Goal: Transaction & Acquisition: Purchase product/service

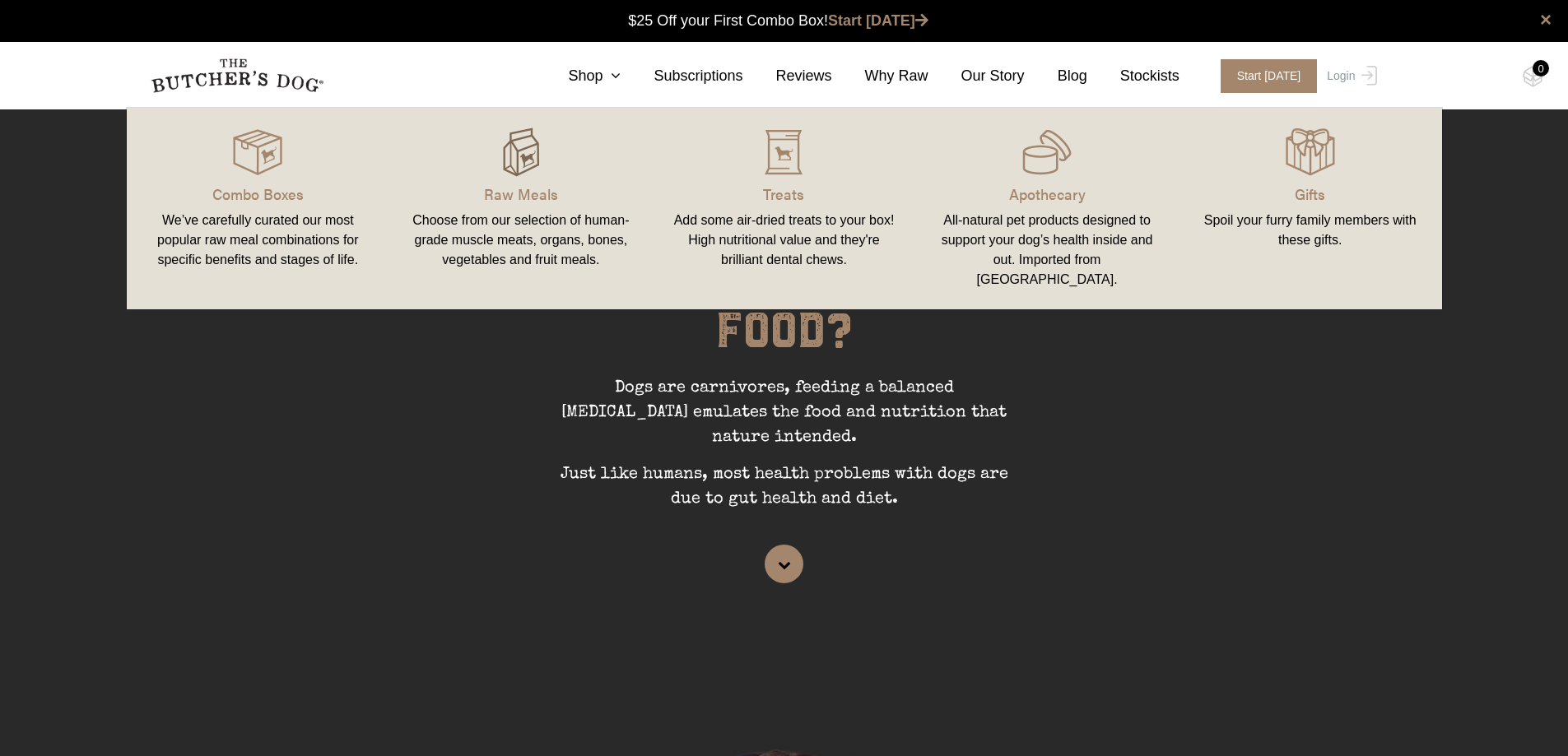
click at [504, 150] on img at bounding box center [521, 152] width 49 height 49
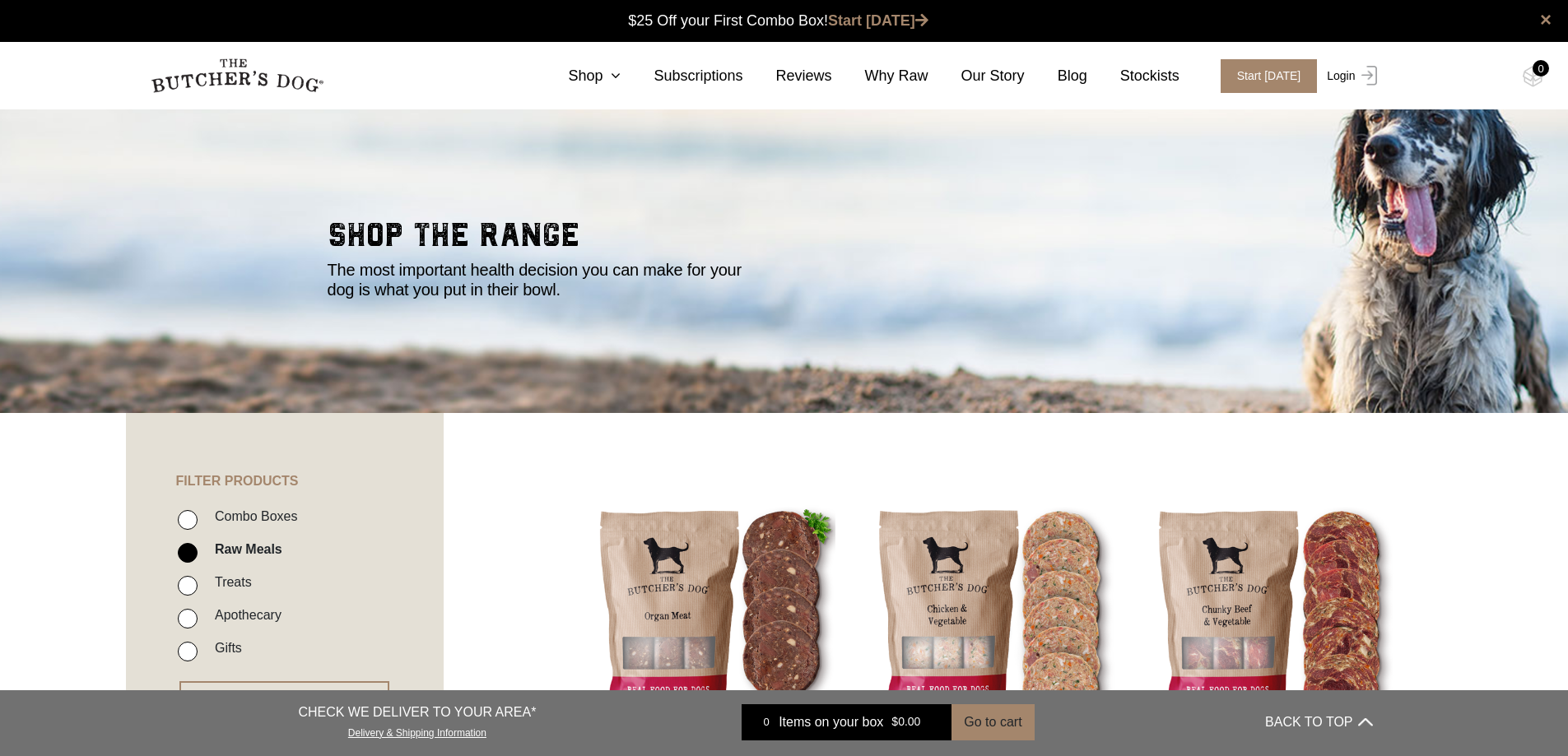
click at [1346, 81] on link "Login" at bounding box center [1350, 76] width 54 height 33
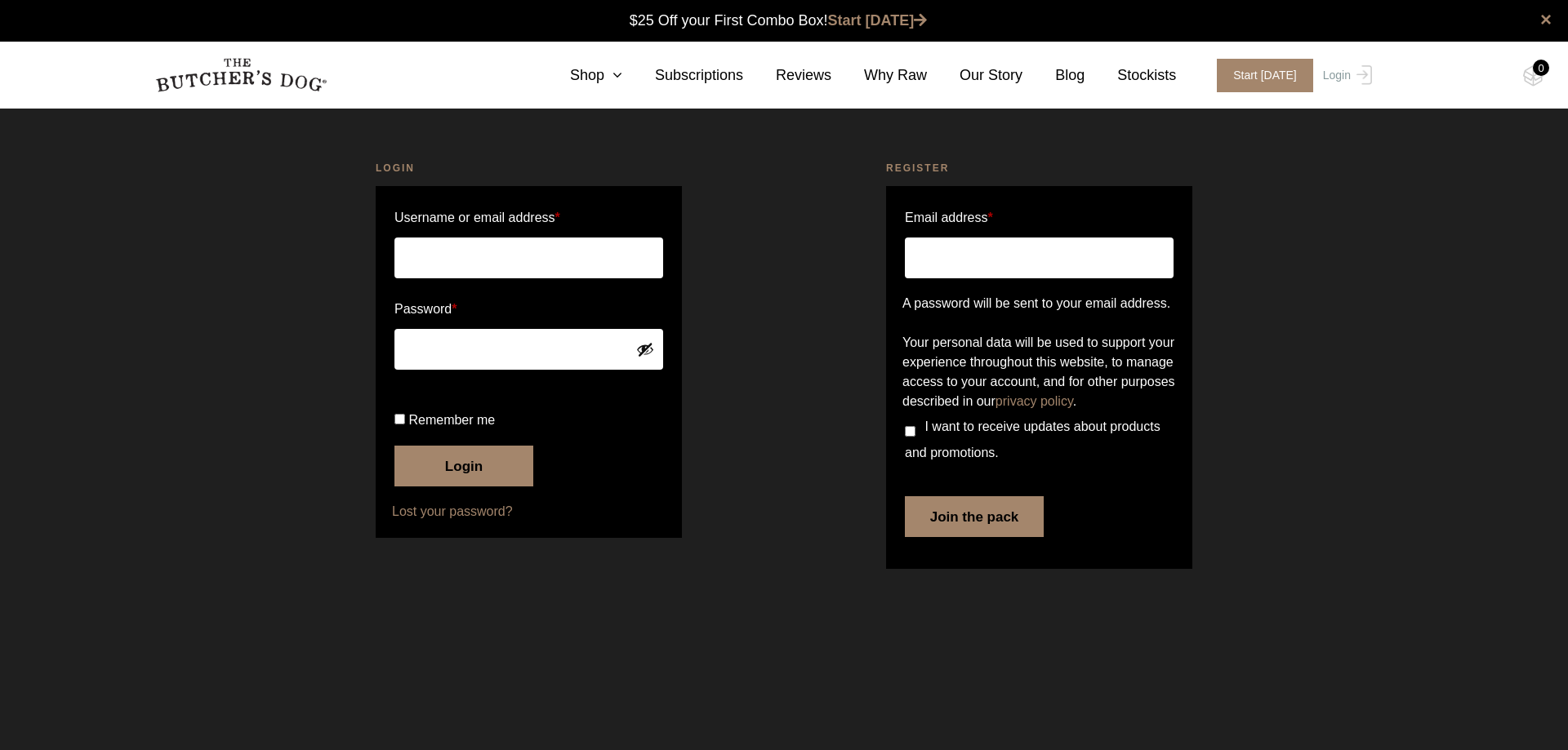
click at [439, 253] on input "Username or email address *" at bounding box center [529, 258] width 269 height 41
type input "belder@internode.on.net"
click at [639, 344] on button "Show password" at bounding box center [645, 349] width 18 height 18
click at [472, 486] on button "Login" at bounding box center [464, 466] width 139 height 41
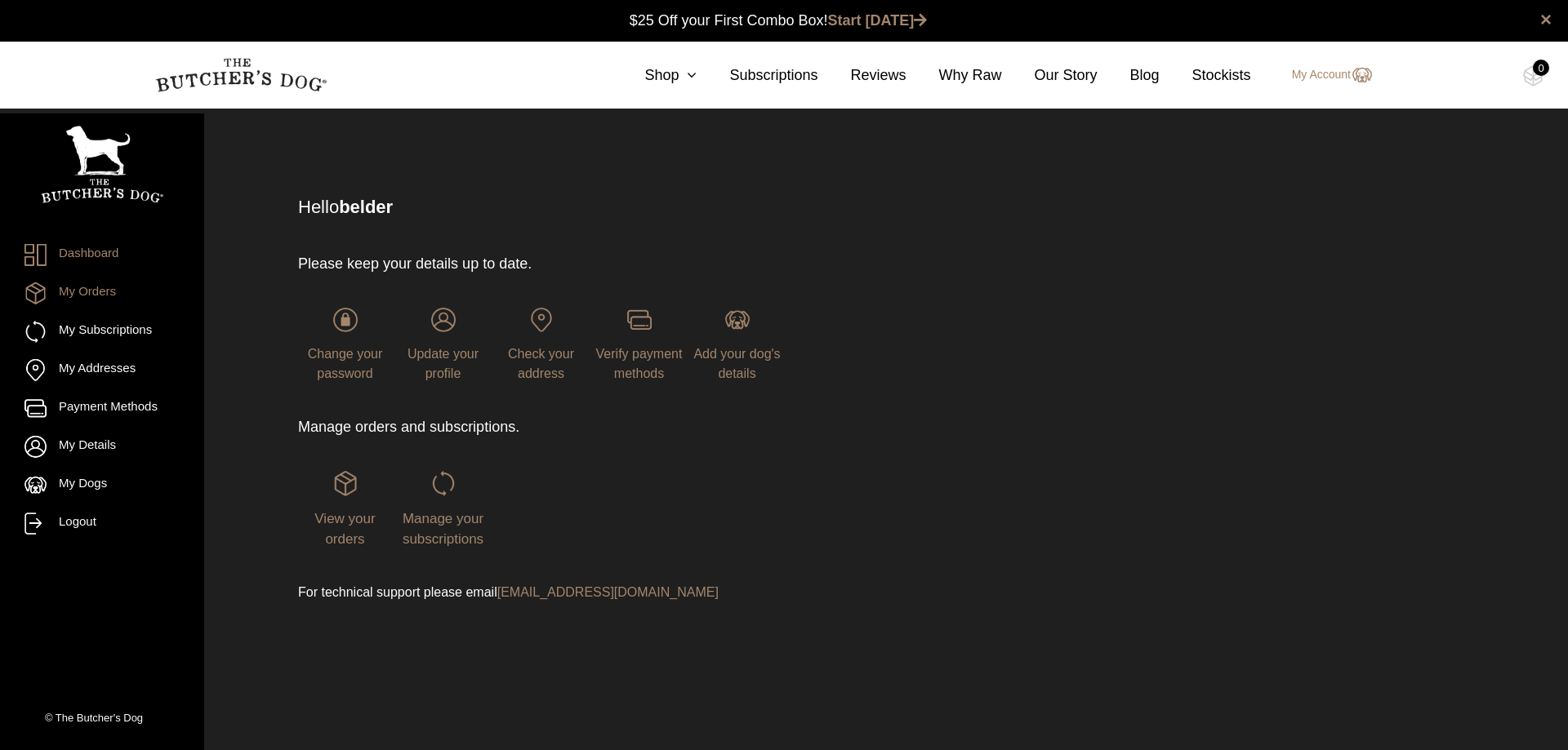
click at [93, 296] on link "My Orders" at bounding box center [102, 293] width 155 height 22
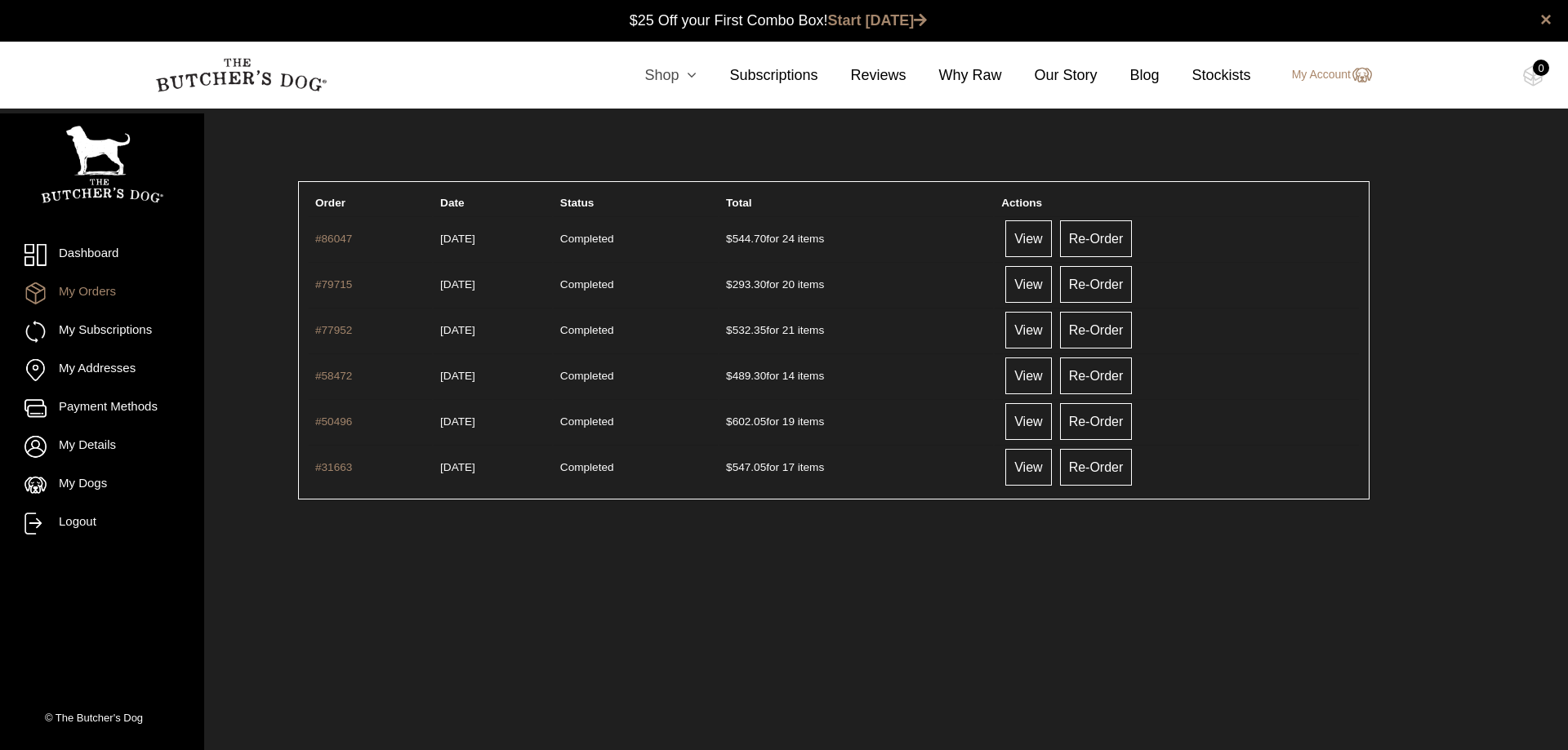
click at [674, 72] on link "Shop" at bounding box center [653, 75] width 85 height 22
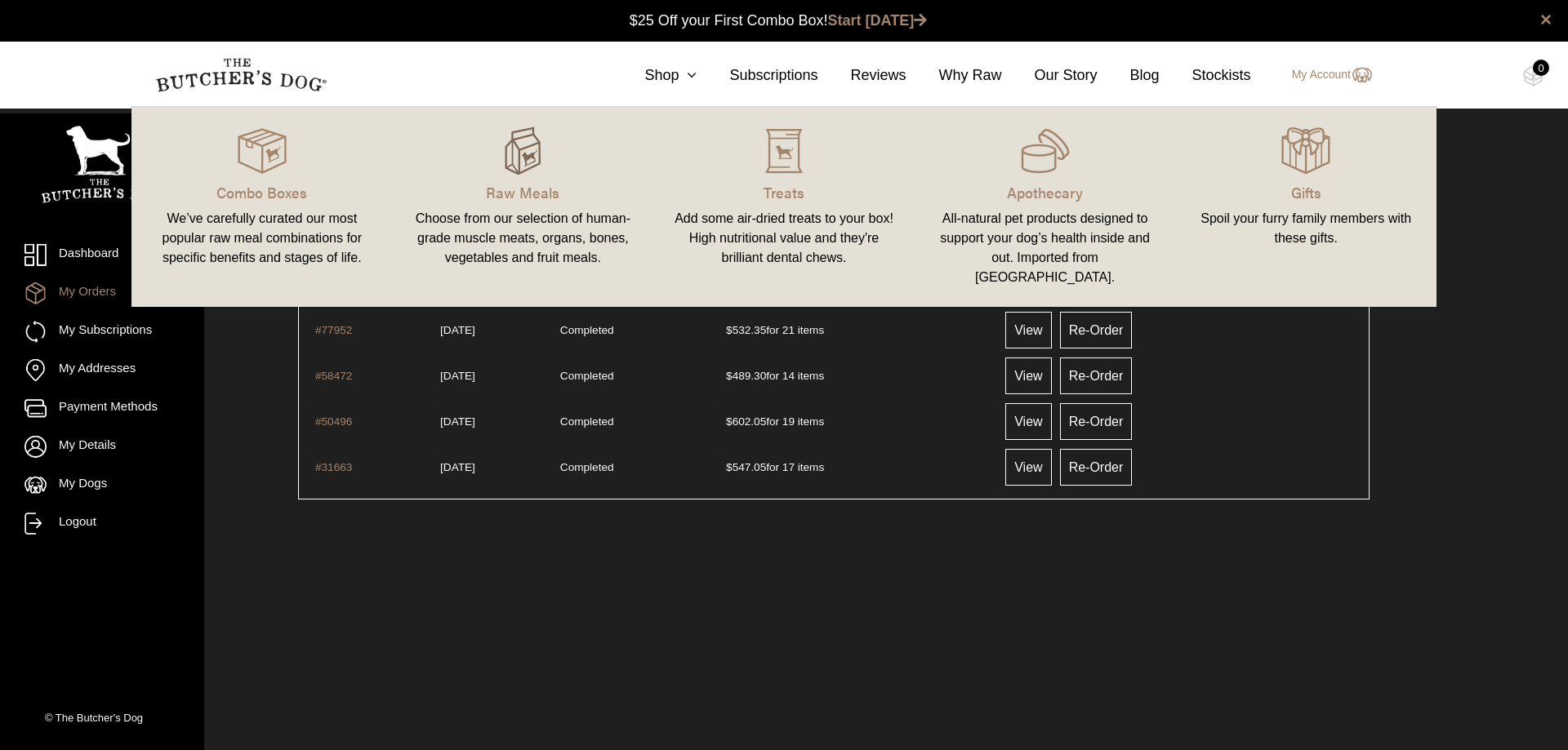
click at [541, 146] on img at bounding box center [522, 151] width 49 height 49
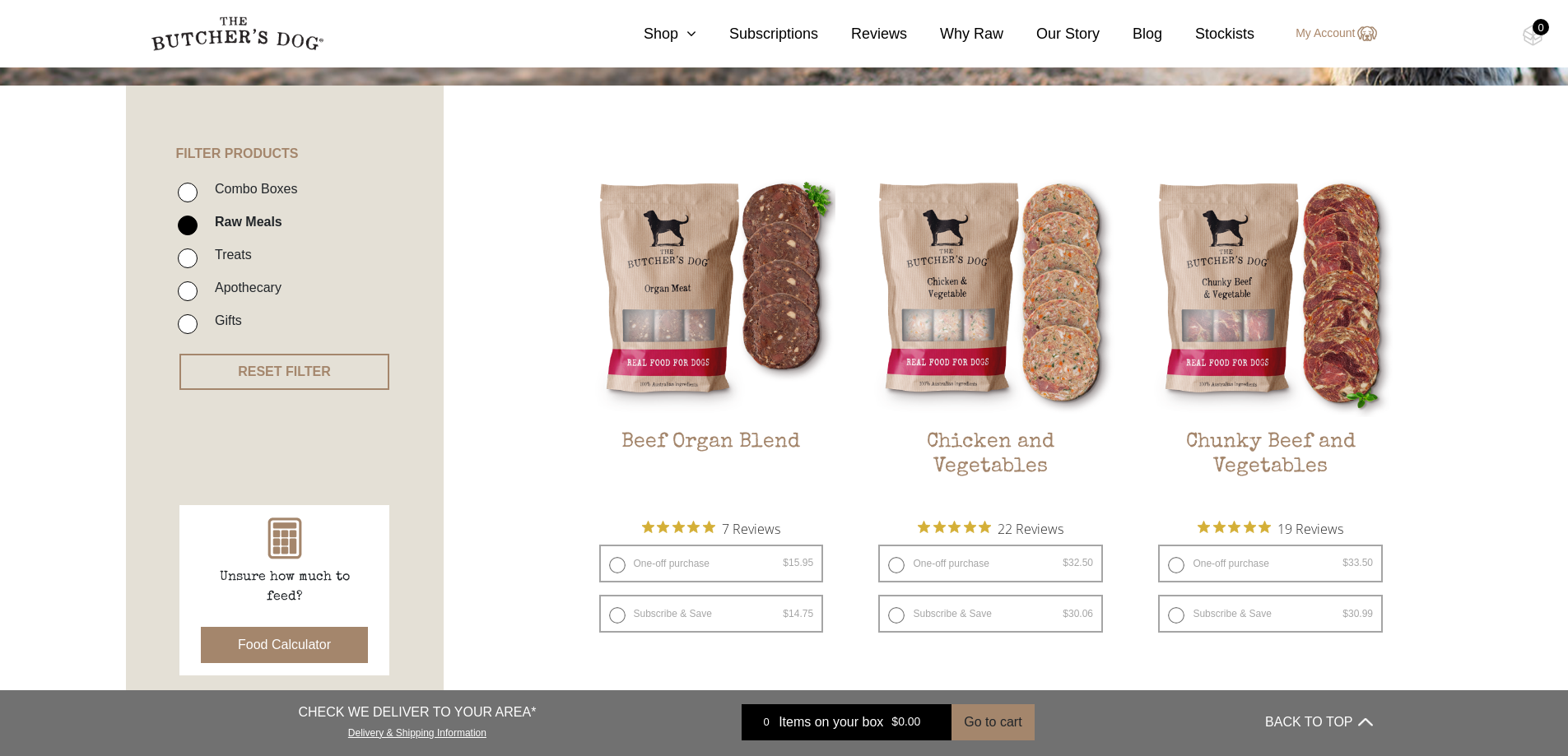
scroll to position [329, 0]
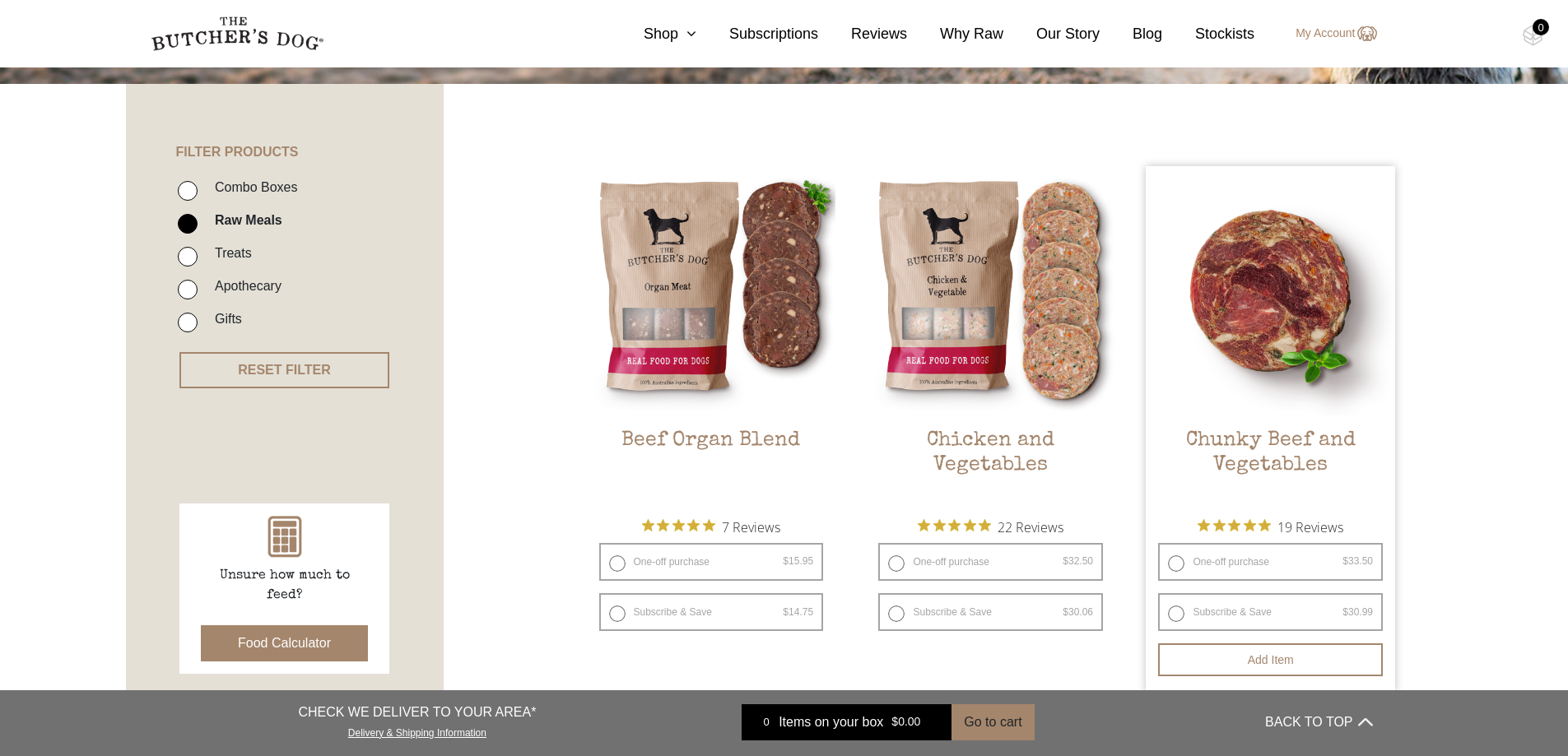
click at [1299, 296] on img at bounding box center [1270, 290] width 249 height 249
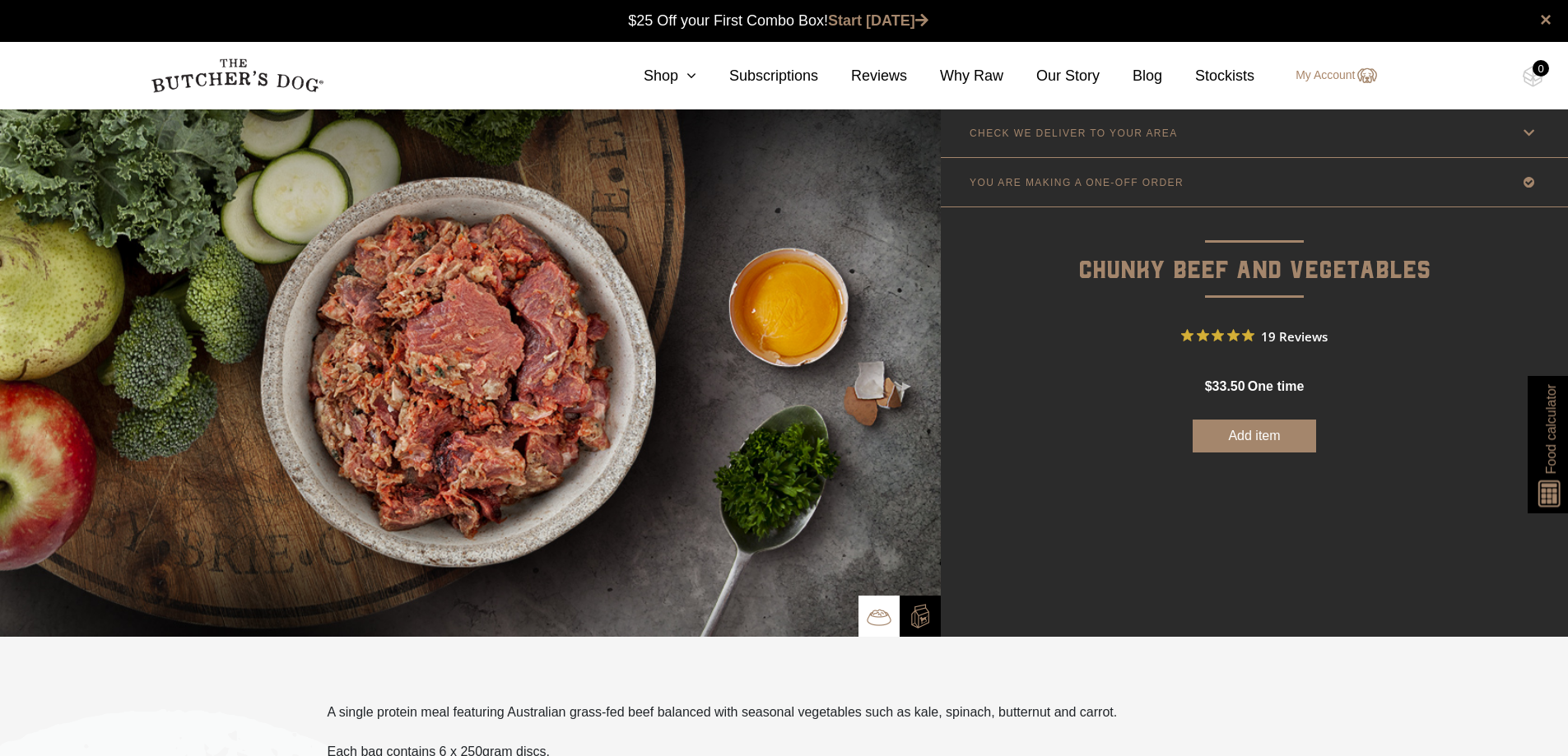
click at [1240, 437] on button "Add item" at bounding box center [1255, 436] width 123 height 33
click at [1528, 77] on img at bounding box center [1533, 77] width 20 height 21
click at [1251, 431] on button "Add more" at bounding box center [1255, 436] width 123 height 33
click at [1542, 67] on div "0" at bounding box center [1541, 68] width 17 height 17
click at [1537, 69] on div "0" at bounding box center [1541, 68] width 17 height 17
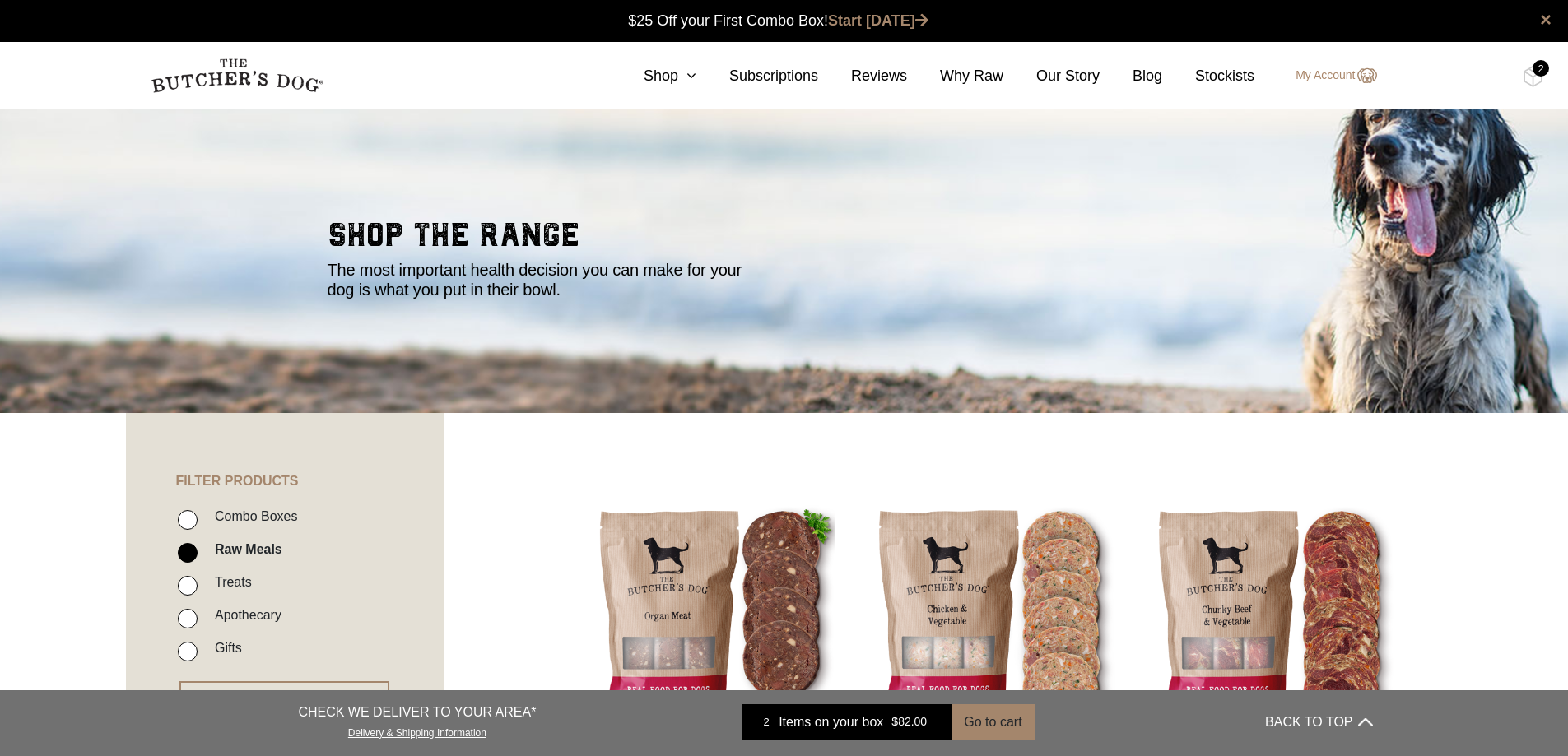
scroll to position [329, 0]
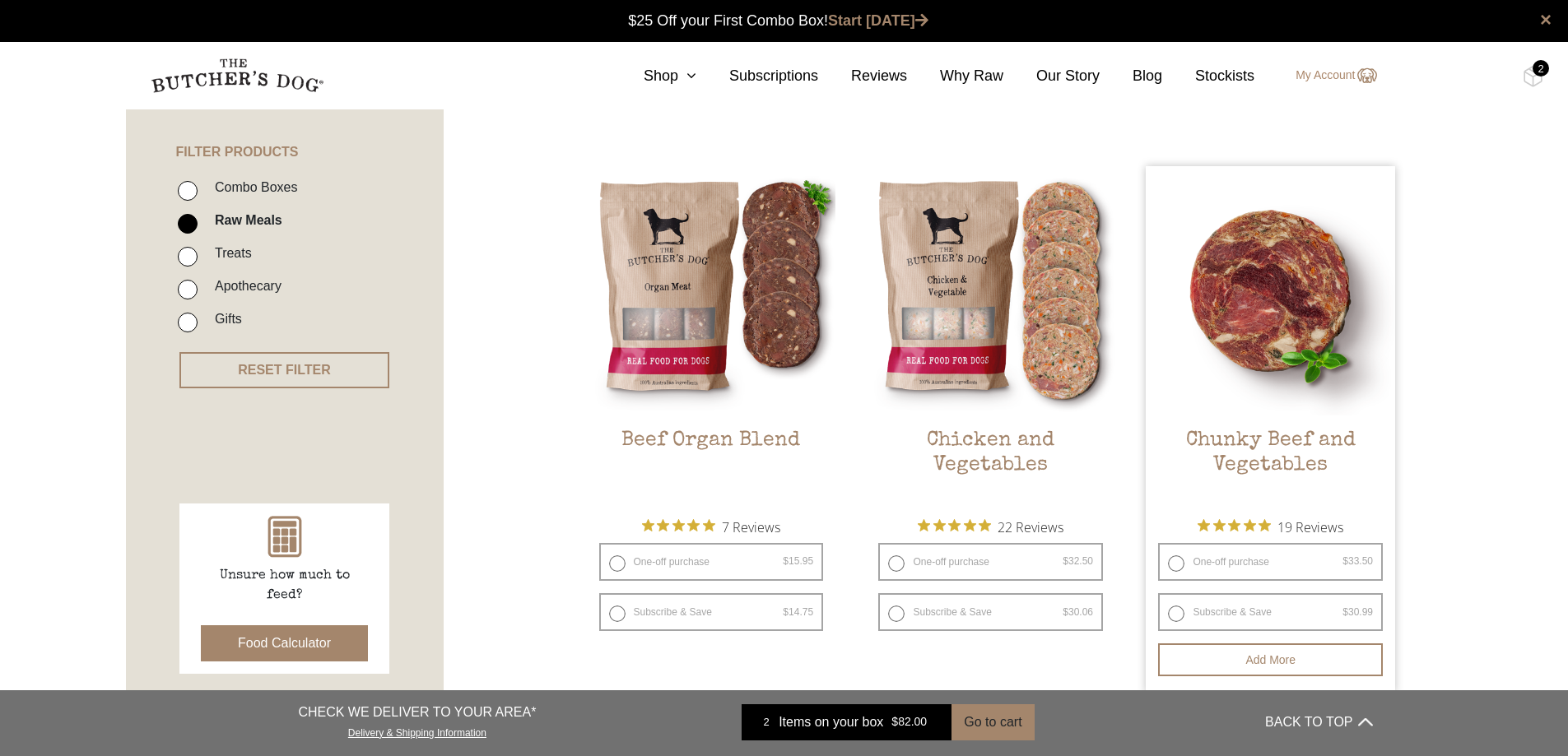
click at [1177, 569] on label "One-off purchase $ 33.50 — or subscribe and save 7.5%" at bounding box center [1270, 561] width 225 height 38
radio input "true"
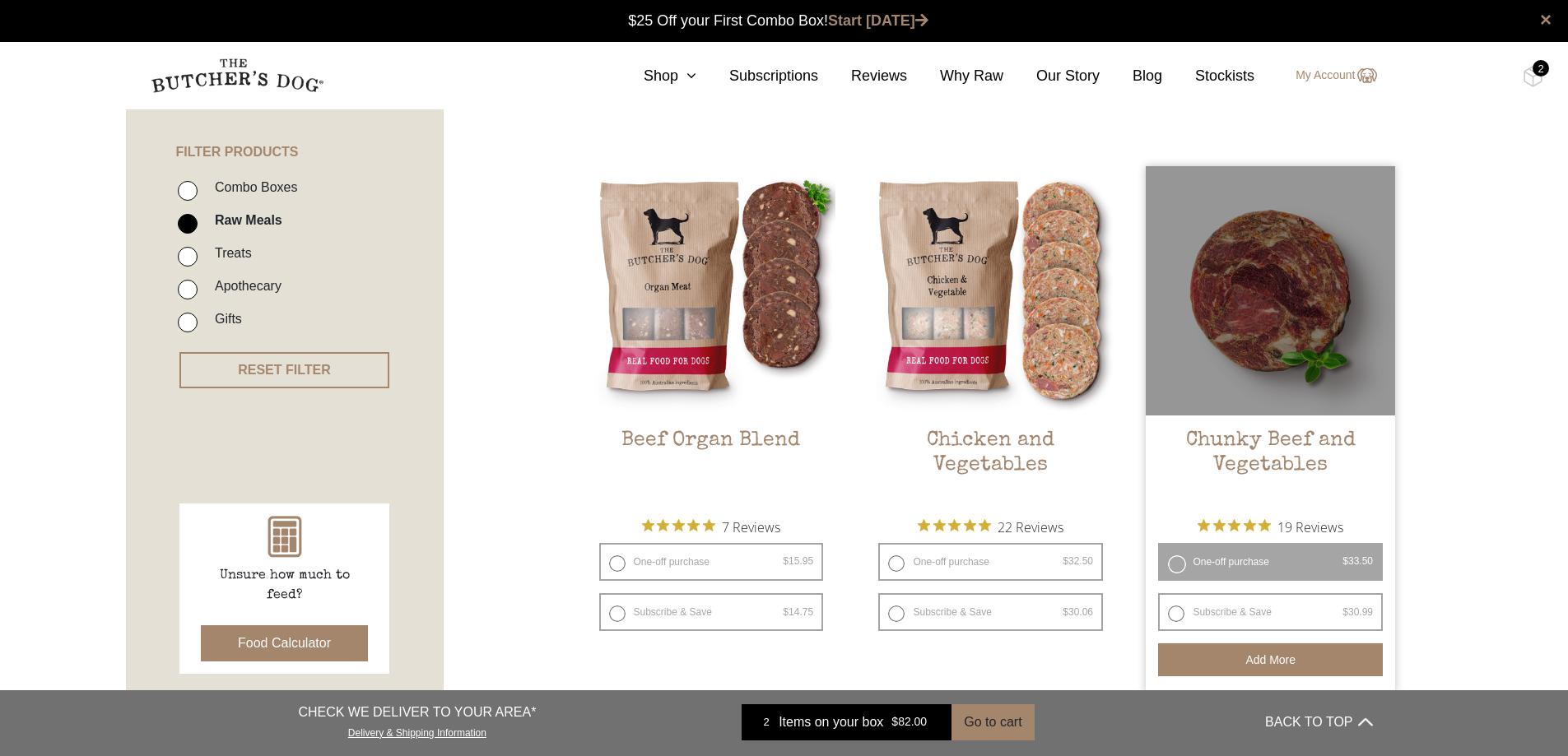
click at [1226, 654] on button "Add more" at bounding box center [1270, 659] width 225 height 33
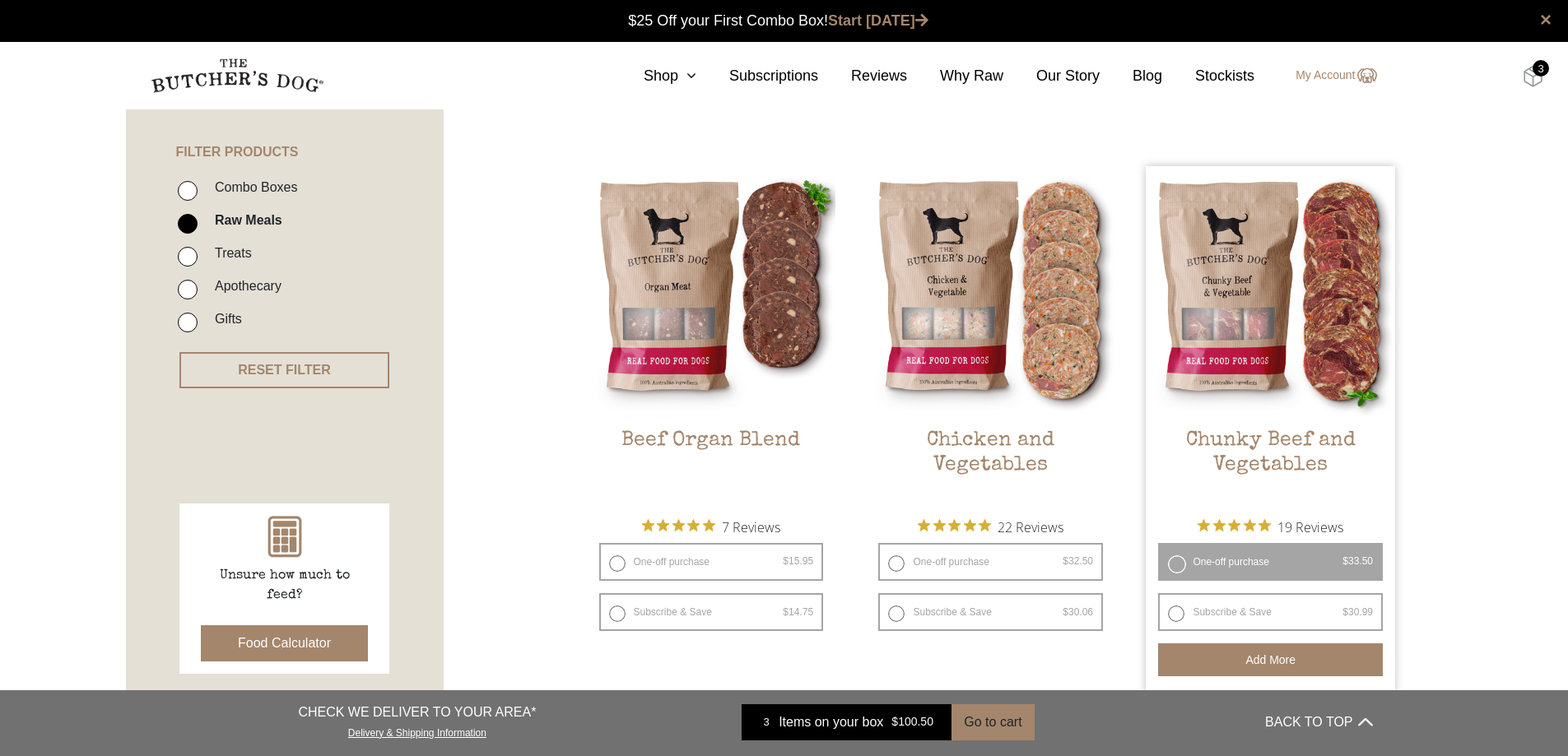
click at [1531, 68] on img at bounding box center [1533, 77] width 20 height 21
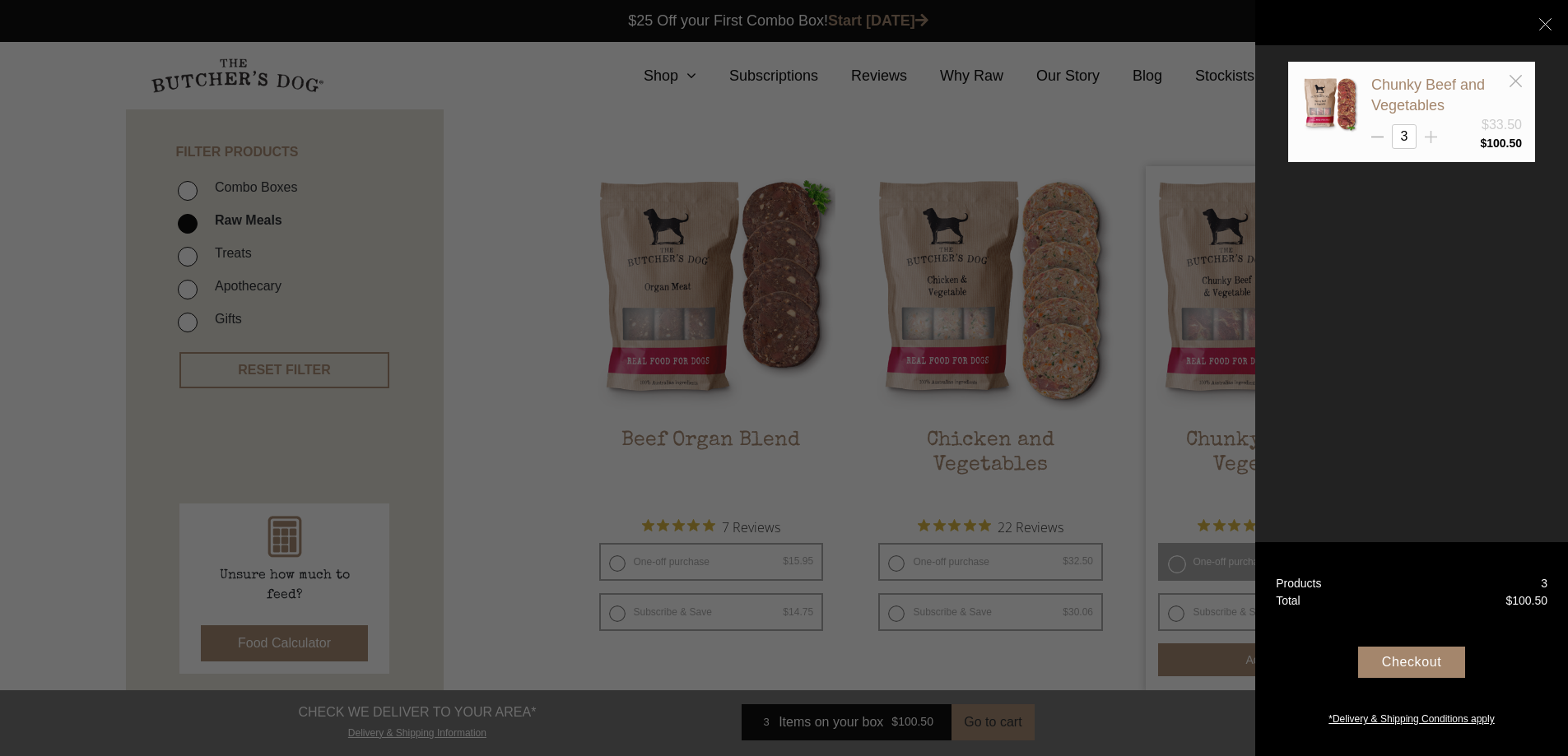
click at [1426, 133] on icon at bounding box center [1432, 137] width 12 height 12
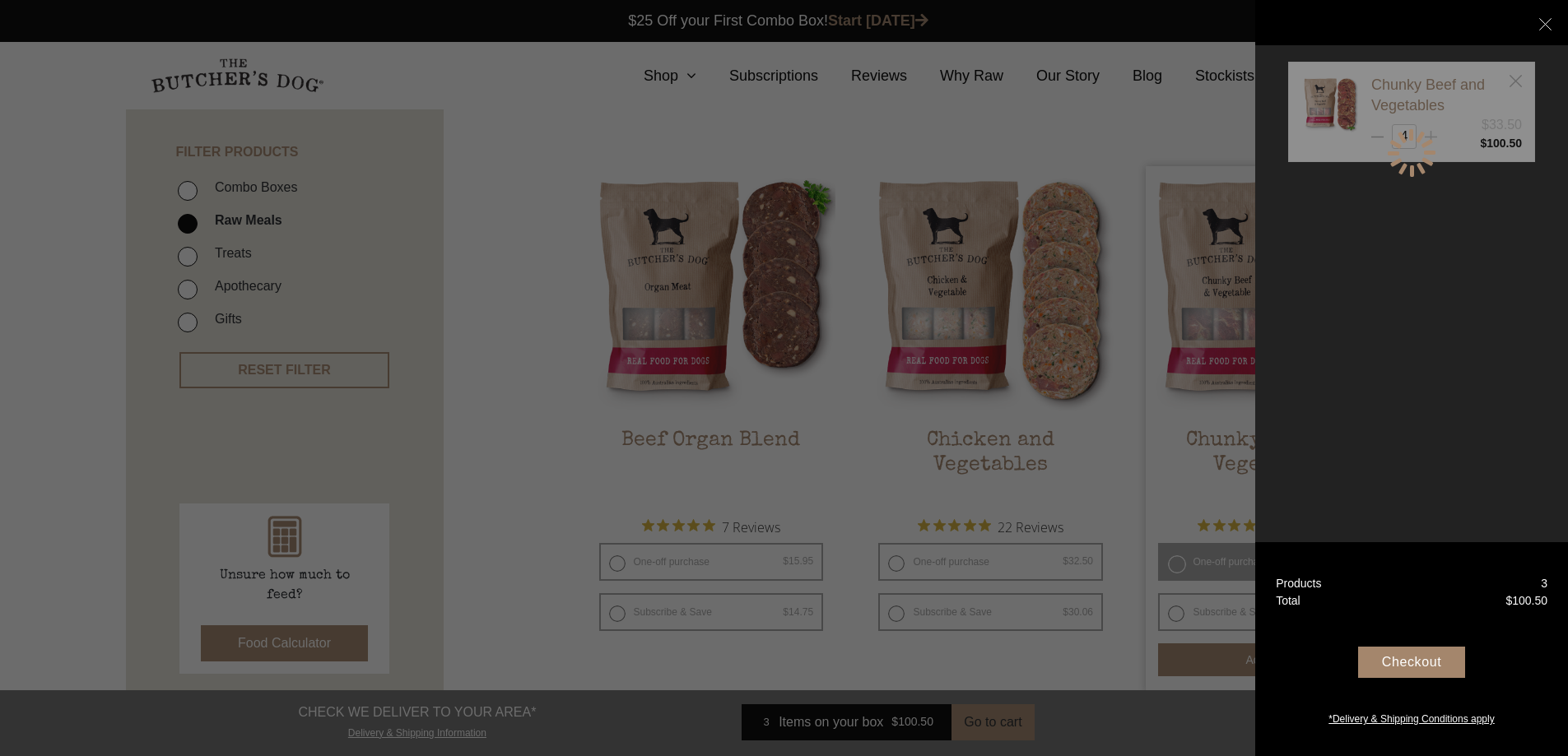
click at [1426, 133] on div at bounding box center [1412, 153] width 53 height 53
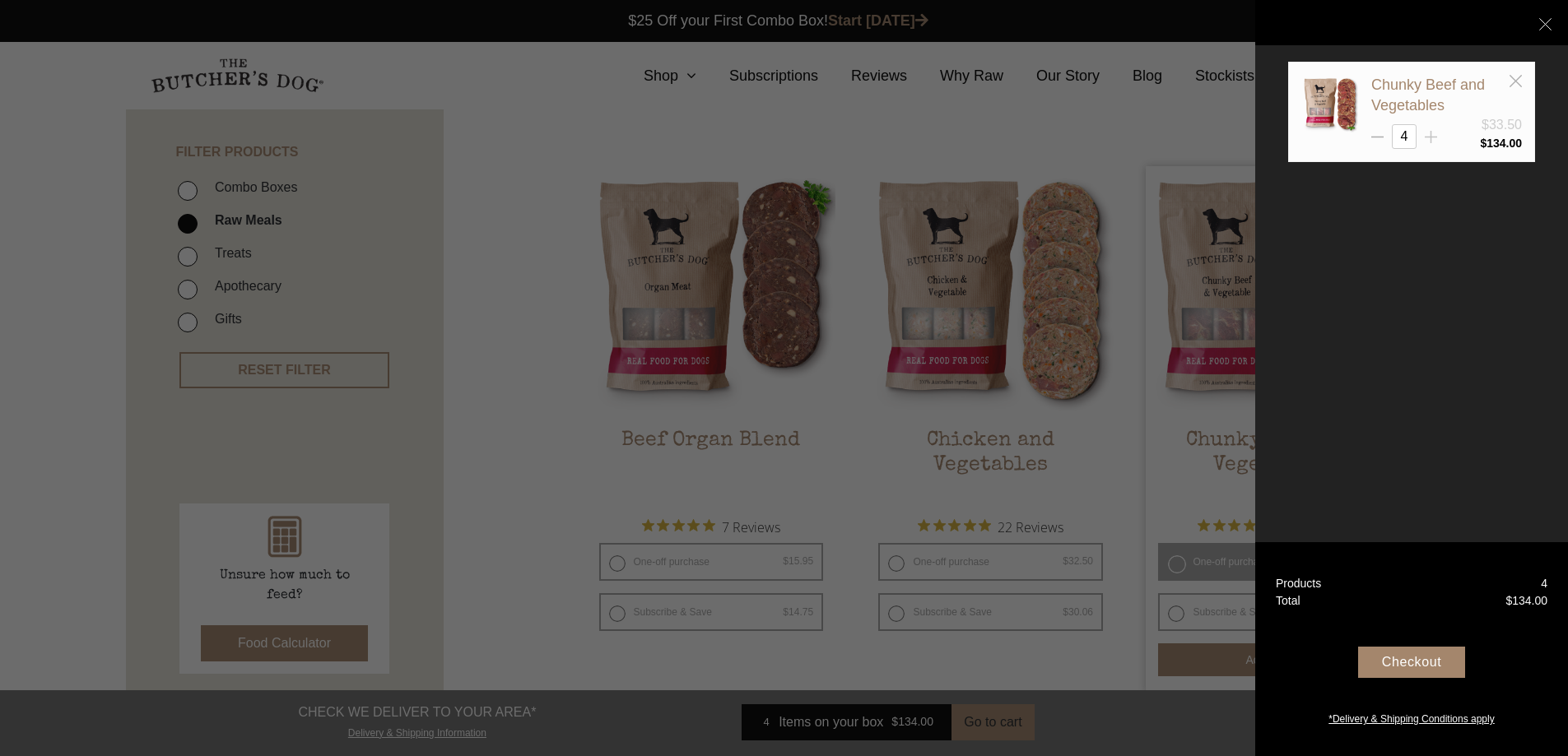
click at [1429, 137] on line at bounding box center [1432, 137] width 12 height 0
click at [1430, 138] on icon at bounding box center [1432, 137] width 12 height 12
type input "8"
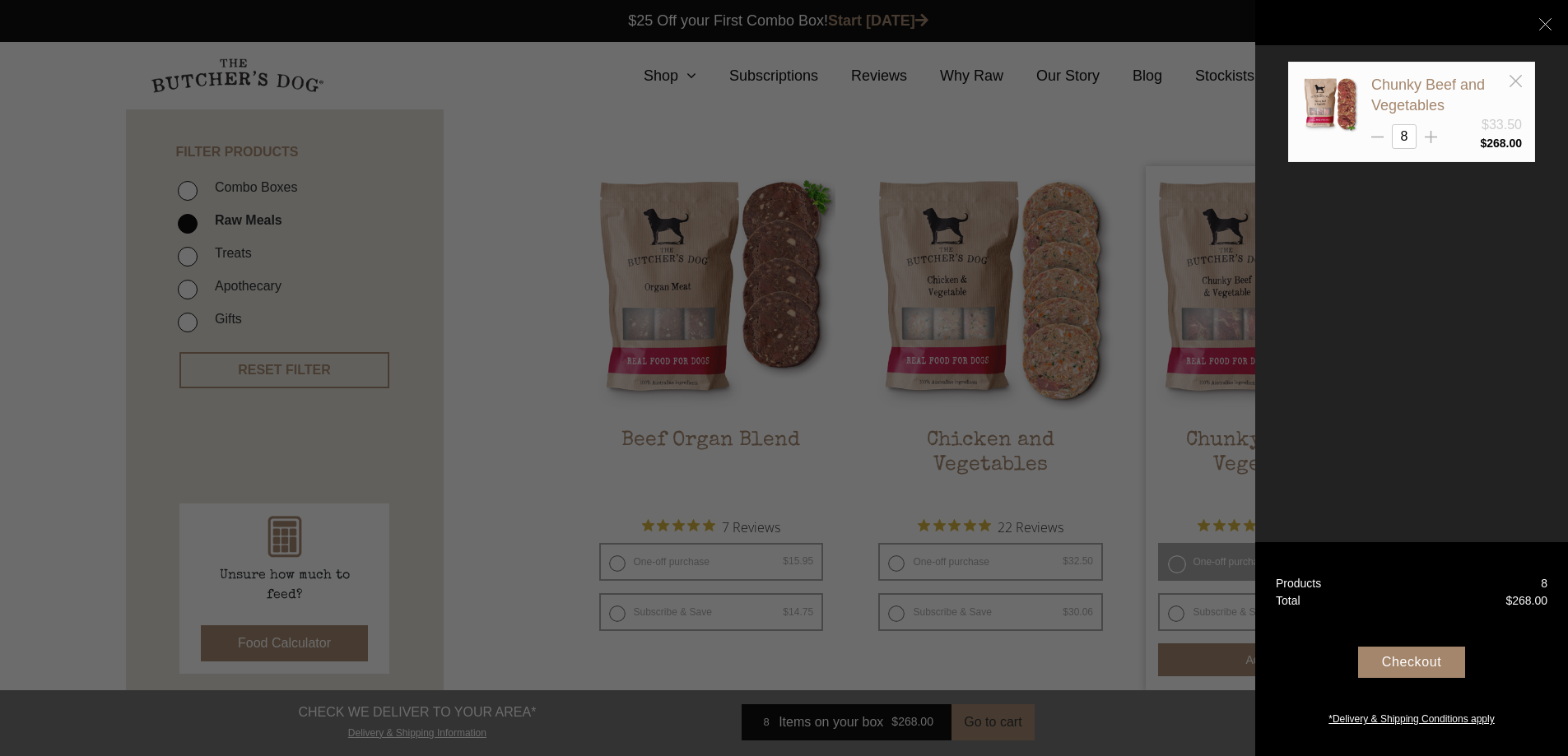
drag, startPoint x: 1547, startPoint y: 19, endPoint x: 1518, endPoint y: 32, distance: 31.8
click at [1547, 20] on icon at bounding box center [1546, 25] width 12 height 12
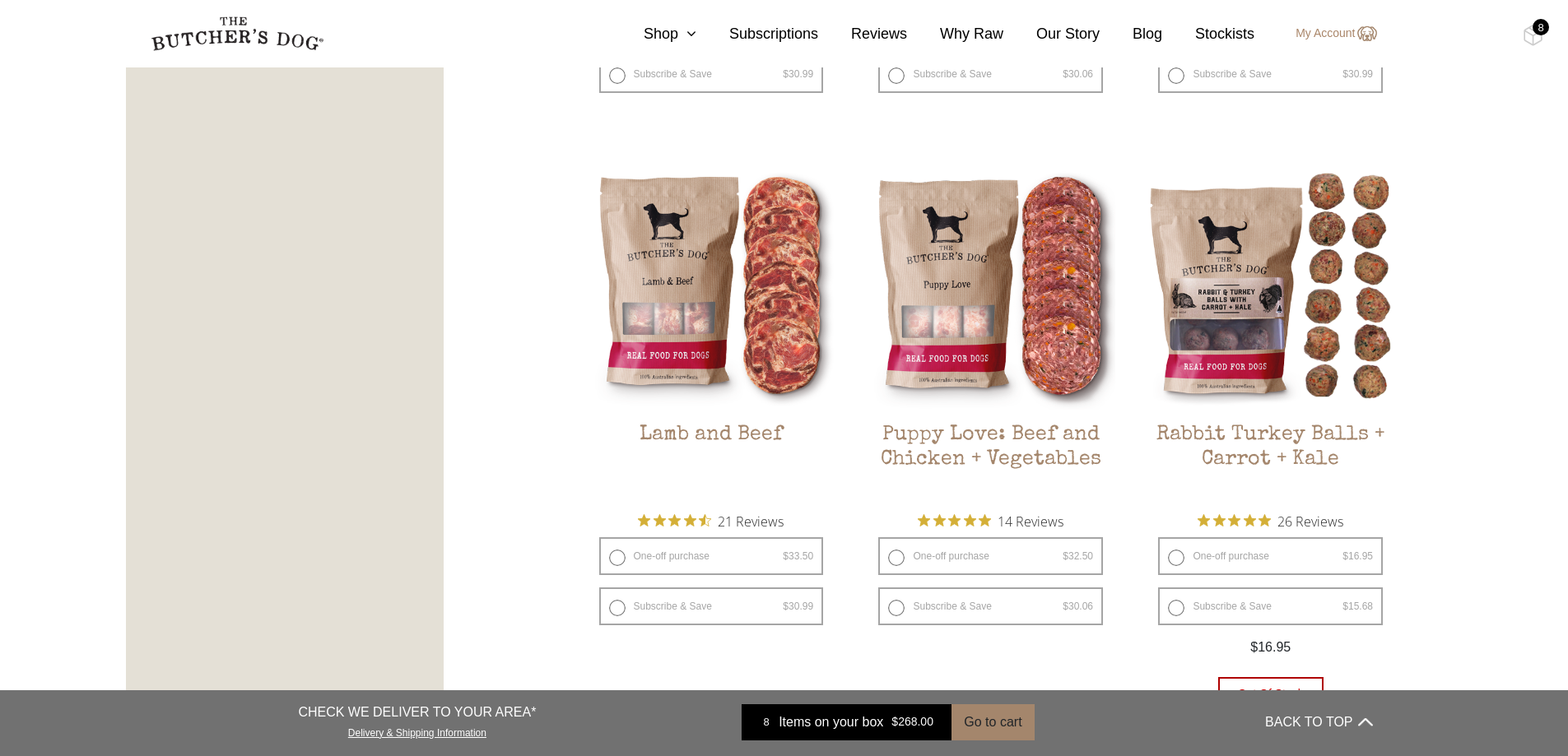
scroll to position [1481, 0]
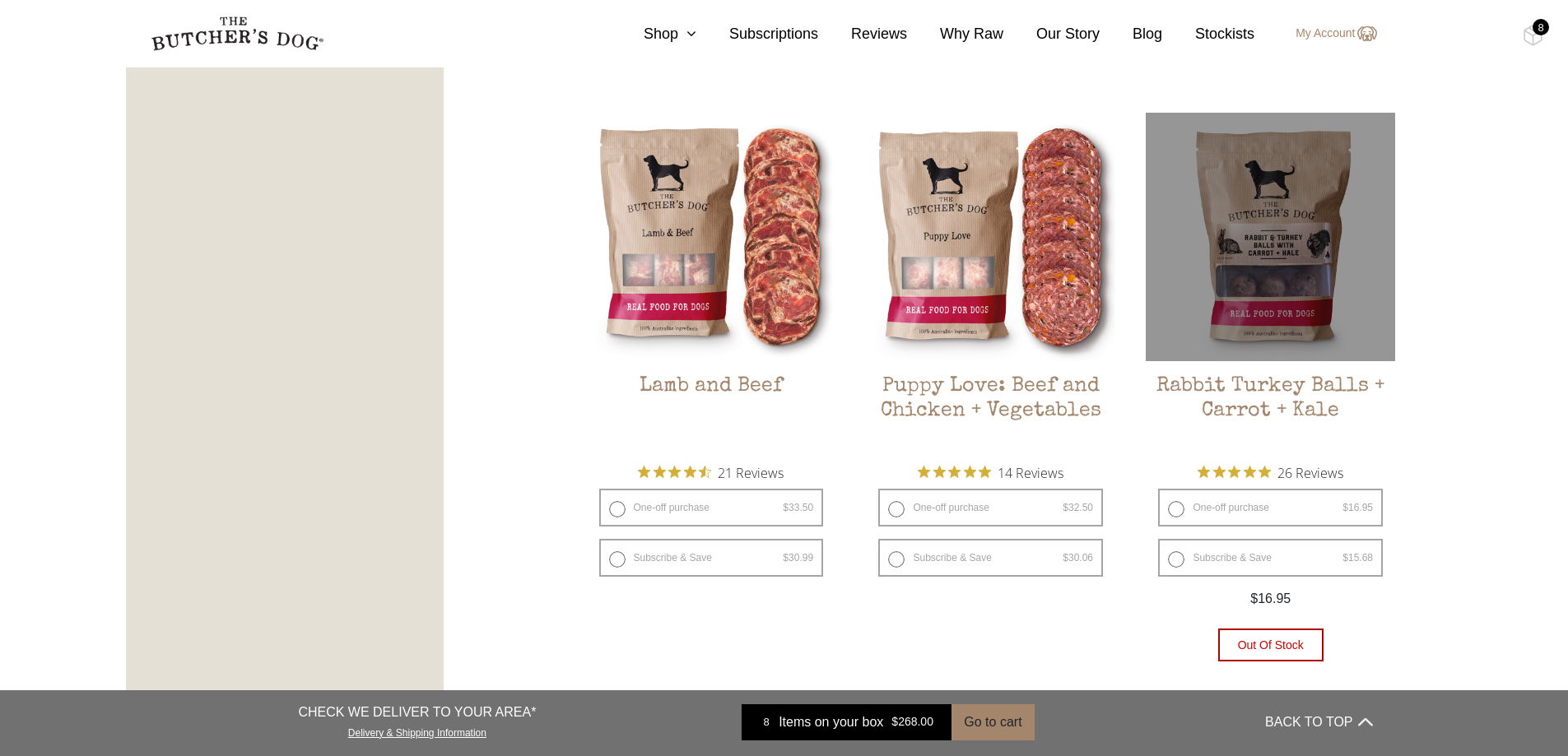
drag, startPoint x: 1176, startPoint y: 509, endPoint x: 1206, endPoint y: 564, distance: 62.6
click at [1184, 526] on label "One-off purchase $ 16.95 — or subscribe and save 7.5%" at bounding box center [1270, 507] width 225 height 38
click at [1178, 510] on label "One-off purchase $ 16.95 — or subscribe and save 7.5%" at bounding box center [1270, 507] width 225 height 38
radio input "true"
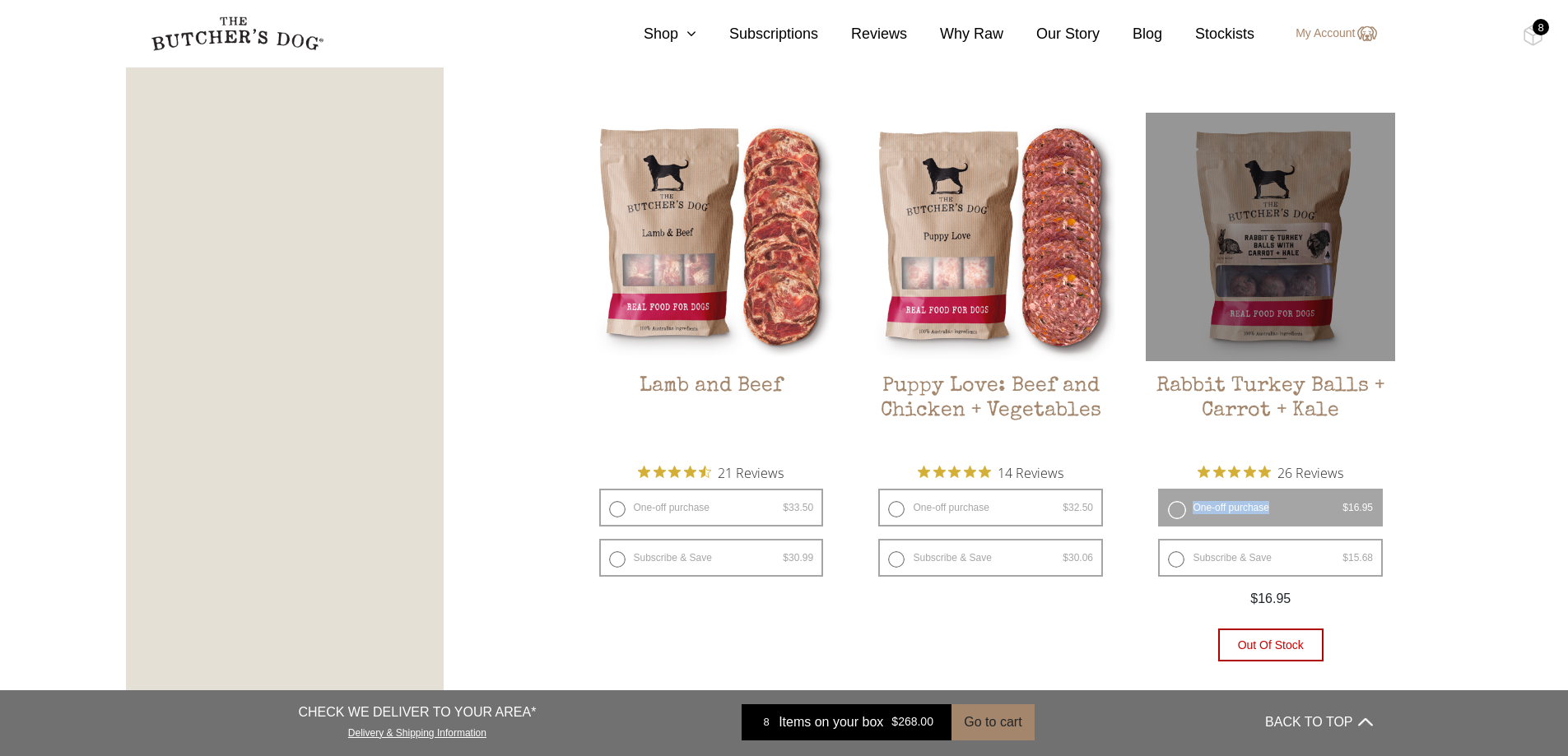
radio input "false"
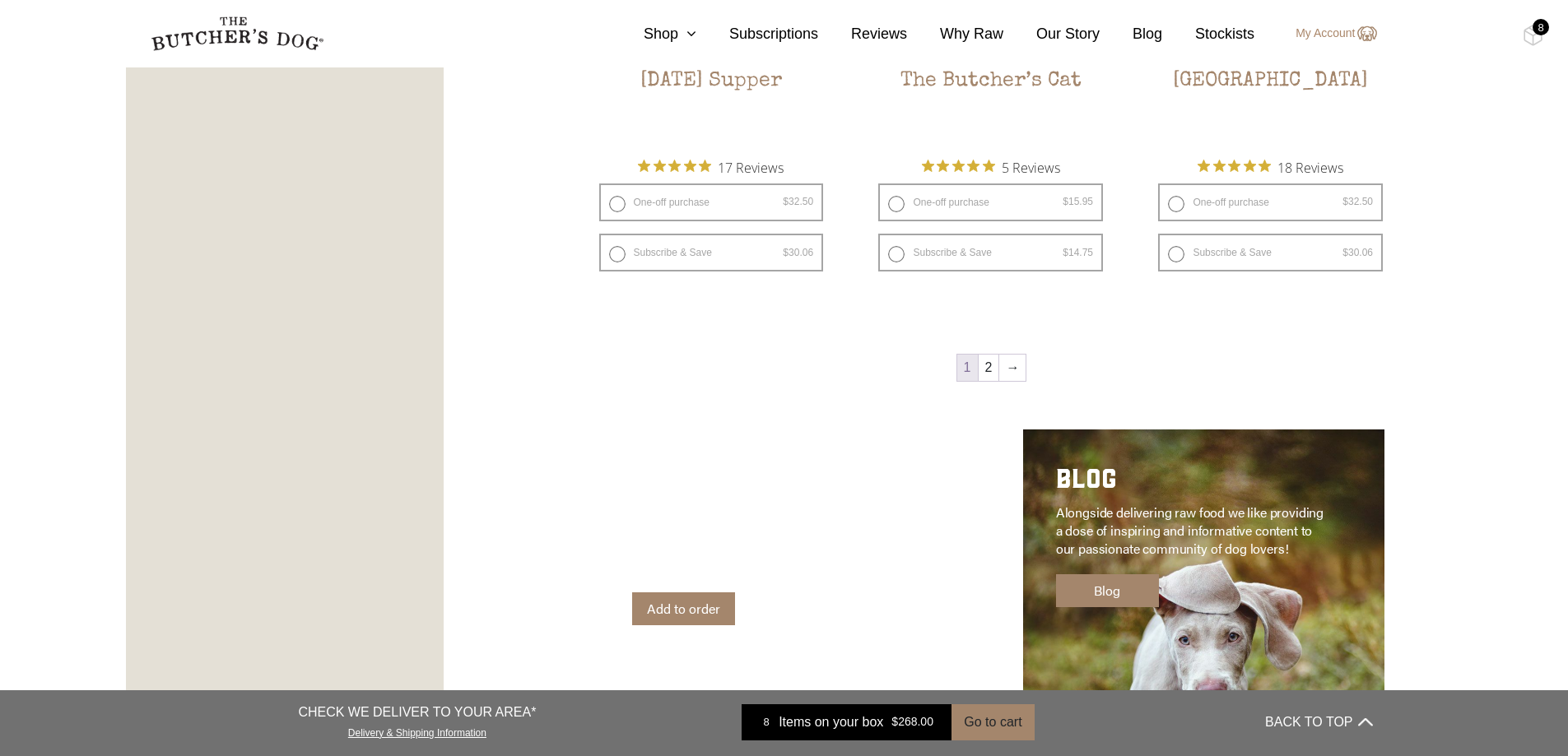
scroll to position [2469, 0]
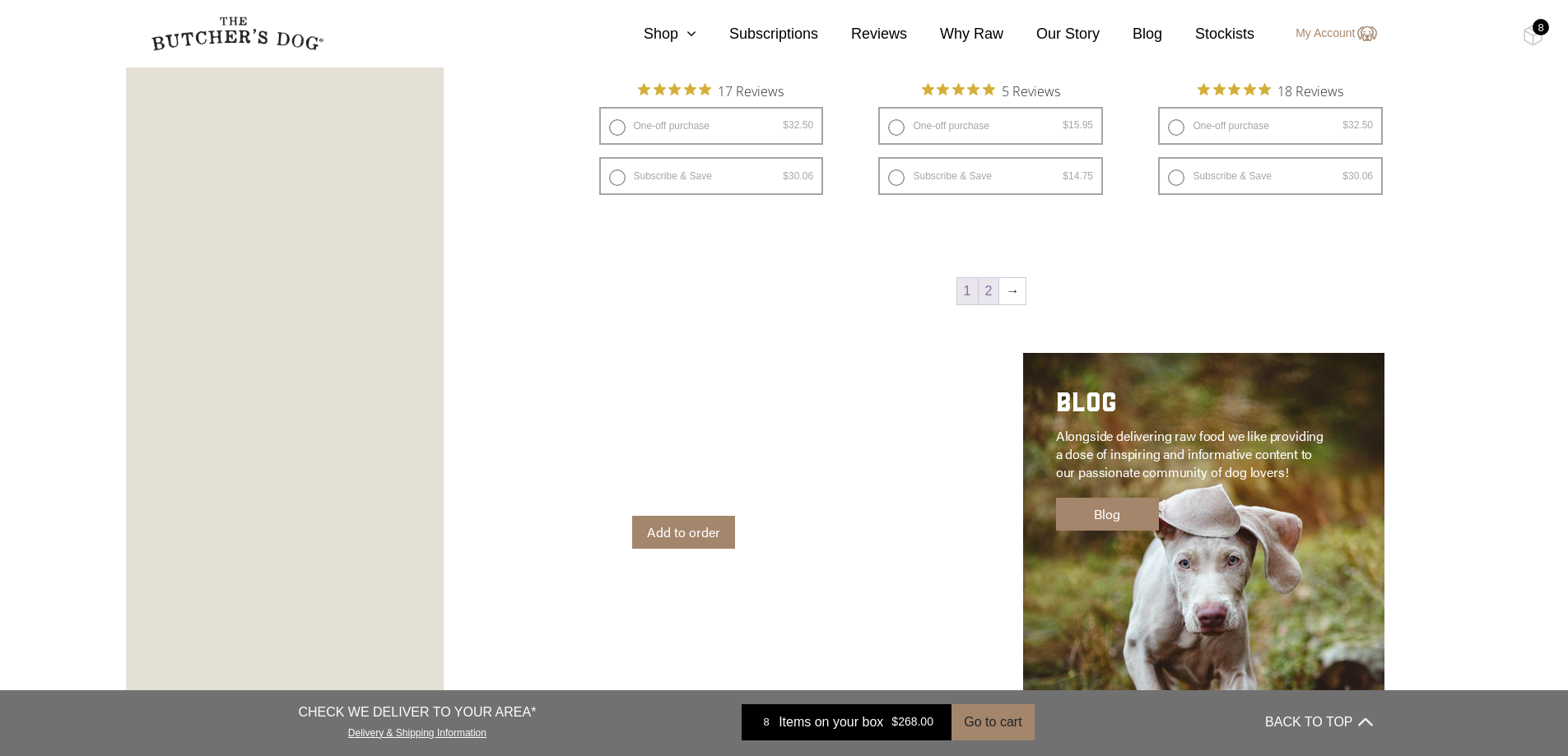
click at [997, 290] on link "2" at bounding box center [989, 291] width 20 height 26
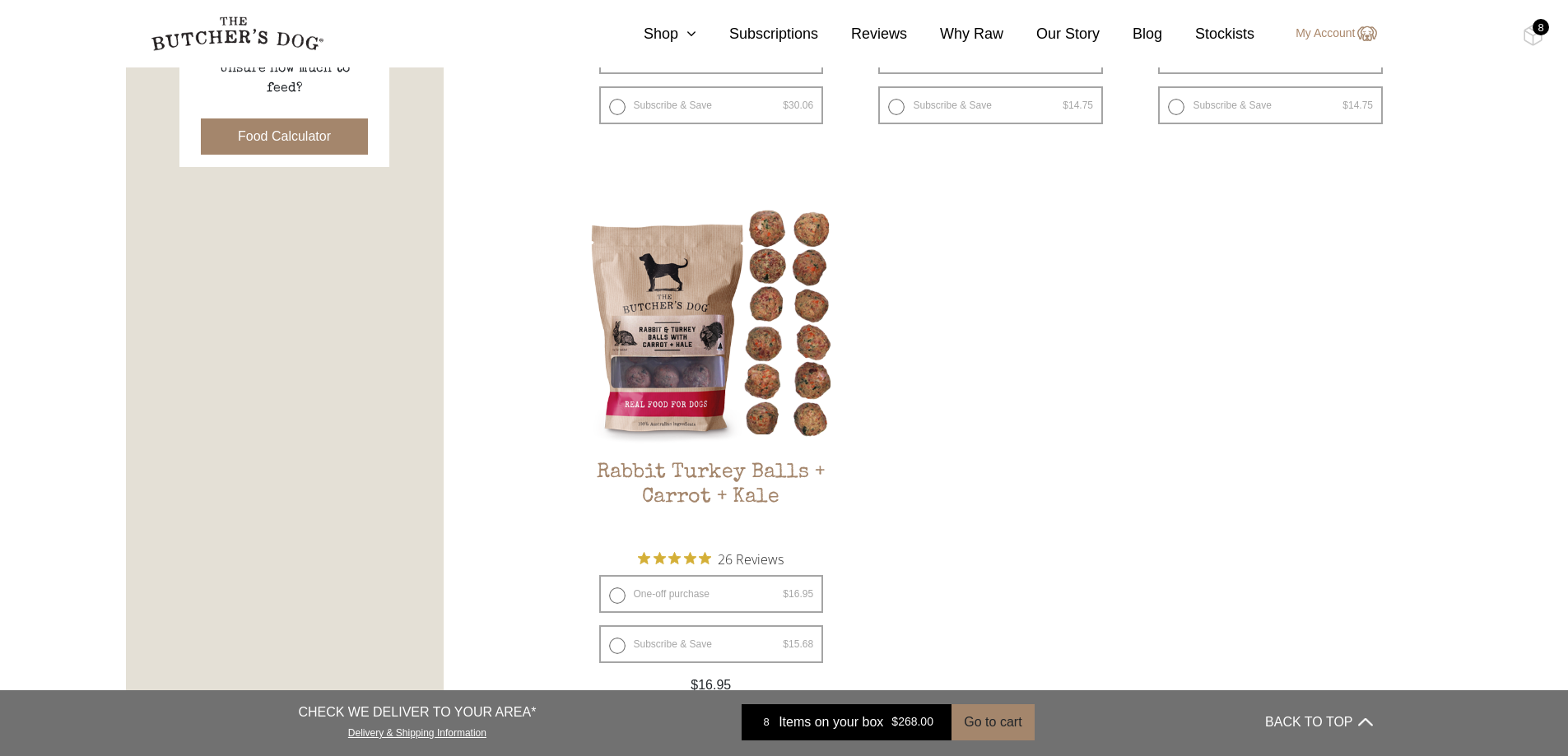
scroll to position [866, 0]
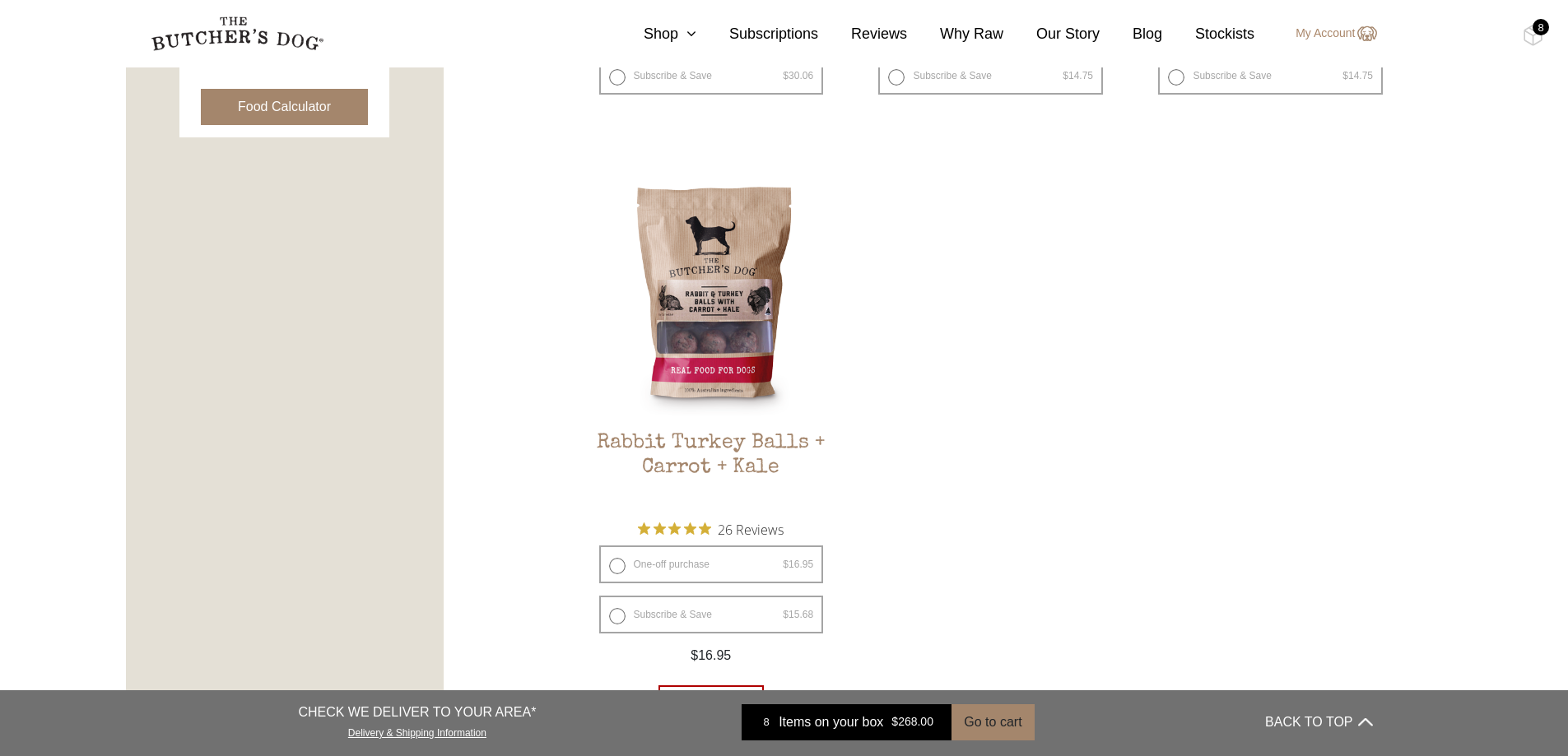
click at [622, 566] on label "One-off purchase $ 16.95 — or subscribe and save 7.5%" at bounding box center [711, 564] width 225 height 38
radio input "true"
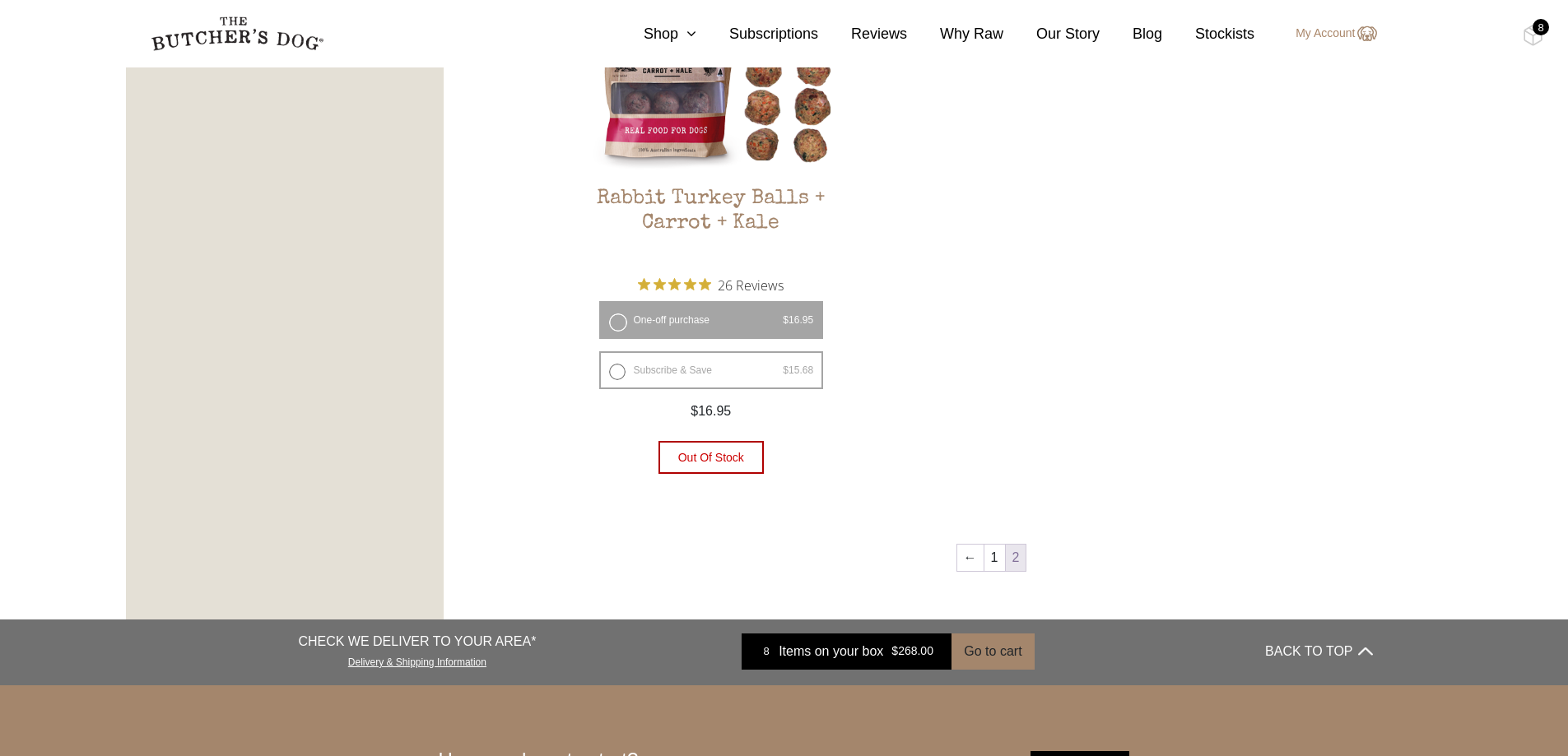
scroll to position [1112, 0]
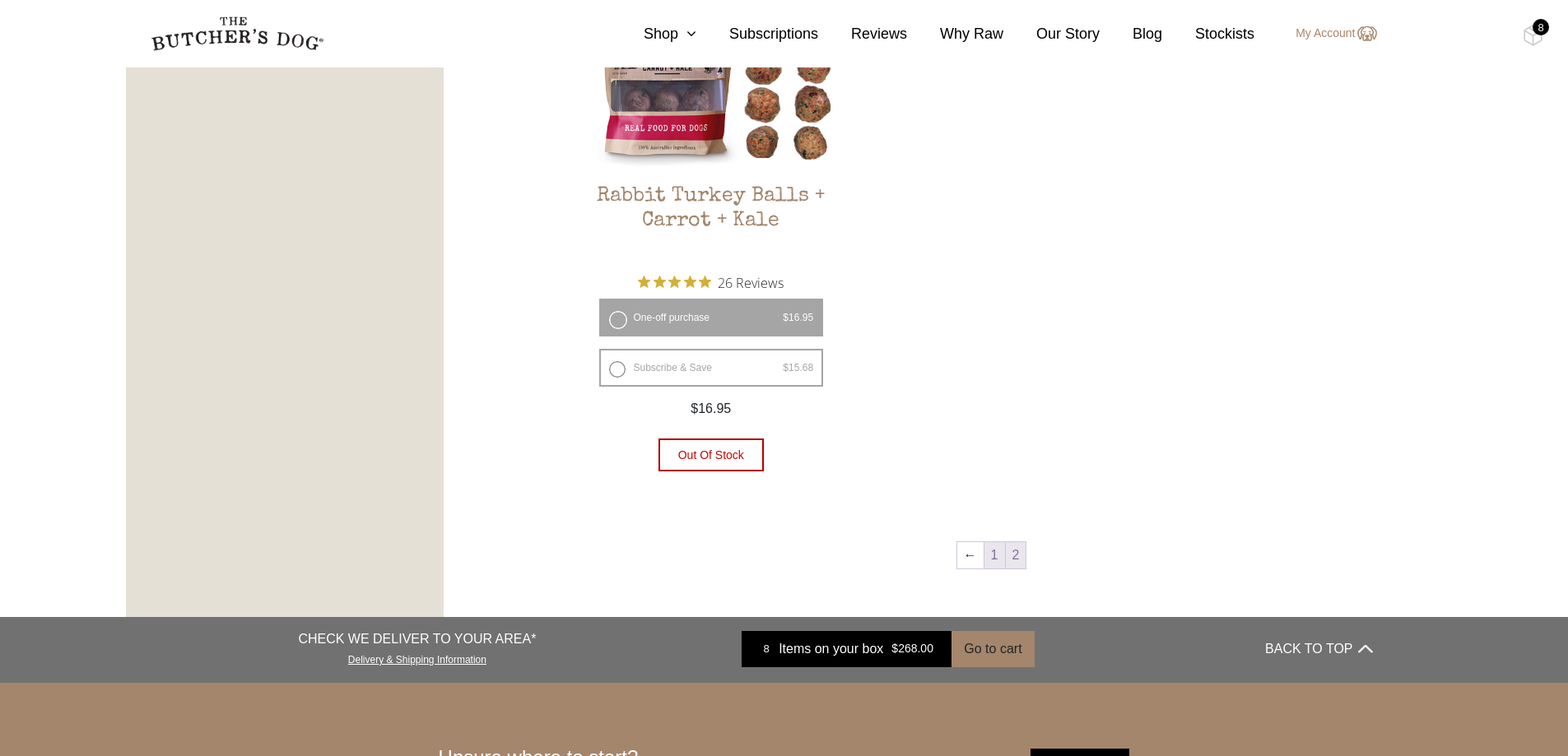
click at [987, 554] on link "1" at bounding box center [994, 555] width 20 height 26
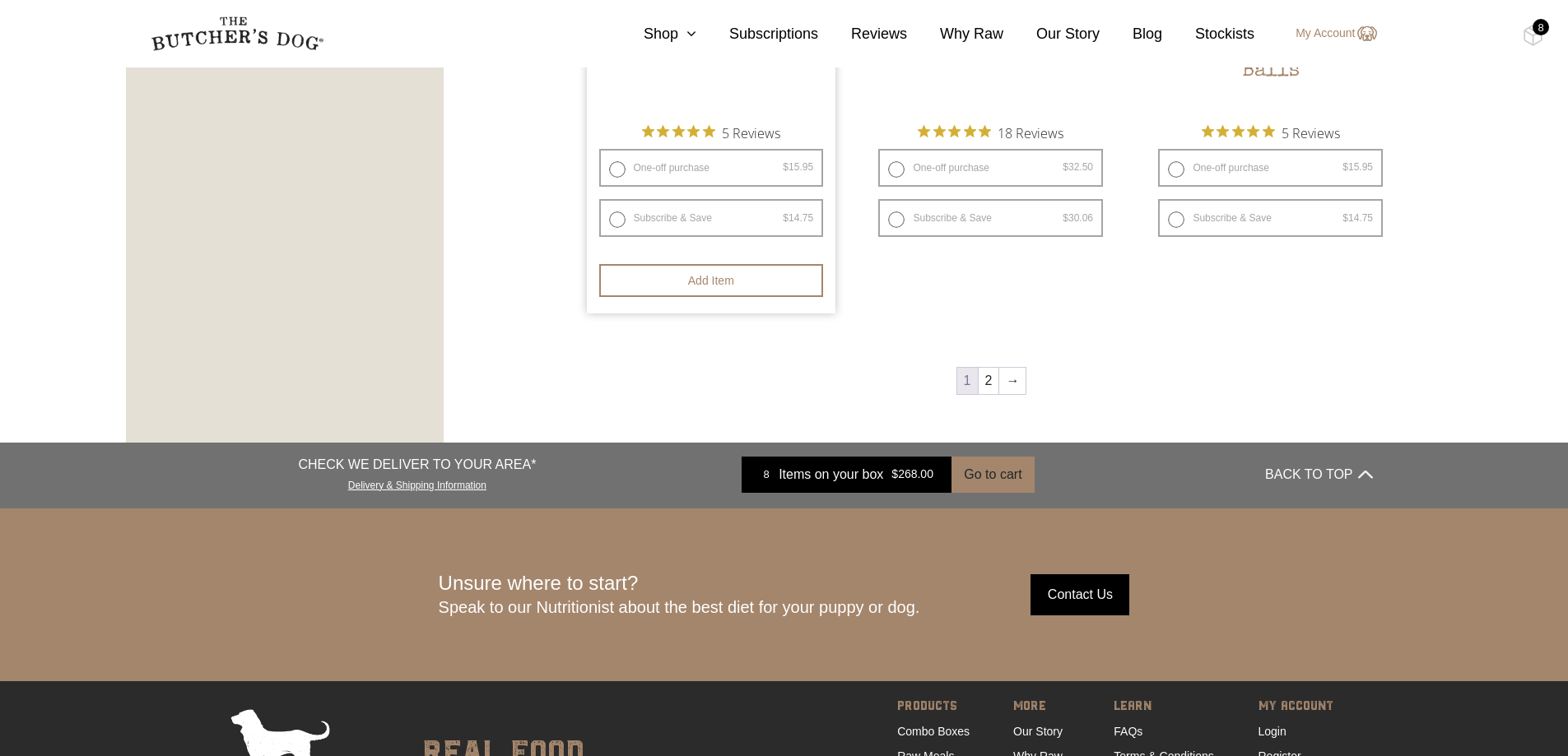
scroll to position [2347, 0]
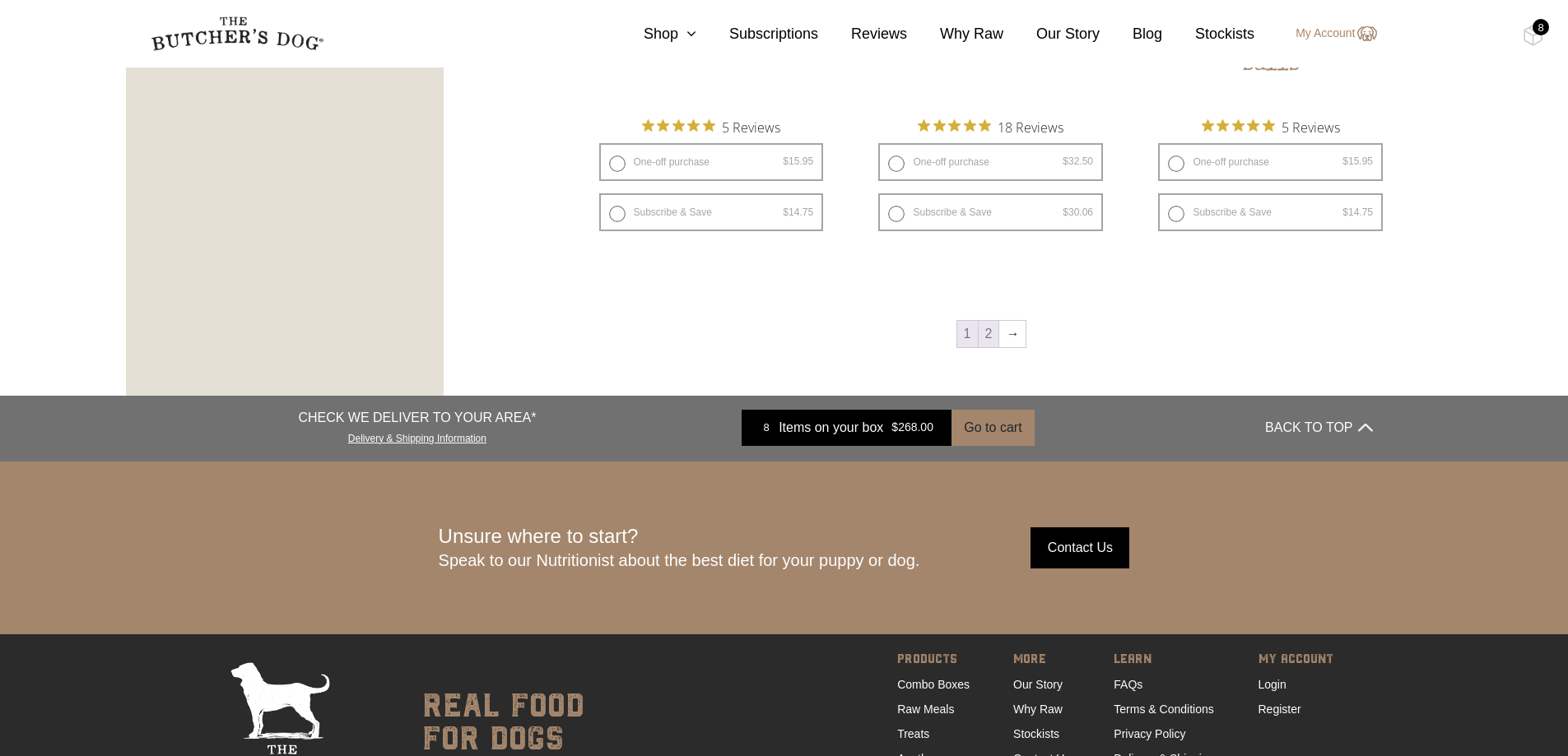
click at [991, 331] on link "2" at bounding box center [989, 334] width 20 height 26
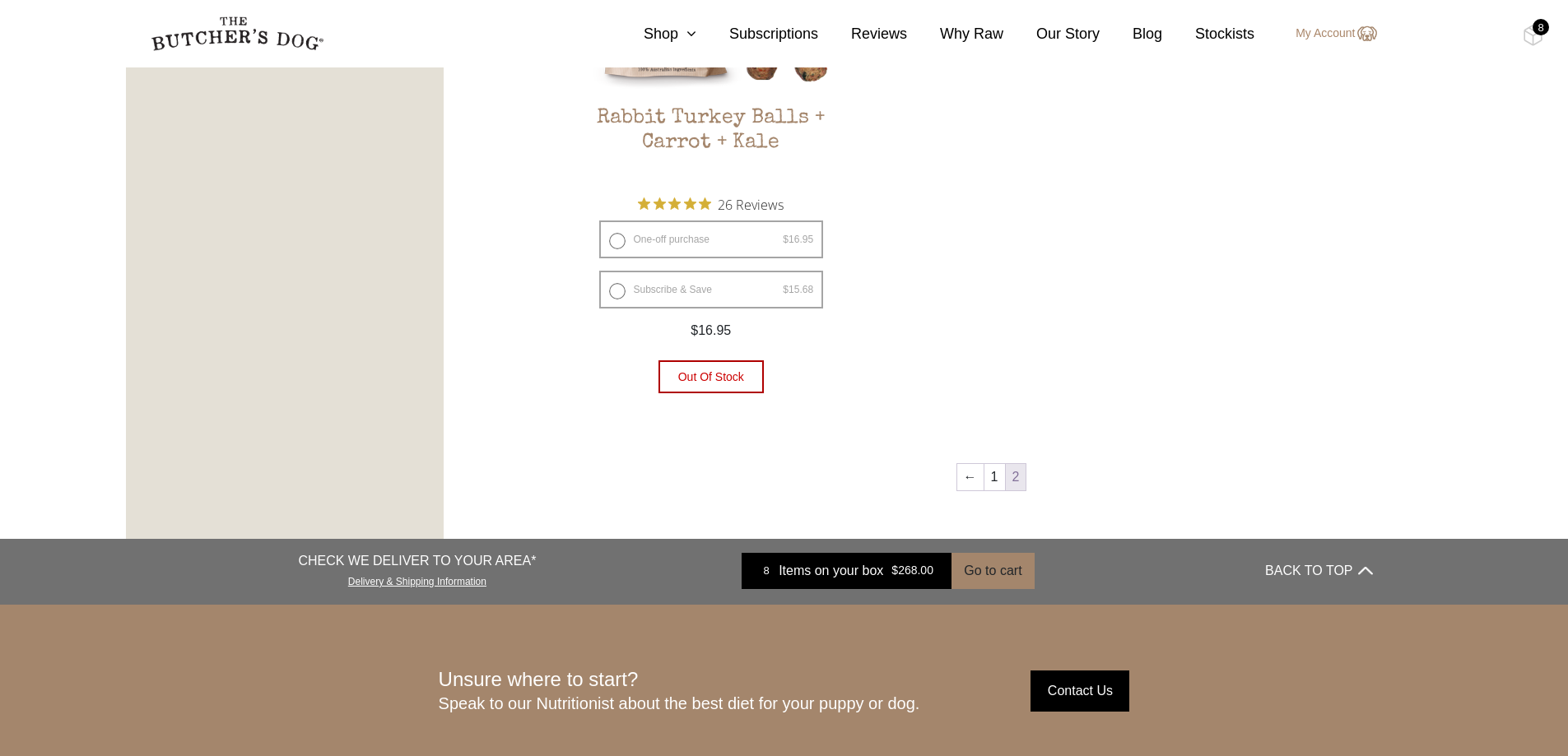
scroll to position [1195, 0]
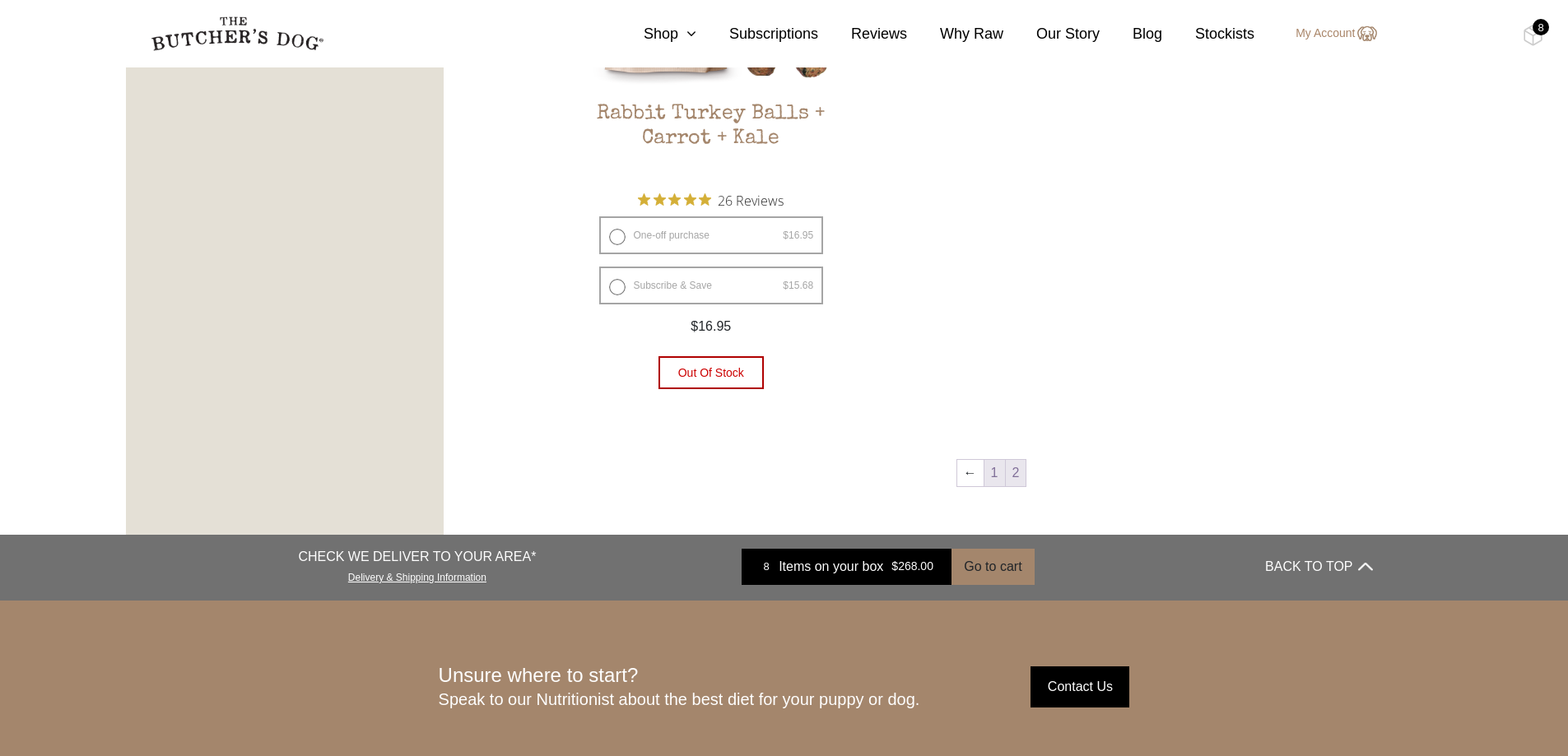
click at [993, 473] on link "1" at bounding box center [994, 473] width 20 height 26
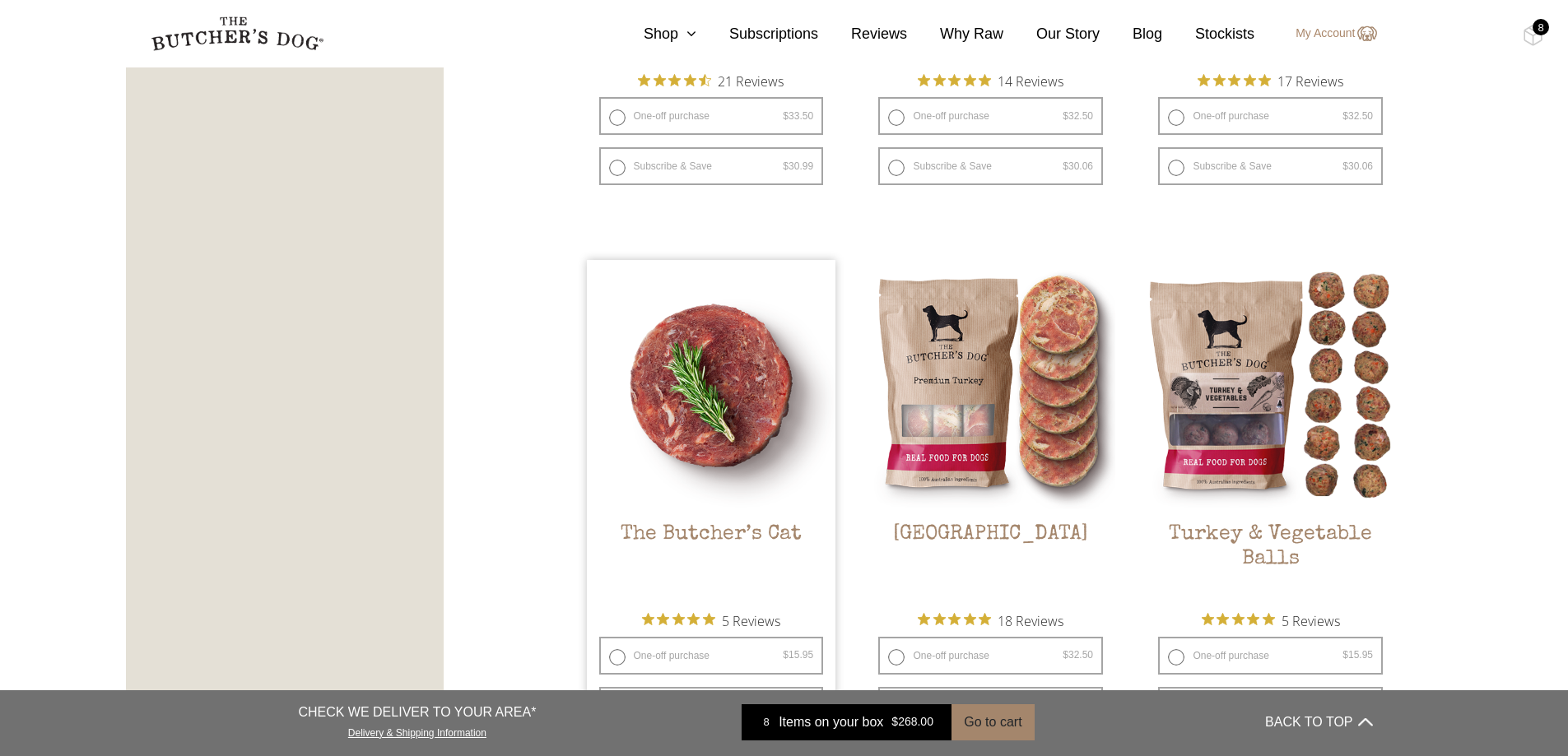
scroll to position [2018, 0]
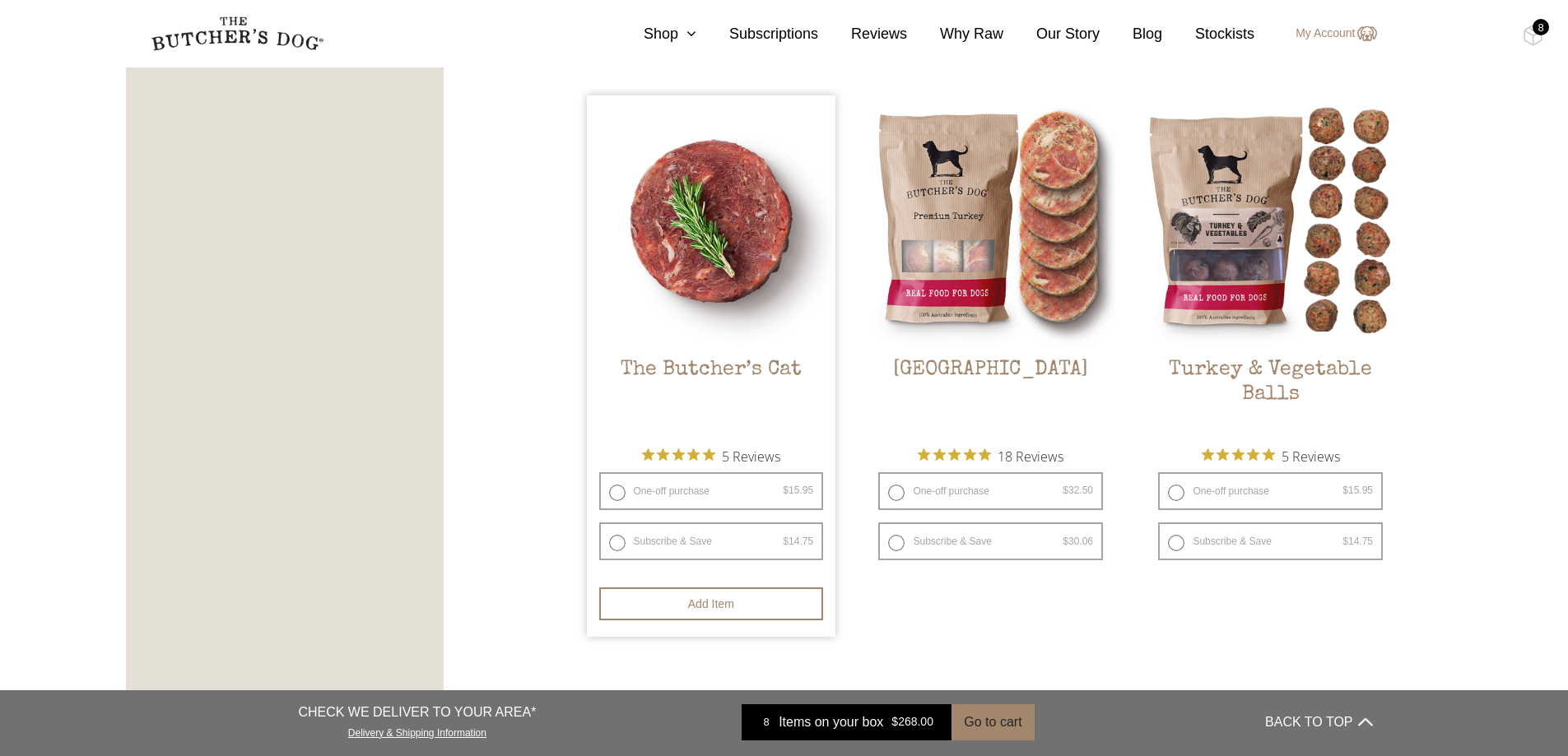
click at [764, 495] on label "One-off purchase $ 15.95 — or subscribe and save 7.5%" at bounding box center [711, 491] width 225 height 38
radio input "true"
click at [615, 494] on label "One-off purchase $ 15.95 — or subscribe and save 7.5%" at bounding box center [711, 491] width 225 height 38
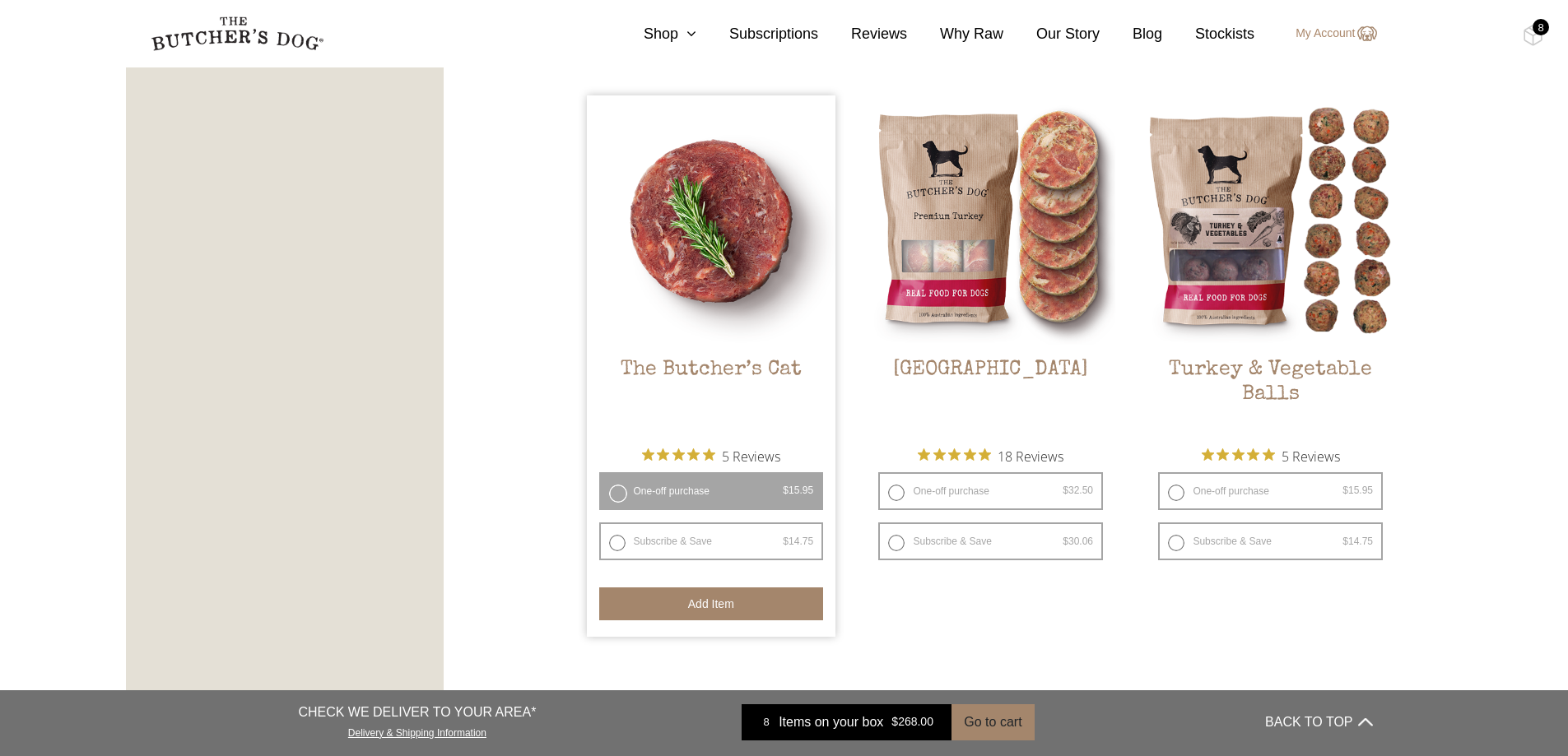
click at [699, 599] on button "Add item" at bounding box center [711, 604] width 225 height 33
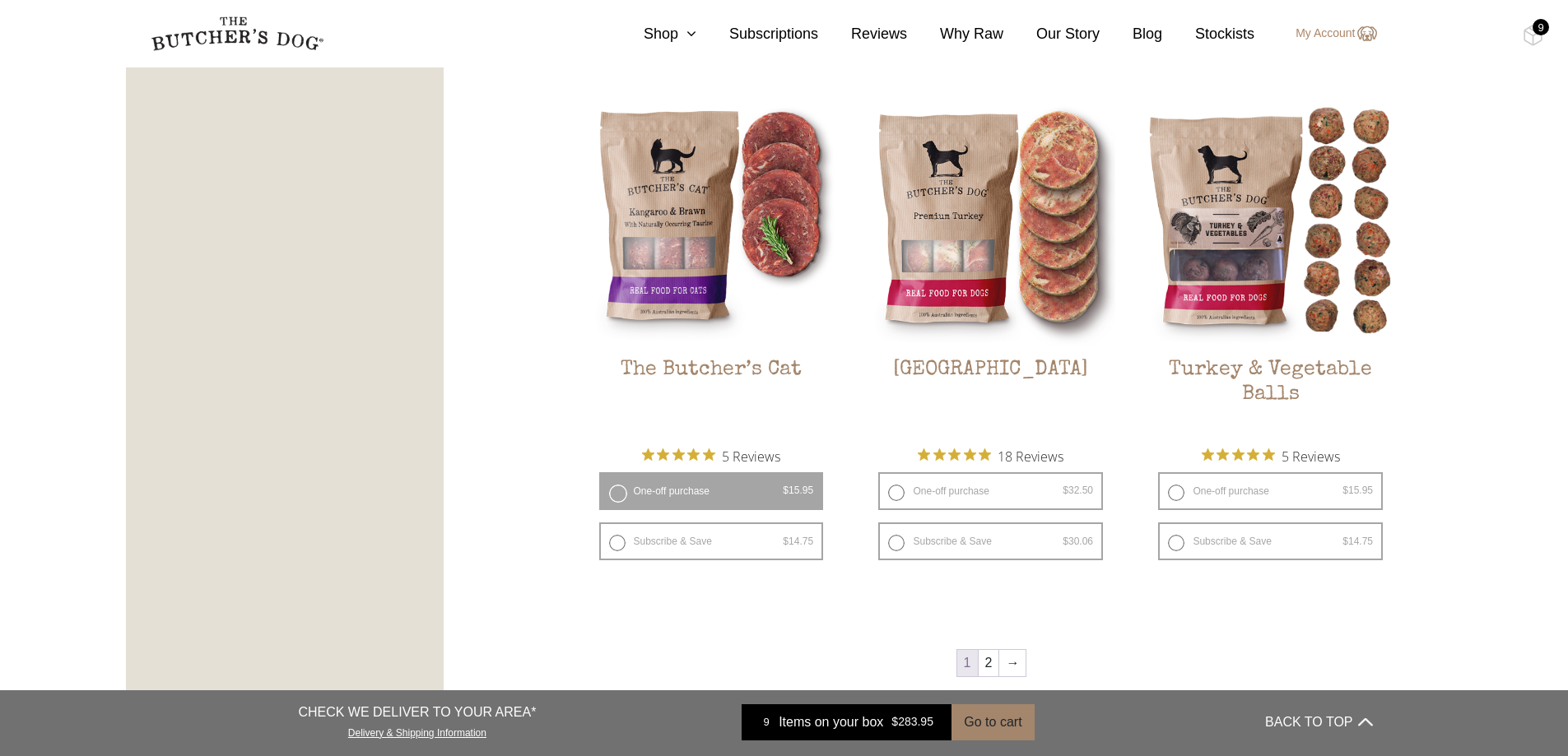
click at [1526, 24] on section "0 Shop Combo Boxes Raw Meals Treats Gifts" at bounding box center [784, 33] width 1568 height 68
click at [1543, 25] on div "9" at bounding box center [1541, 27] width 17 height 17
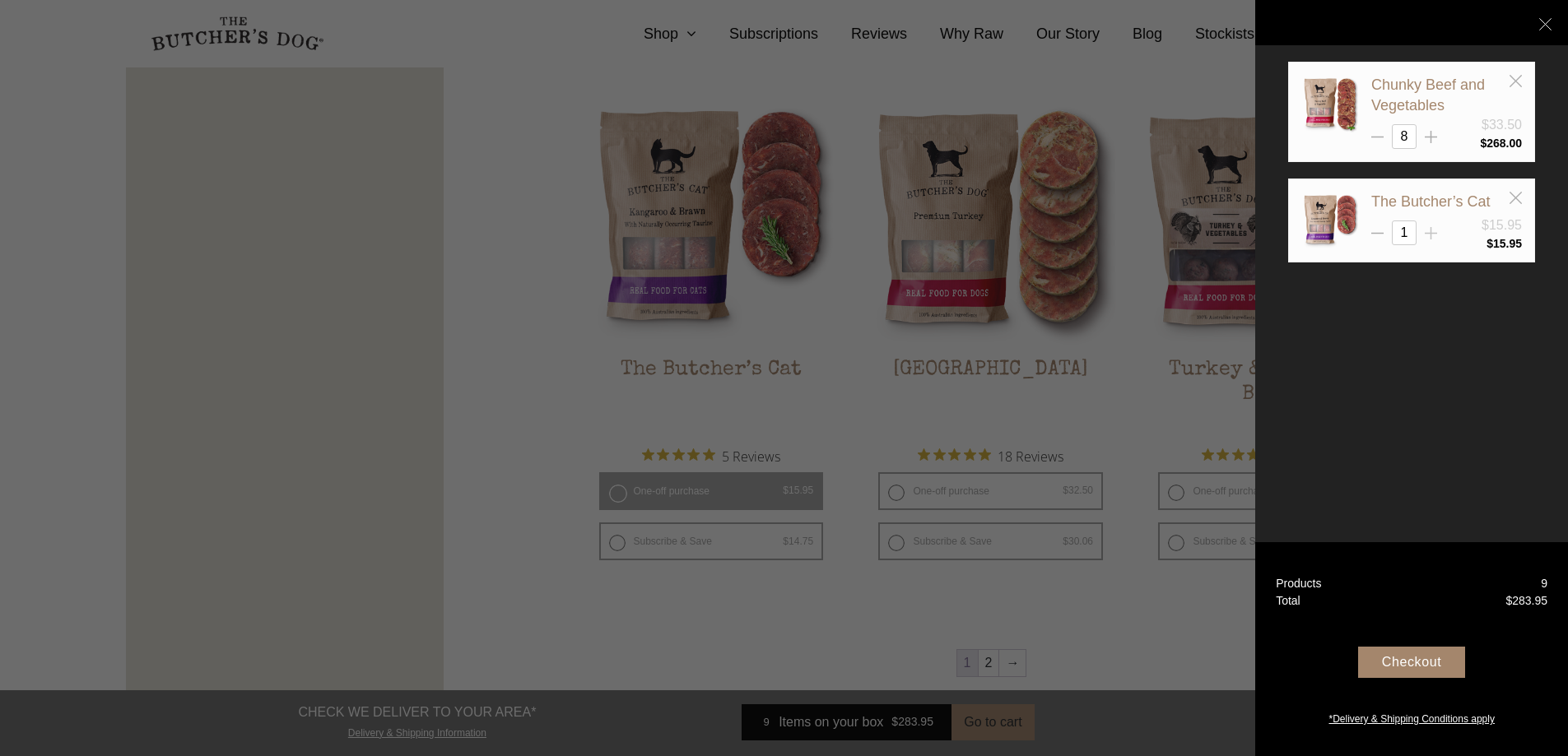
click at [1437, 234] on line at bounding box center [1432, 234] width 12 height 0
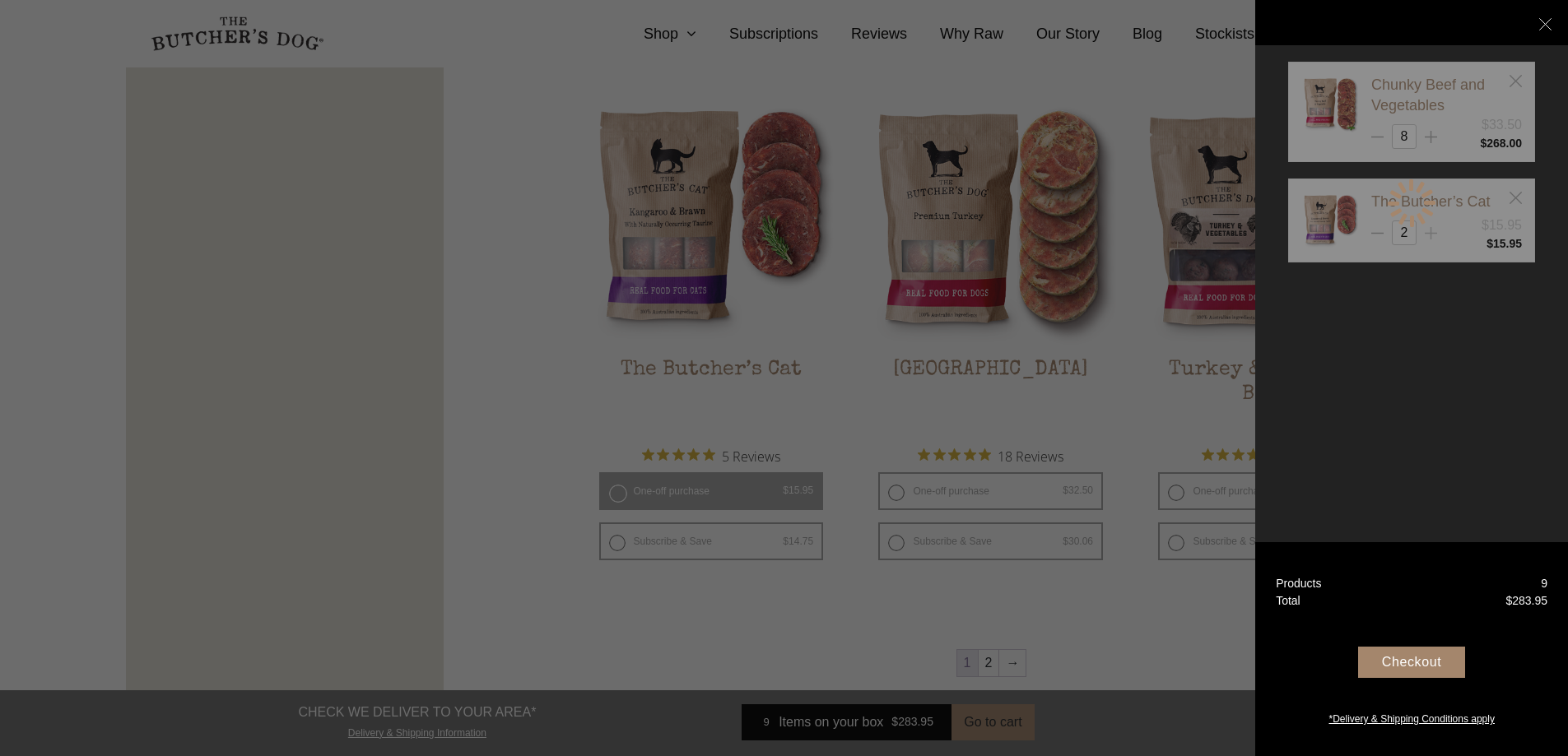
click at [1437, 234] on div "Chunky Beef and Vegetables $33.50 8 $ 2 $" at bounding box center [1411, 203] width 247 height 283
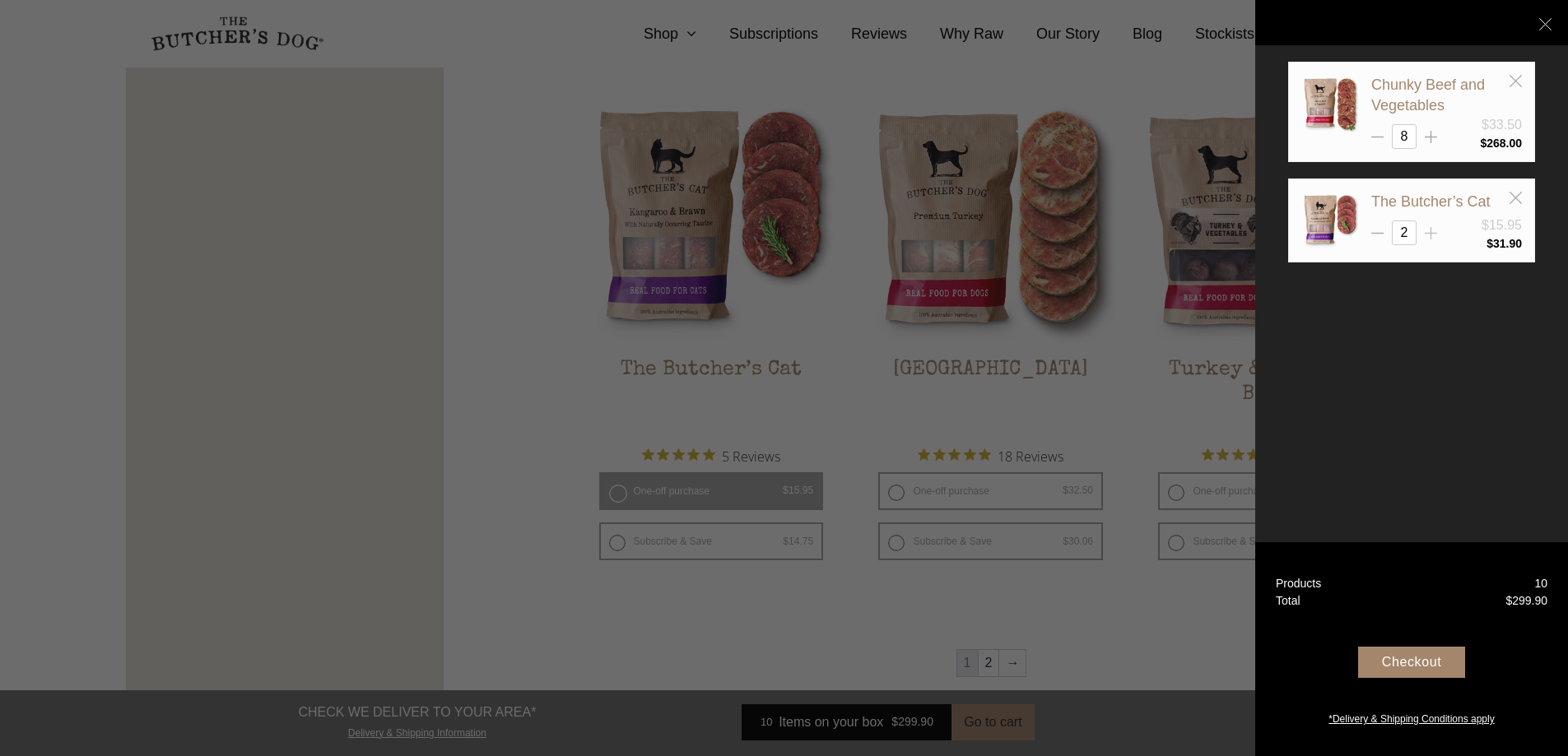
click at [1430, 227] on icon at bounding box center [1432, 233] width 12 height 12
click at [1430, 227] on div "Chunky Beef and Vegetables $33.50 8 $ 4 $" at bounding box center [1411, 203] width 247 height 283
click at [1430, 227] on icon at bounding box center [1432, 233] width 12 height 12
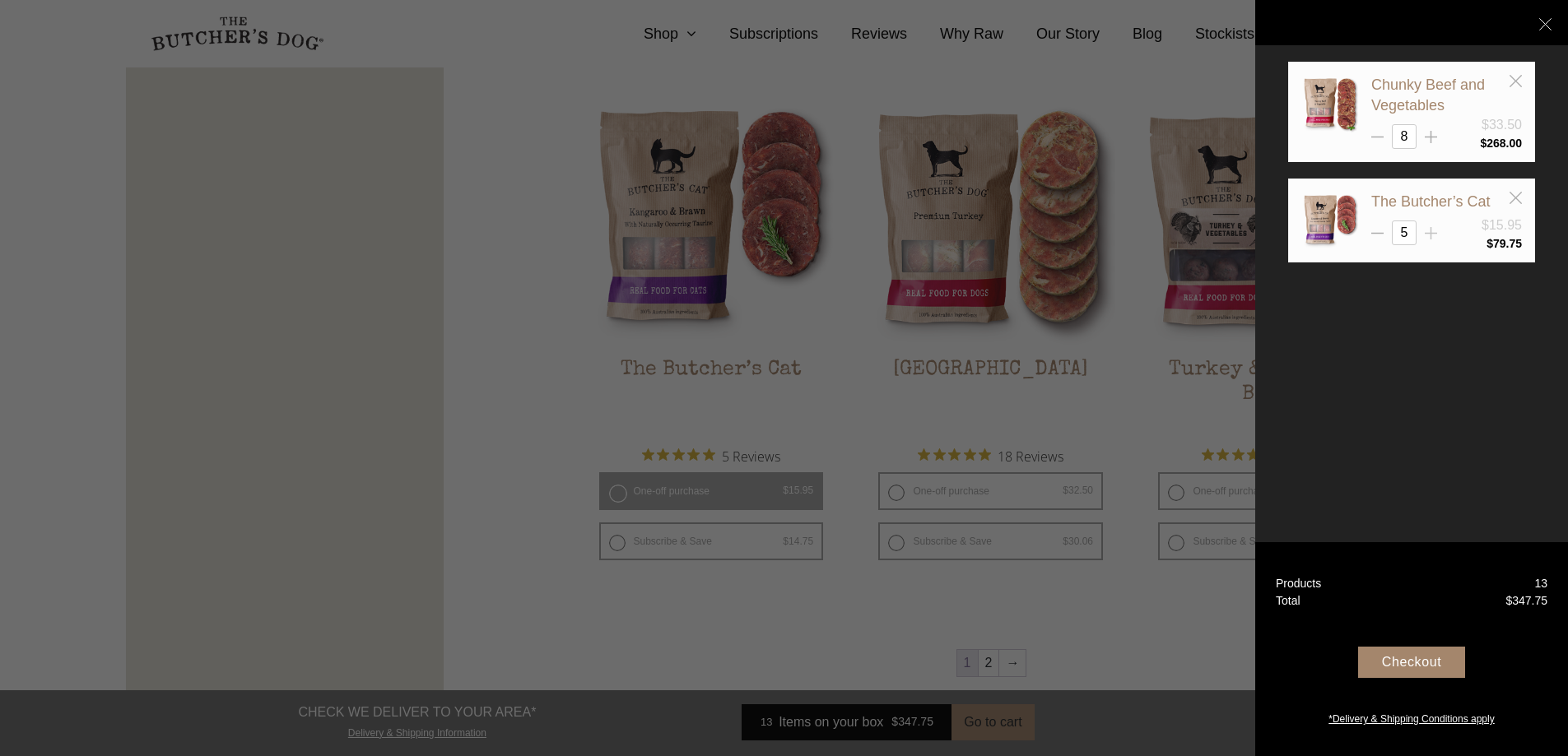
type input "6"
click at [1544, 18] on icon at bounding box center [1546, 25] width 12 height 12
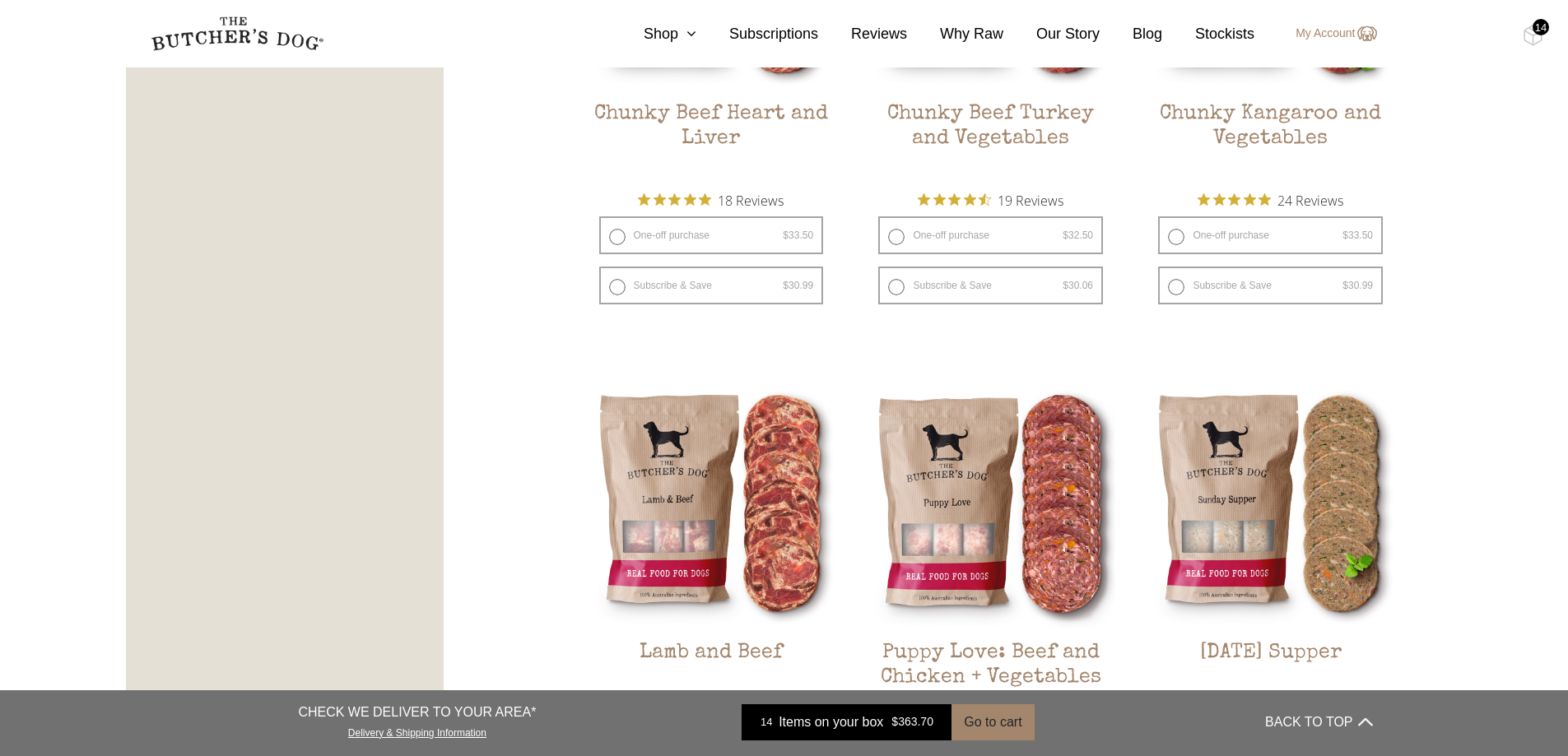
scroll to position [1442, 0]
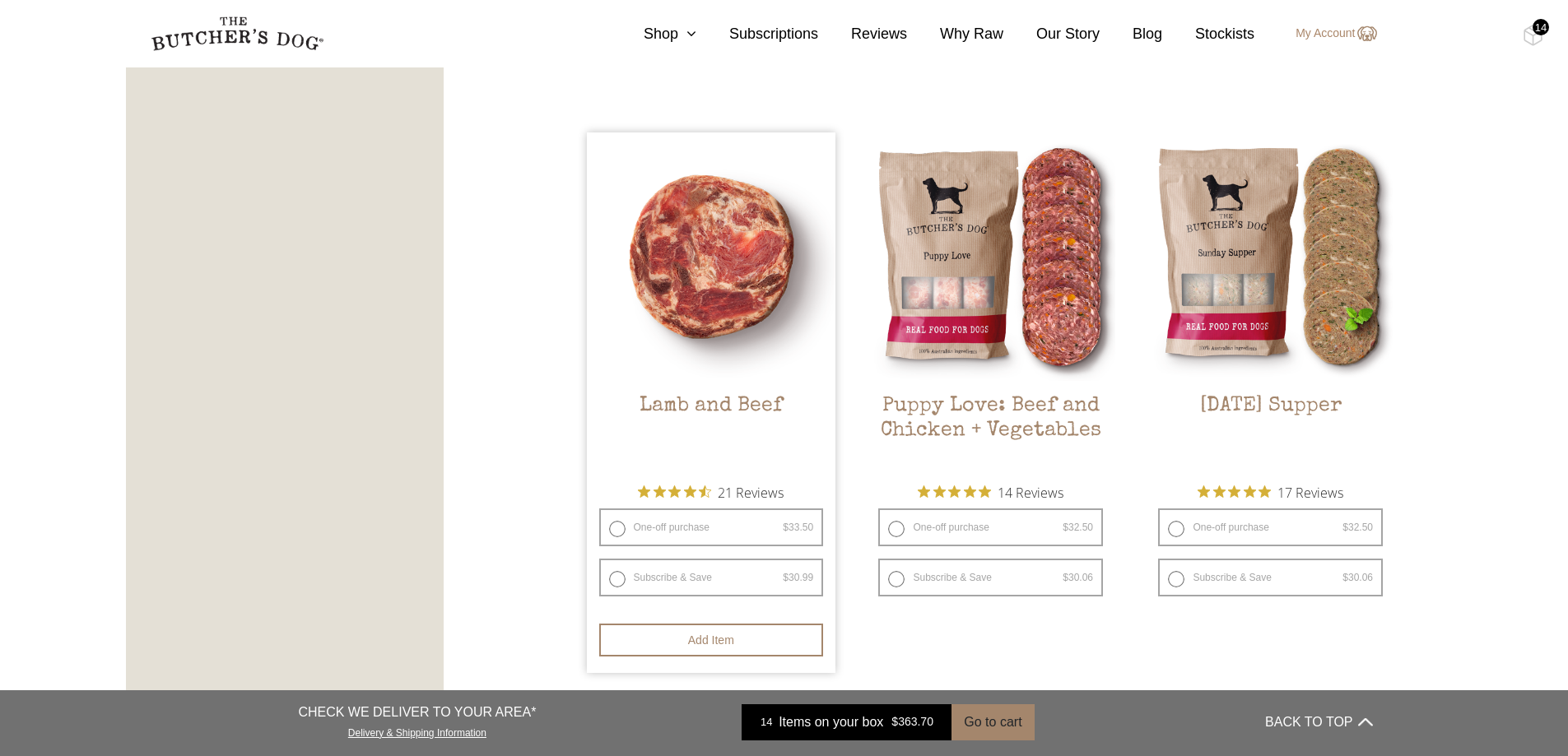
click at [723, 289] on img at bounding box center [711, 257] width 249 height 249
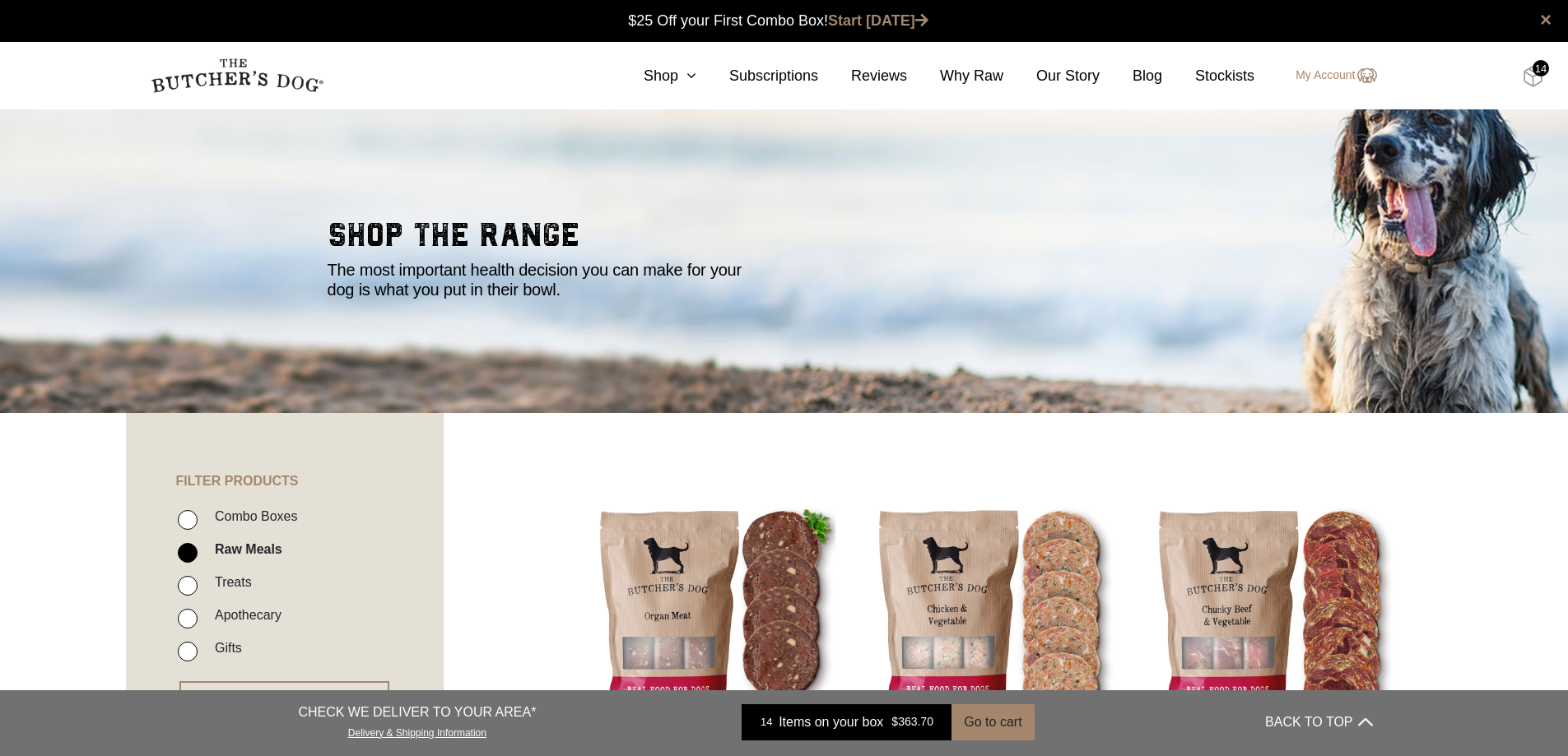
click at [1536, 77] on img at bounding box center [1533, 77] width 20 height 21
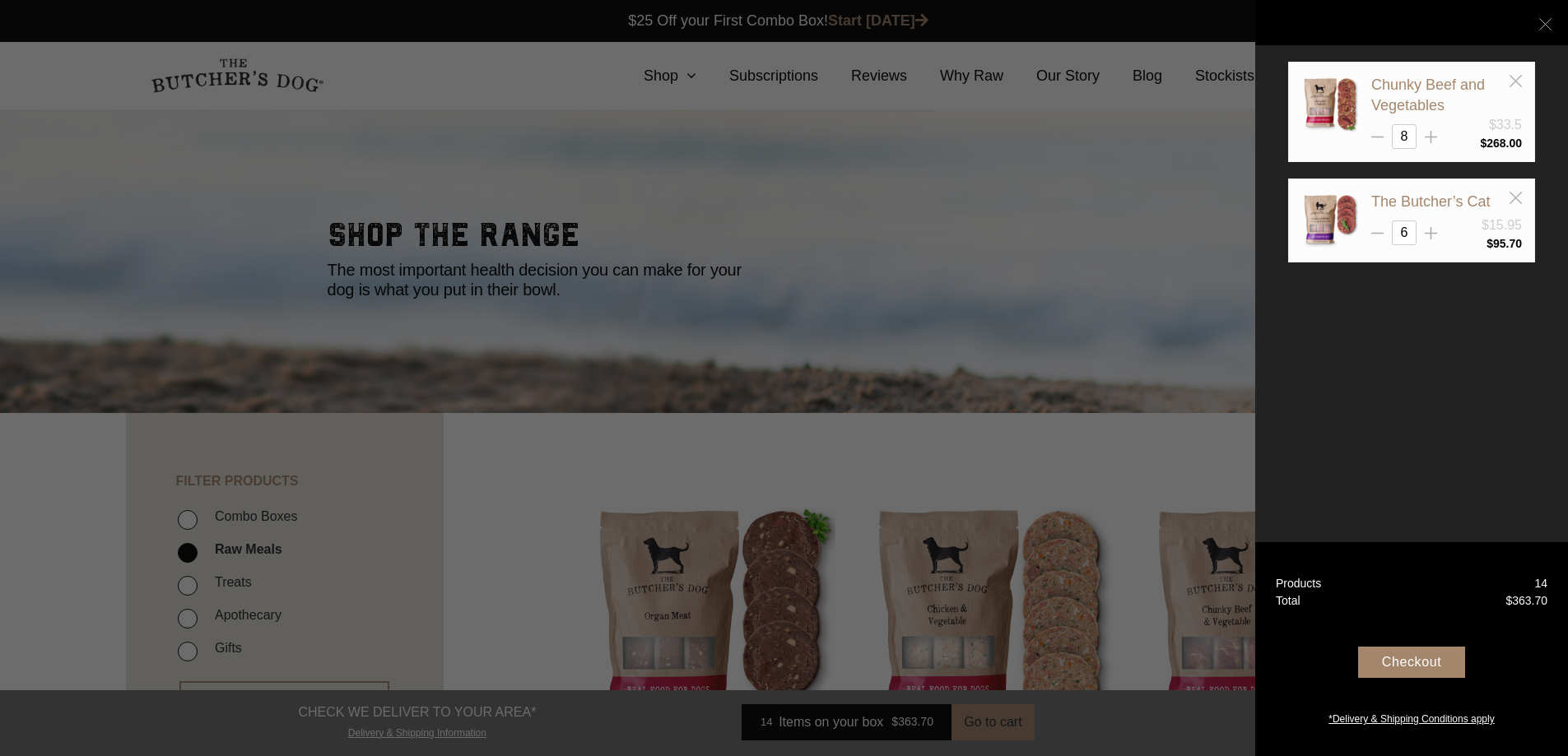
click at [1543, 25] on icon at bounding box center [1546, 25] width 12 height 12
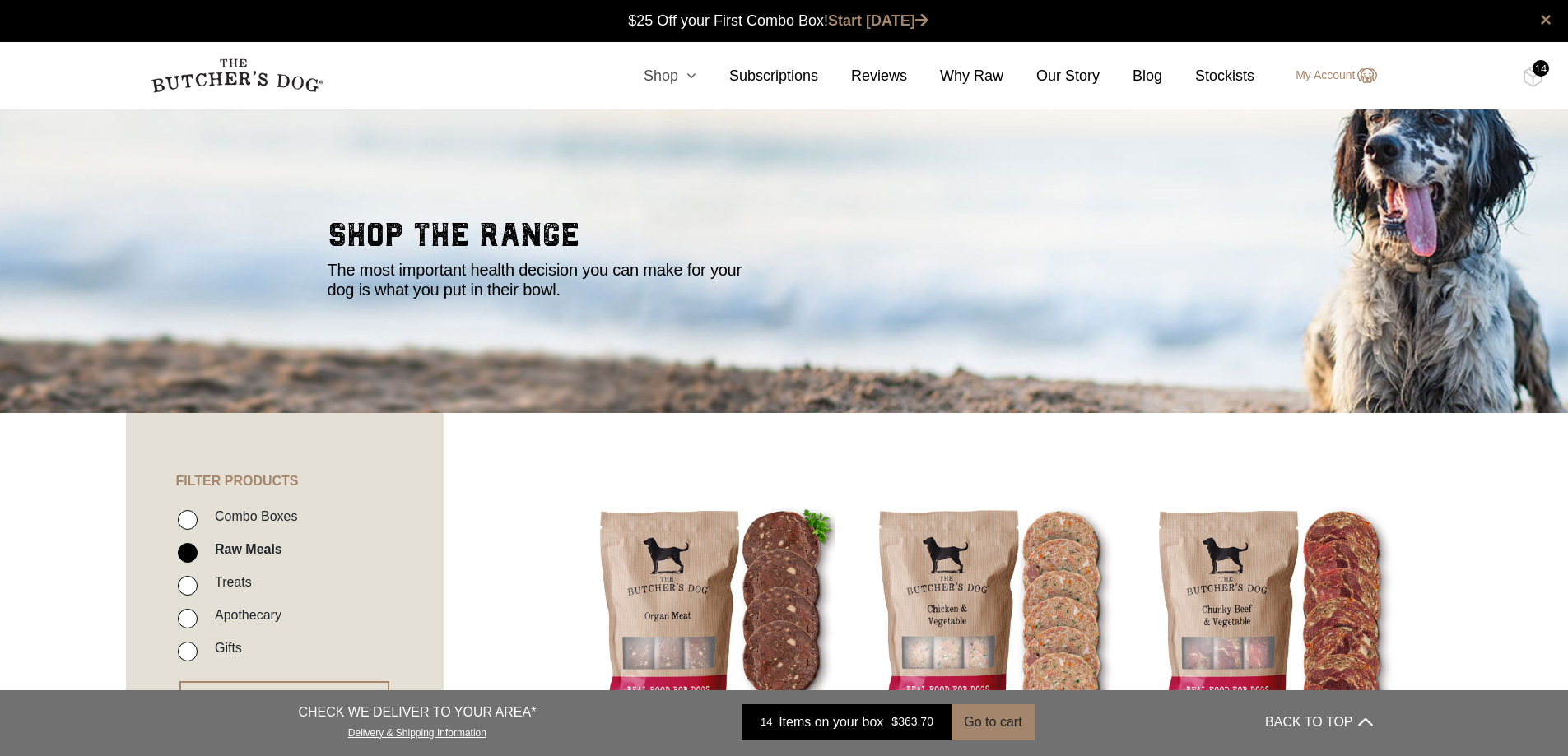
click at [665, 69] on link "Shop" at bounding box center [653, 76] width 85 height 22
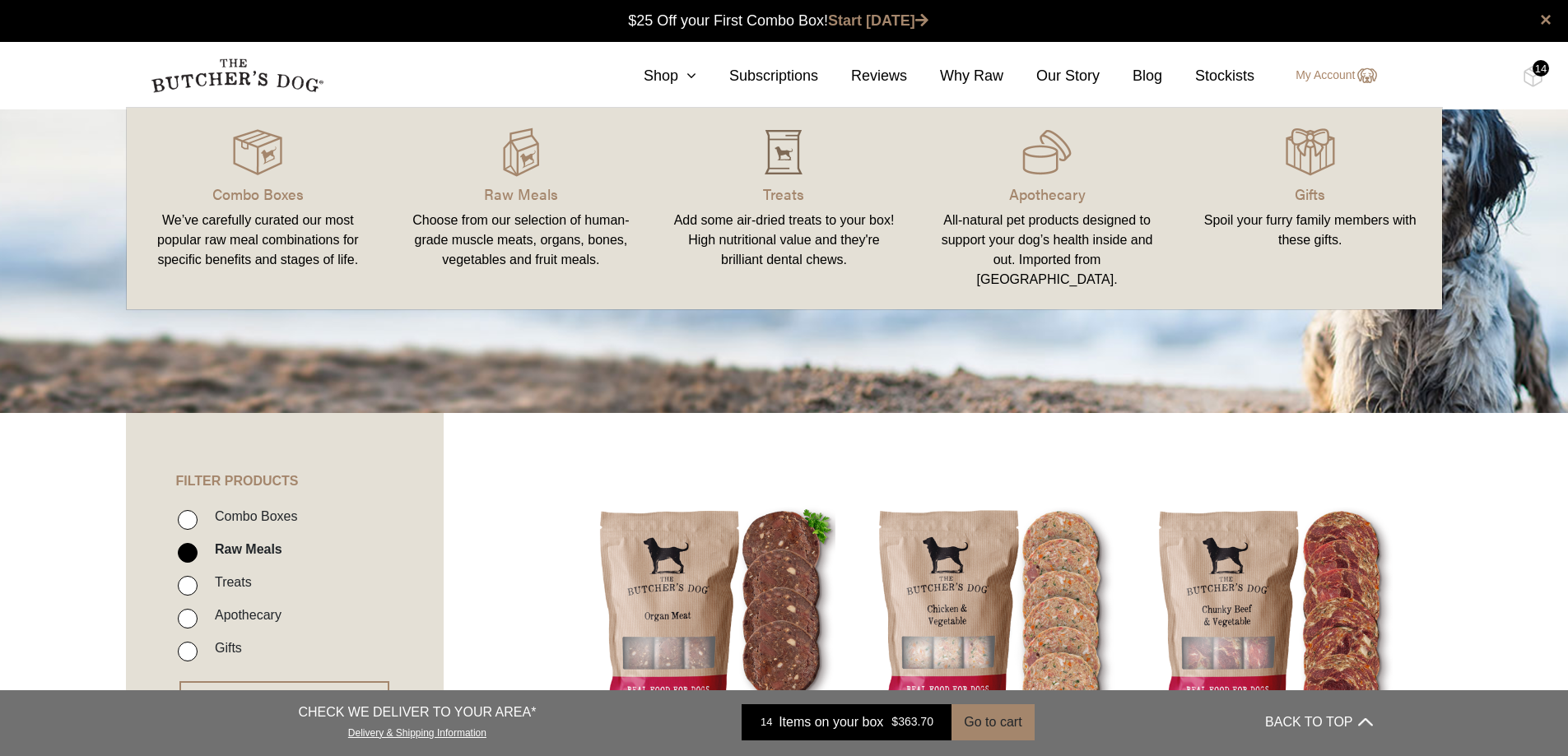
click at [781, 158] on img at bounding box center [784, 152] width 49 height 49
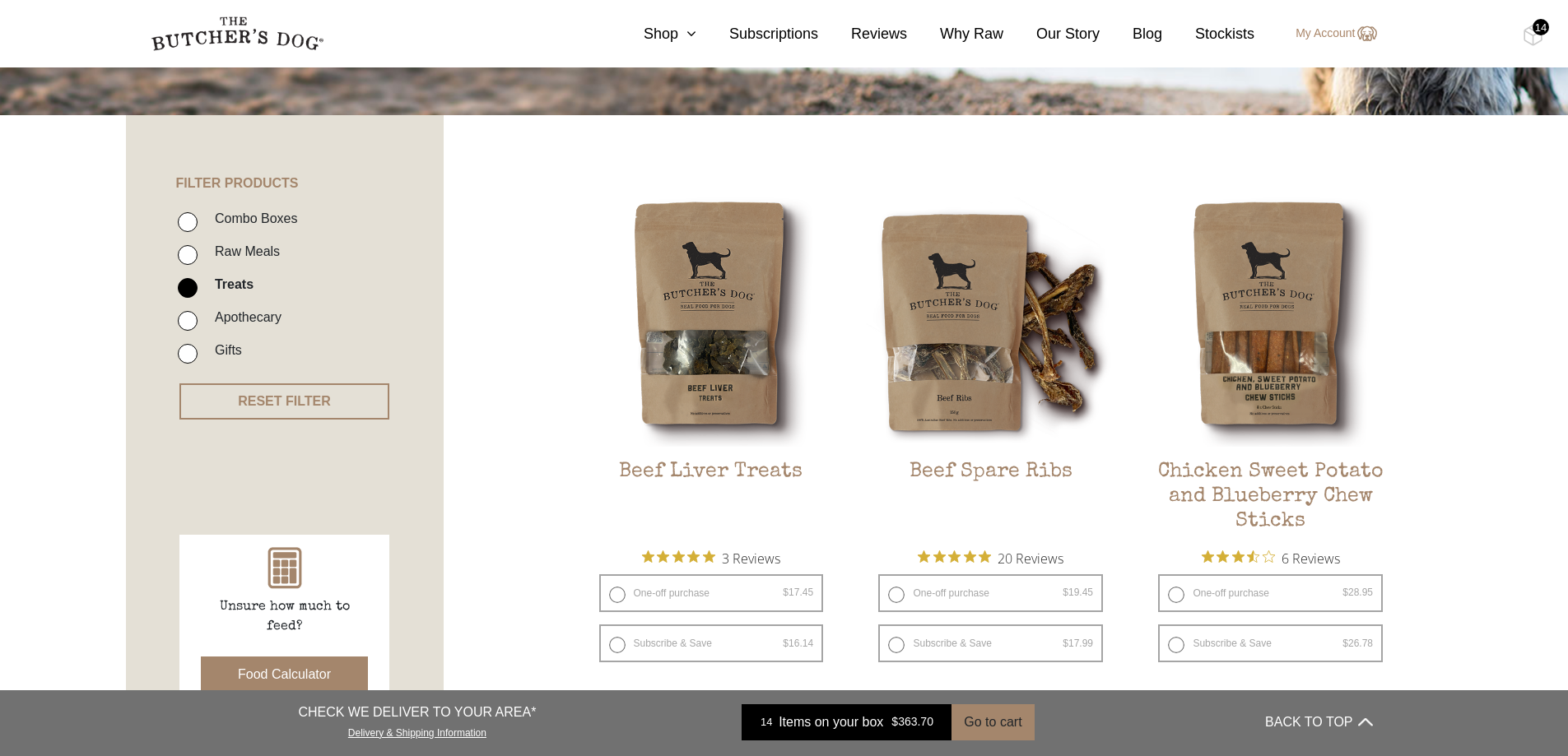
scroll to position [329, 0]
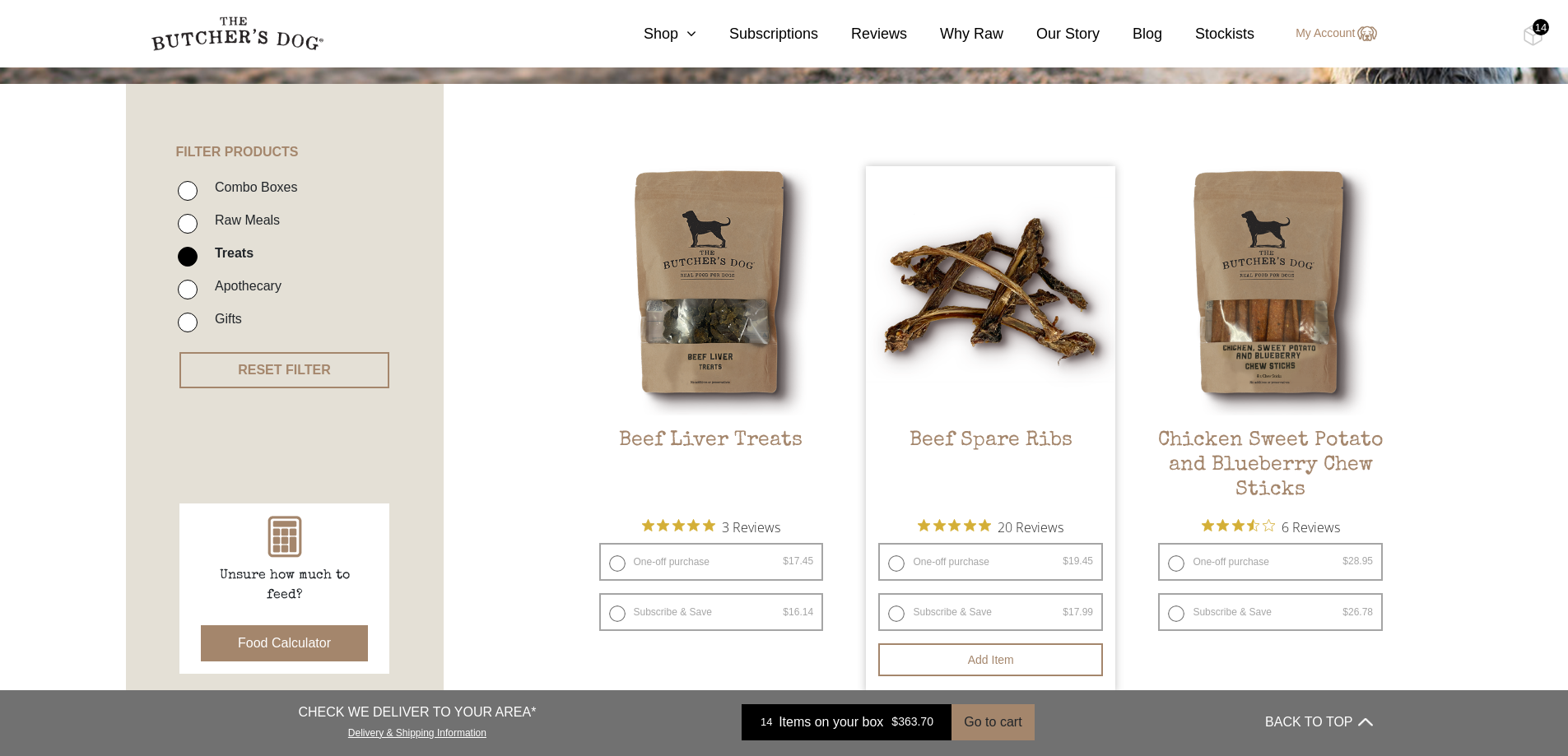
click at [899, 562] on label "One-off purchase $ 19.45 — or subscribe and save 7.5%" at bounding box center [990, 561] width 225 height 38
radio input "true"
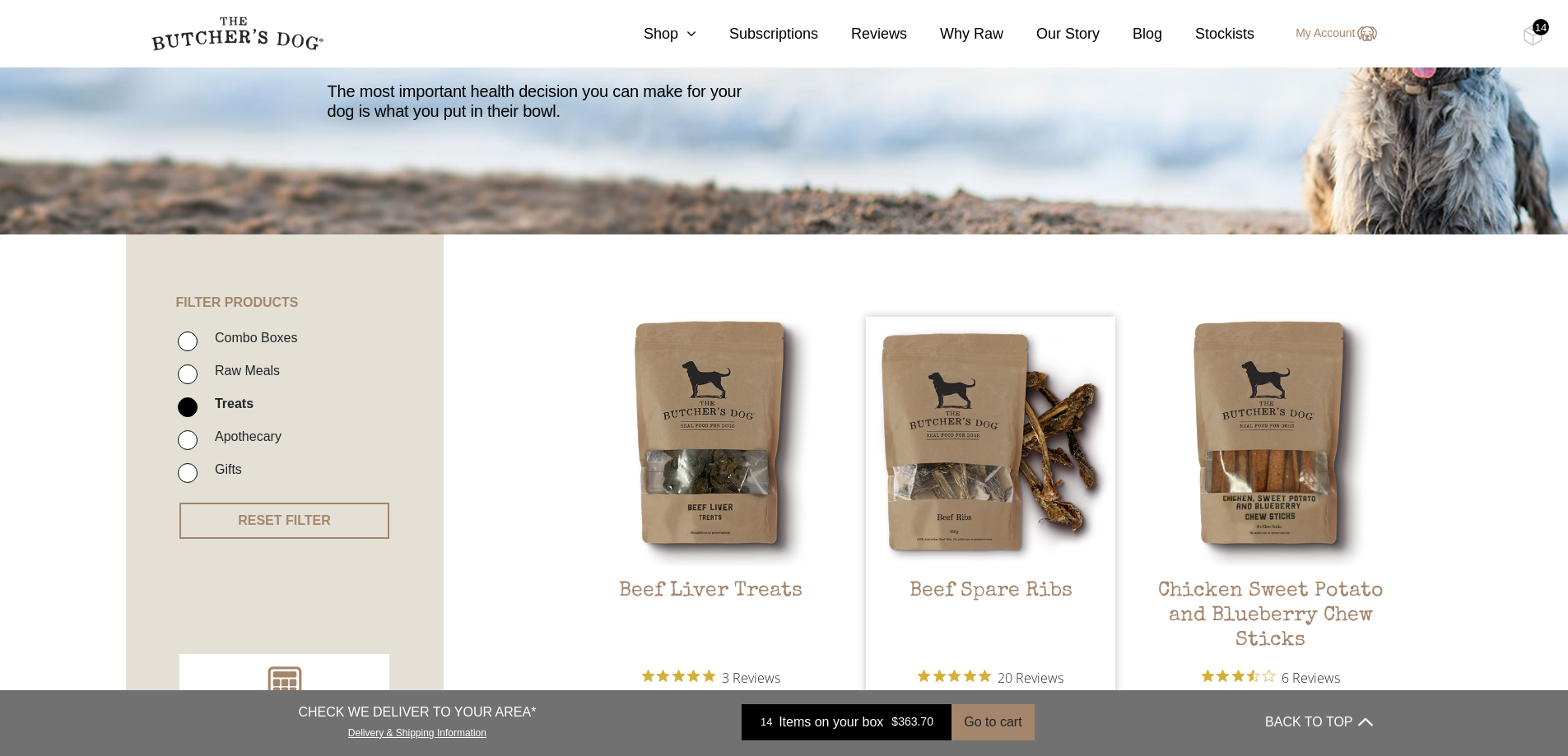
scroll to position [83, 0]
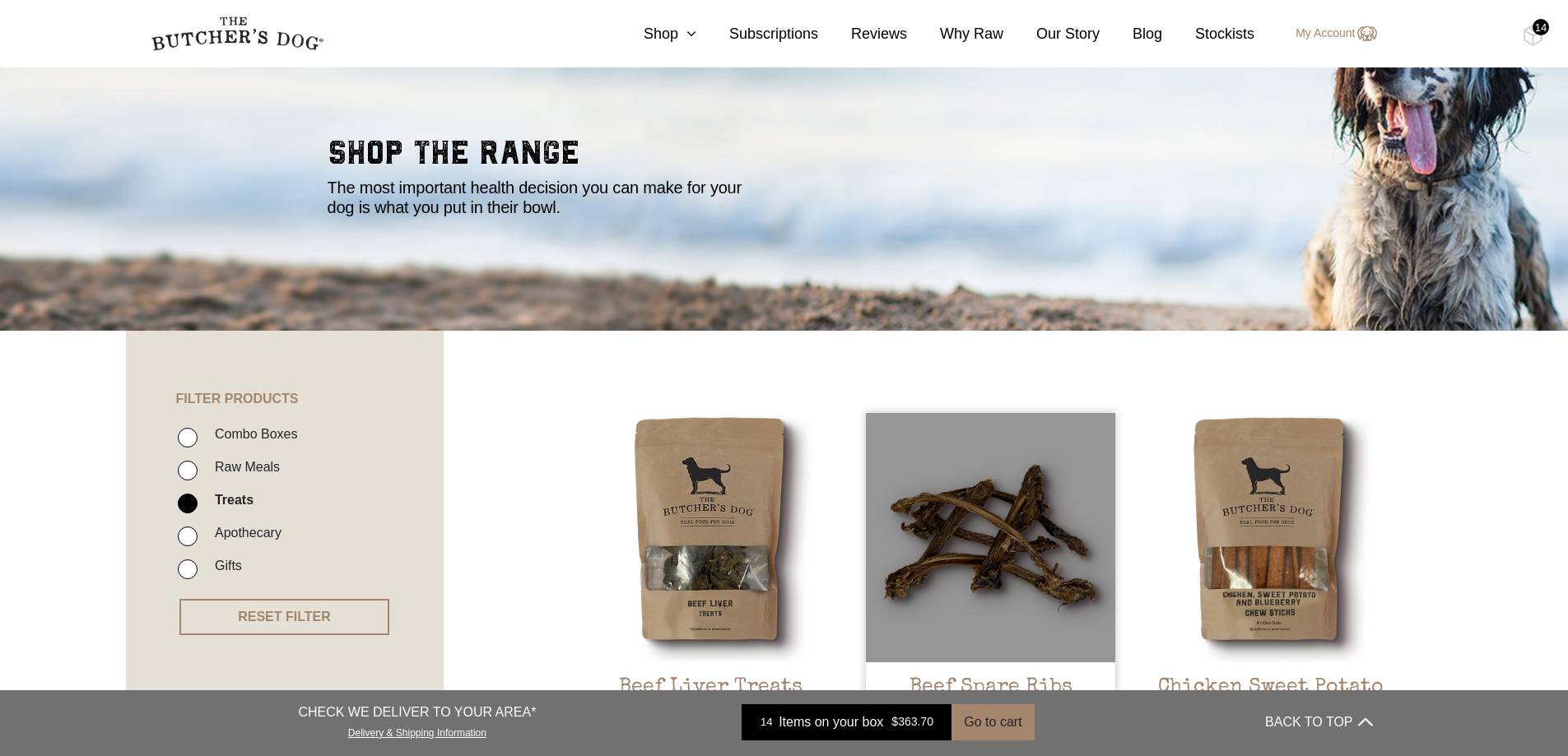
click at [1008, 590] on div at bounding box center [990, 537] width 249 height 249
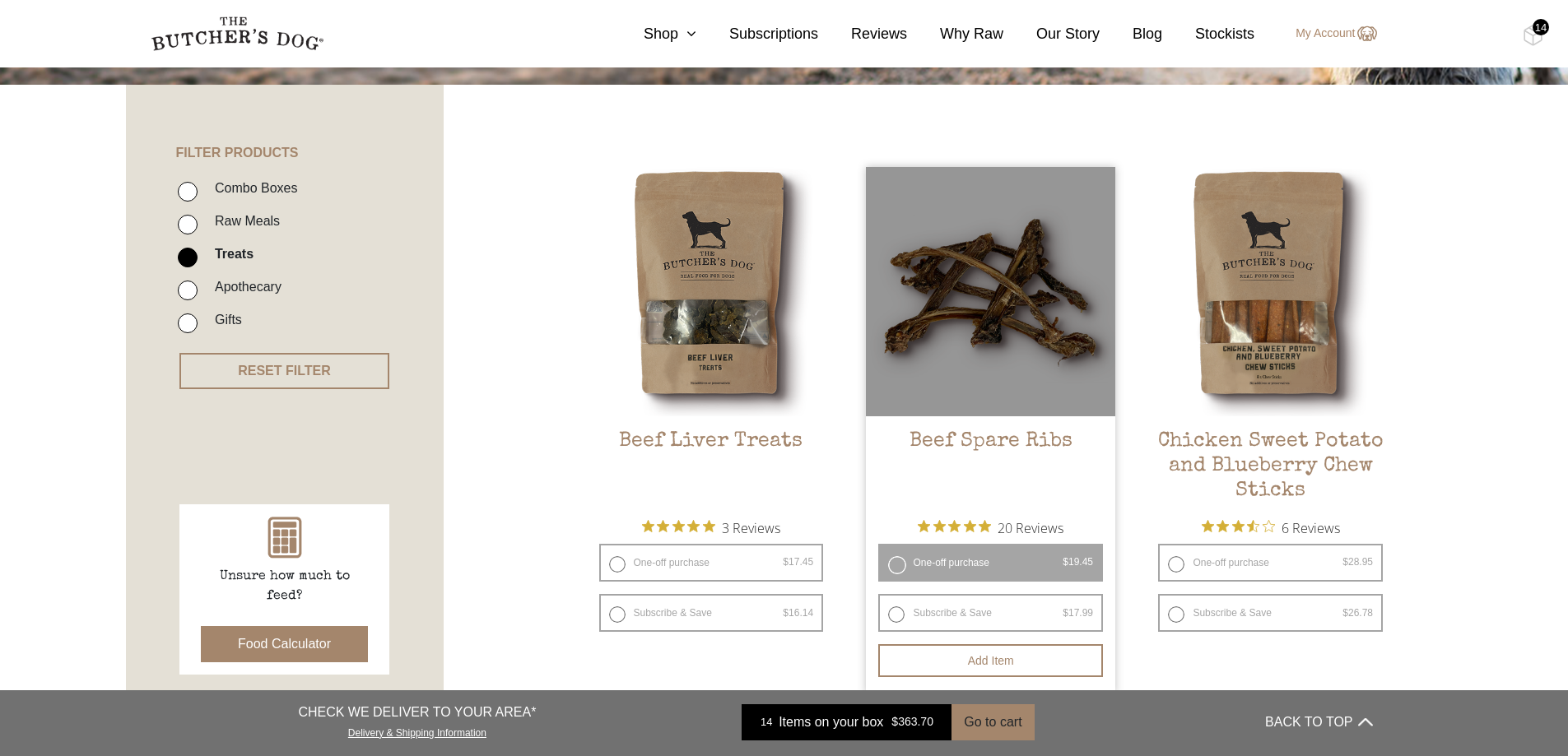
scroll to position [329, 0]
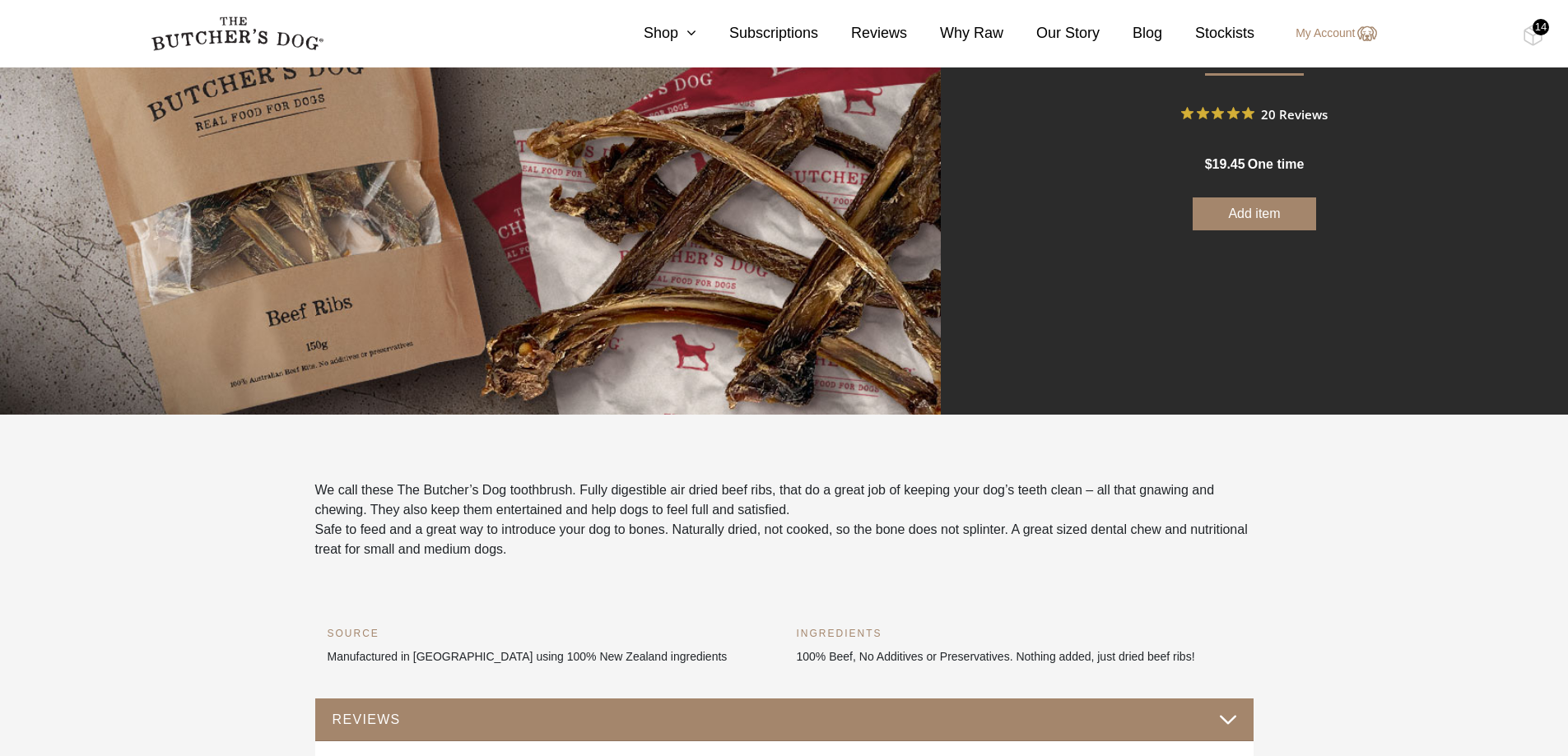
scroll to position [247, 0]
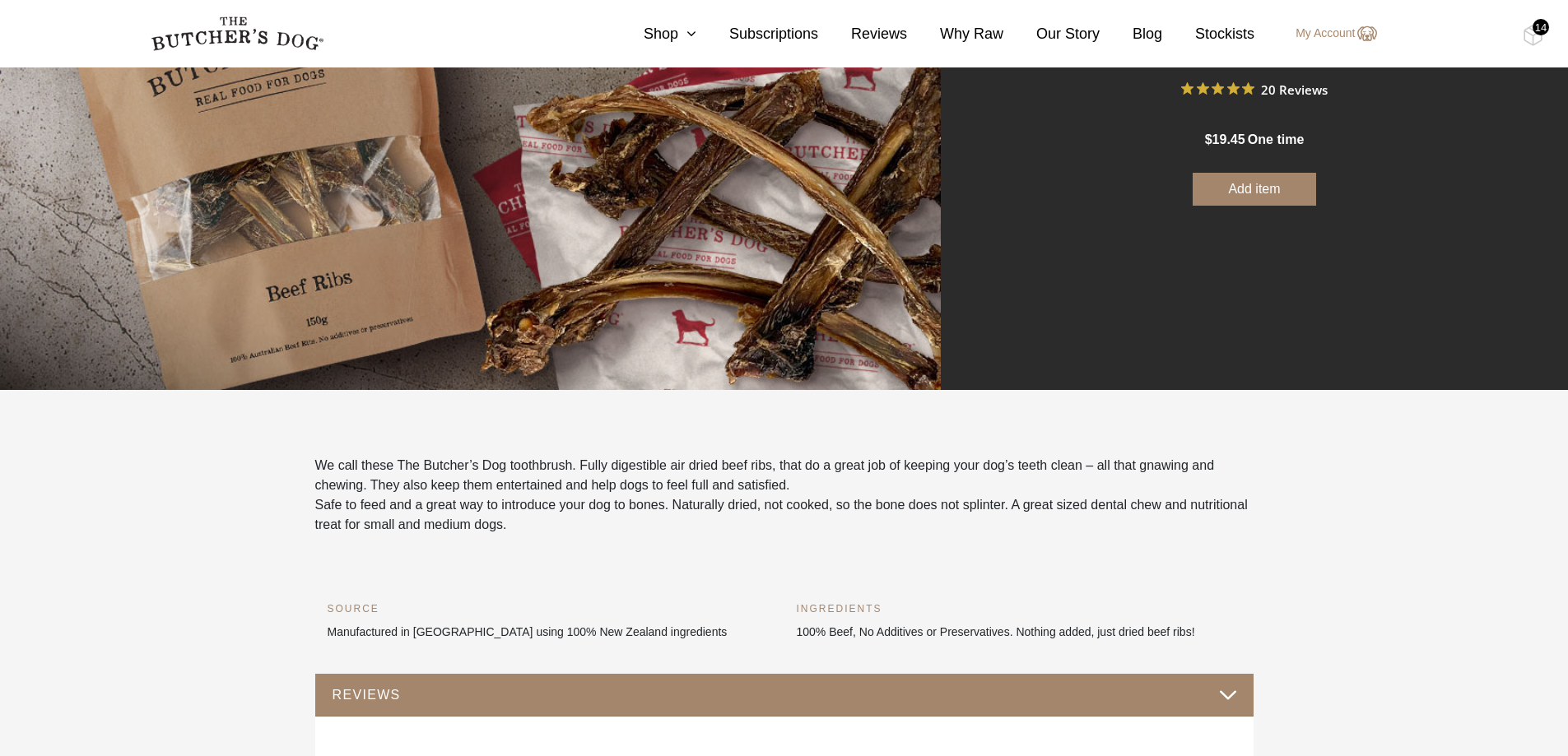
click at [1242, 190] on button "Add item" at bounding box center [1255, 188] width 123 height 33
click at [1275, 136] on span "one time" at bounding box center [1277, 140] width 56 height 14
click at [1239, 186] on button "Add more" at bounding box center [1255, 188] width 123 height 33
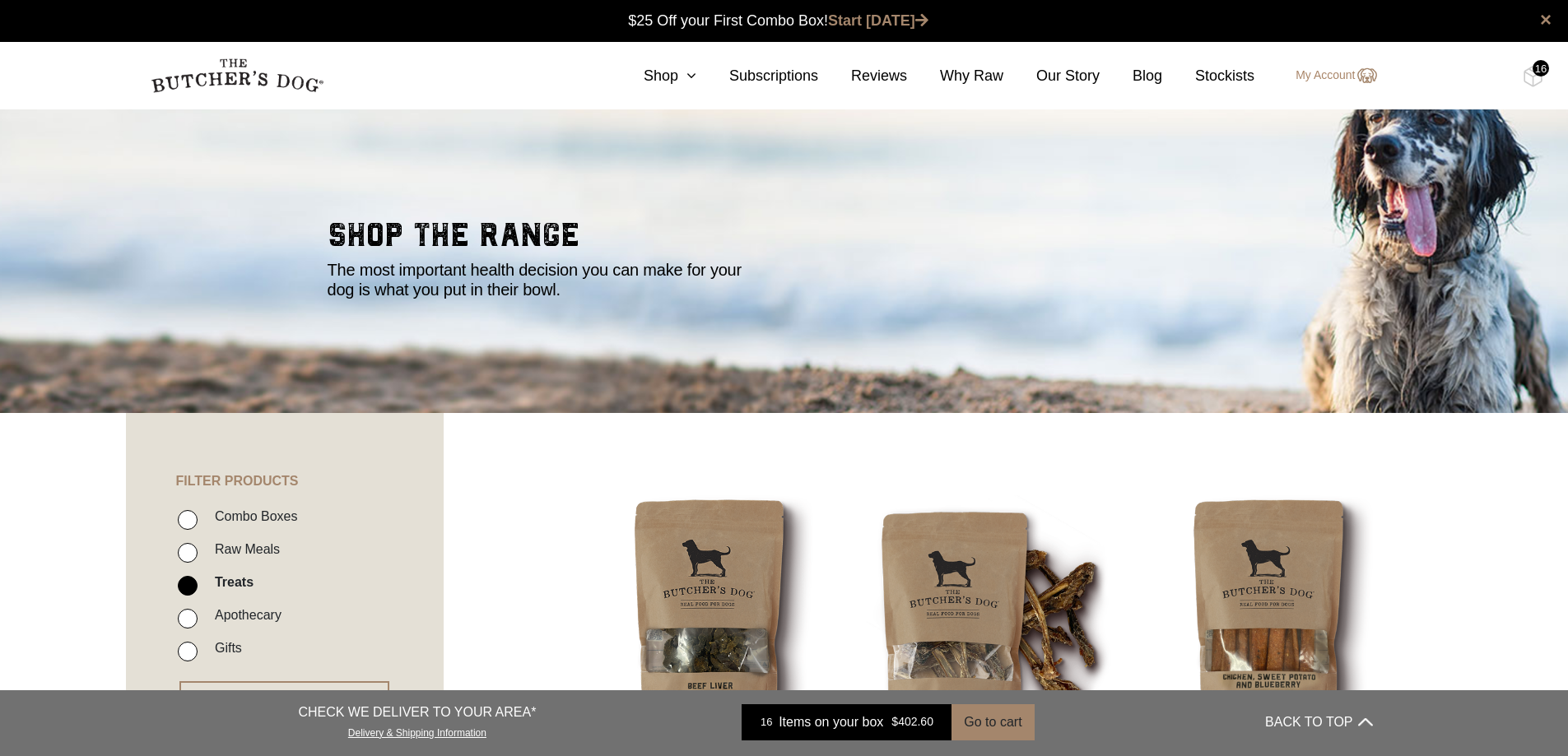
scroll to position [329, 0]
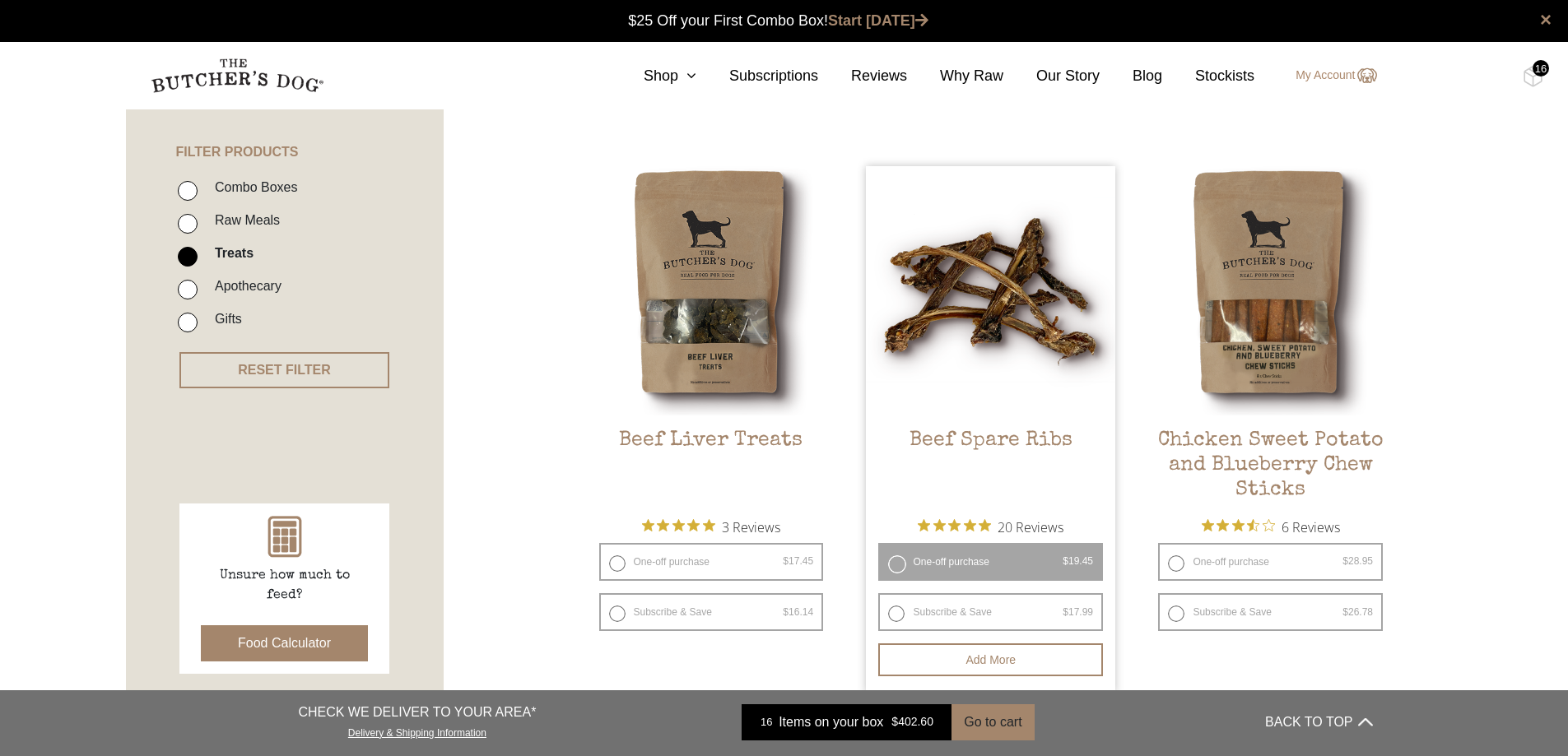
click at [895, 562] on label "One-off purchase $ 19.45 — or subscribe and save 7.5%" at bounding box center [990, 561] width 225 height 38
click at [977, 657] on button "Add more" at bounding box center [990, 659] width 225 height 33
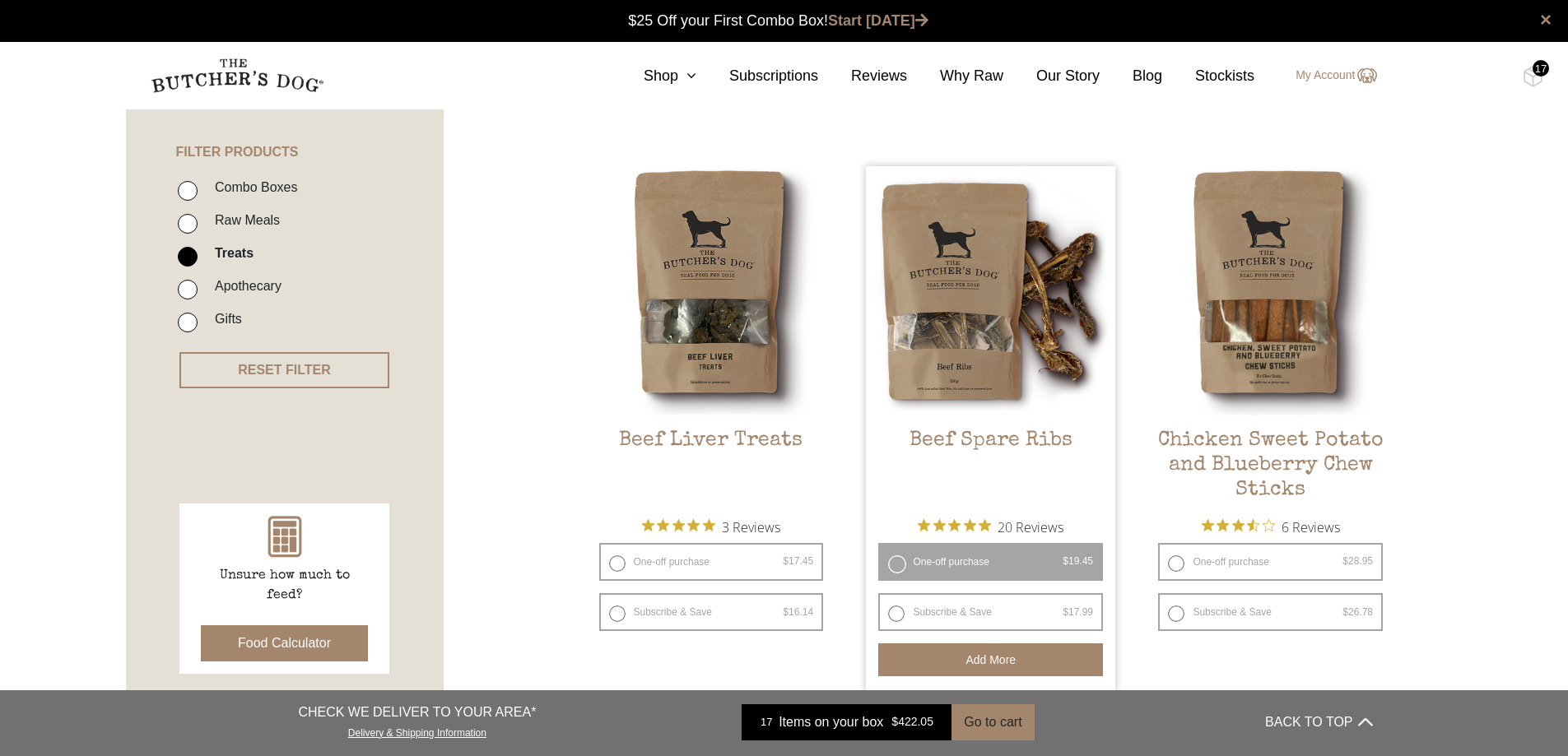
click at [1533, 68] on div "17" at bounding box center [1541, 68] width 17 height 17
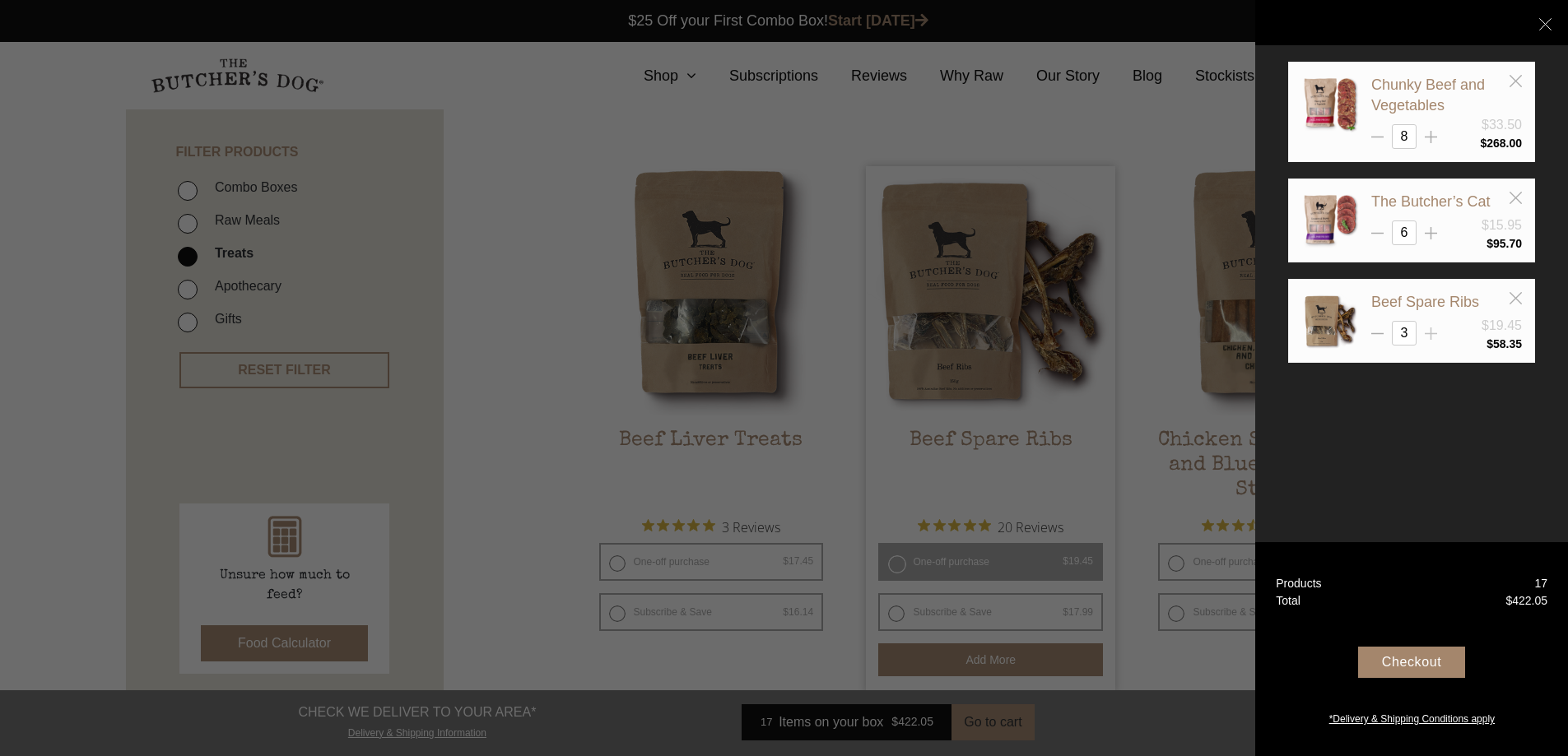
click at [1429, 329] on icon at bounding box center [1432, 334] width 12 height 12
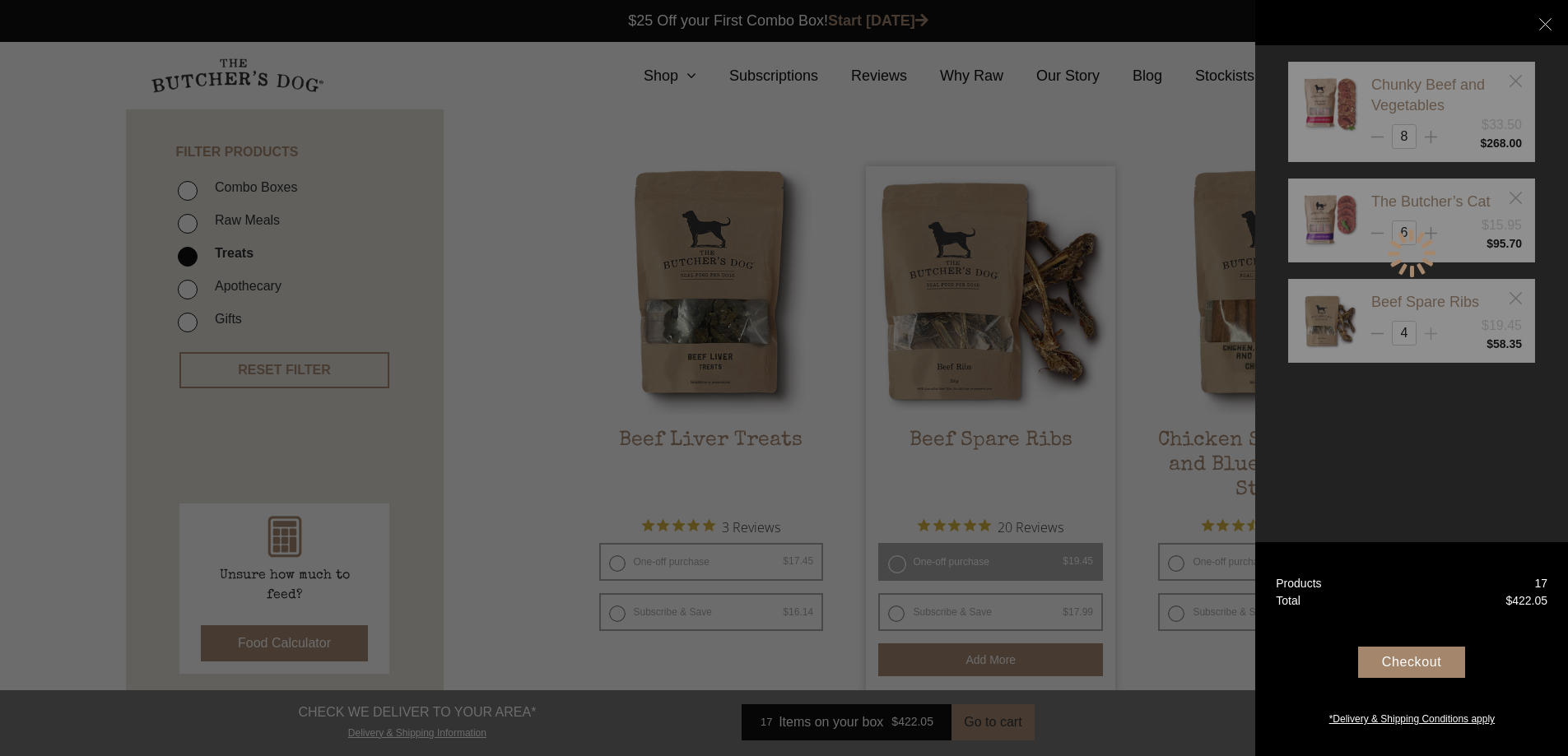
click at [1429, 329] on div at bounding box center [1411, 253] width 247 height 384
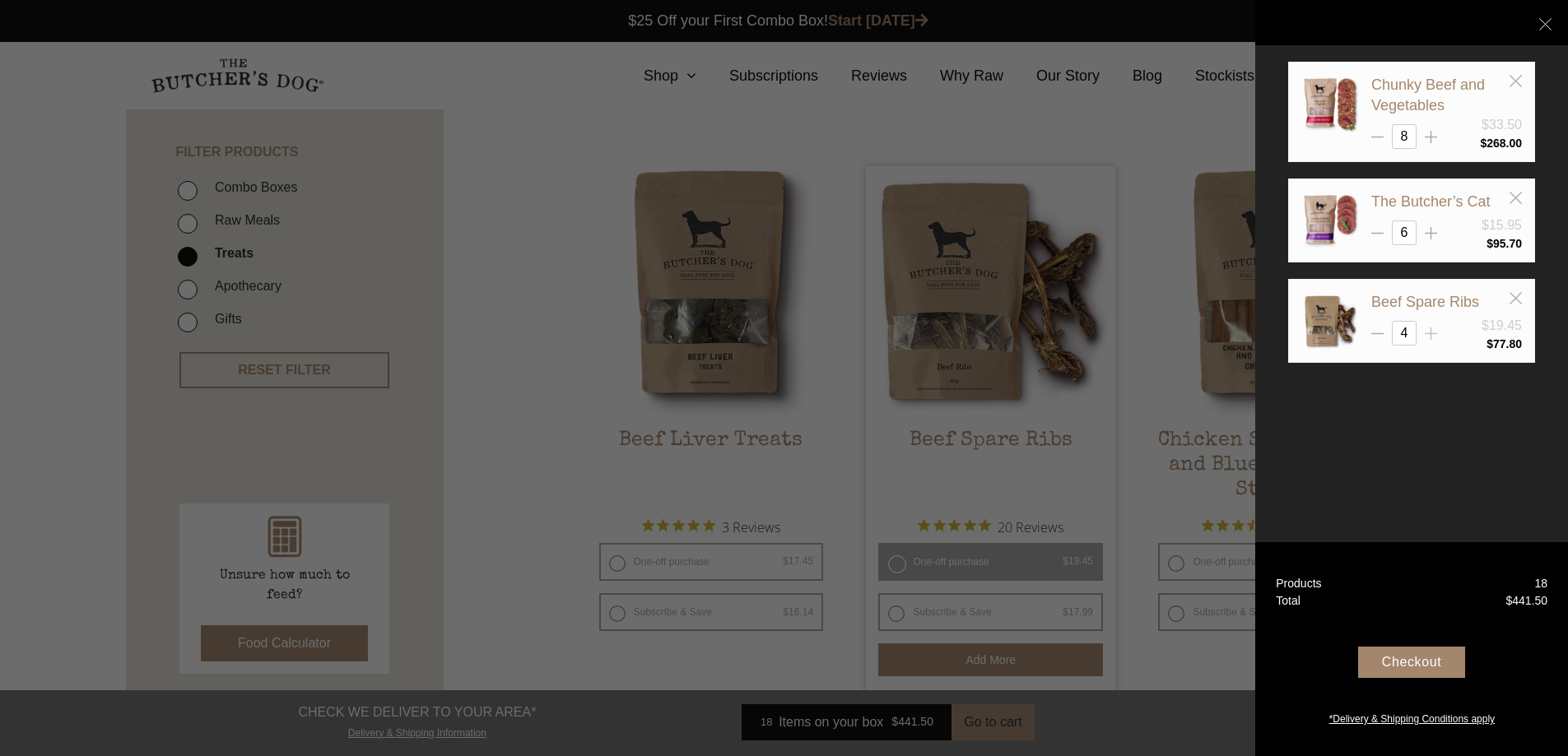
click at [1429, 329] on icon at bounding box center [1432, 334] width 12 height 12
type input "6"
drag, startPoint x: 1542, startPoint y: 24, endPoint x: 1527, endPoint y: 49, distance: 29.2
click at [1542, 24] on icon at bounding box center [1546, 25] width 12 height 12
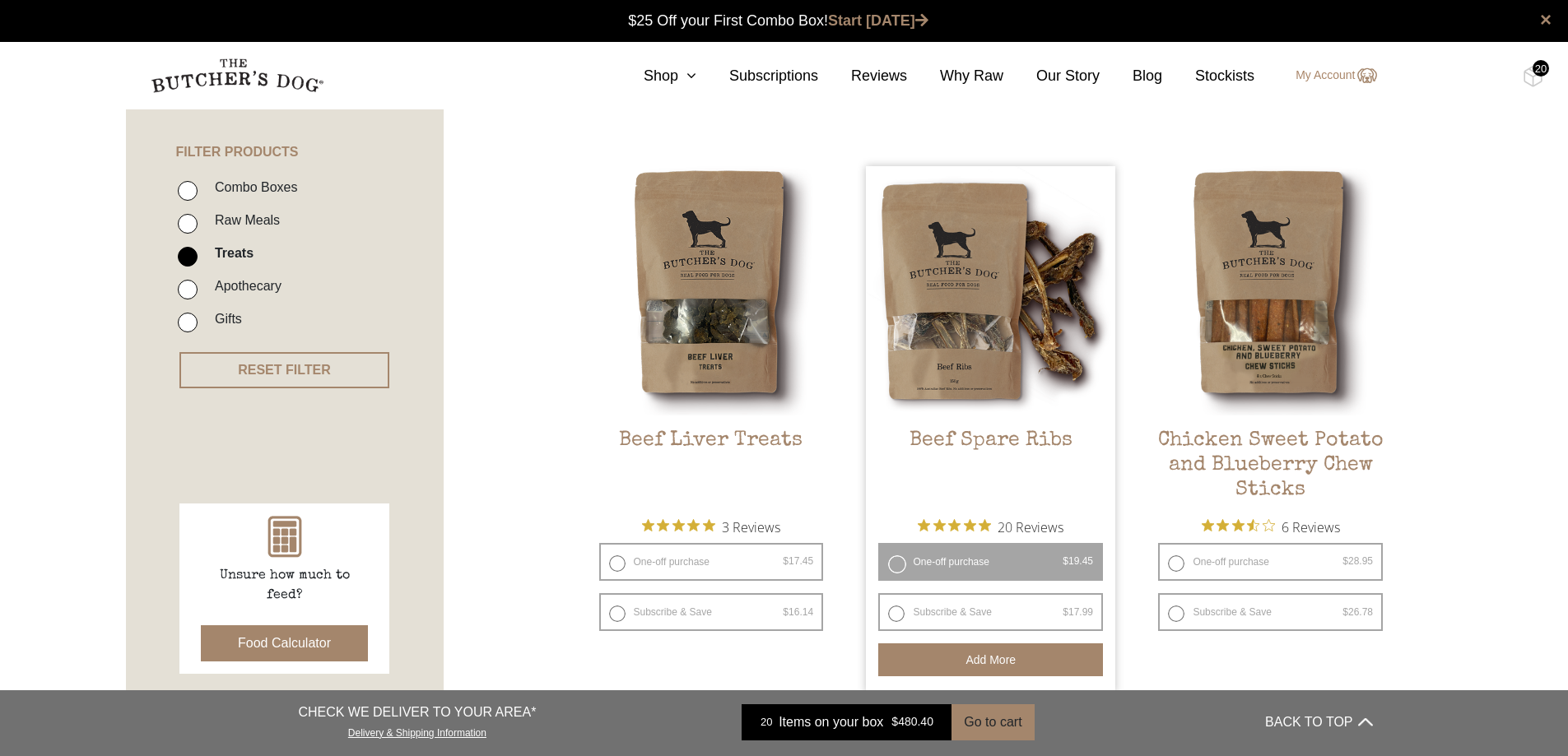
click at [1536, 62] on div "20" at bounding box center [1541, 68] width 17 height 17
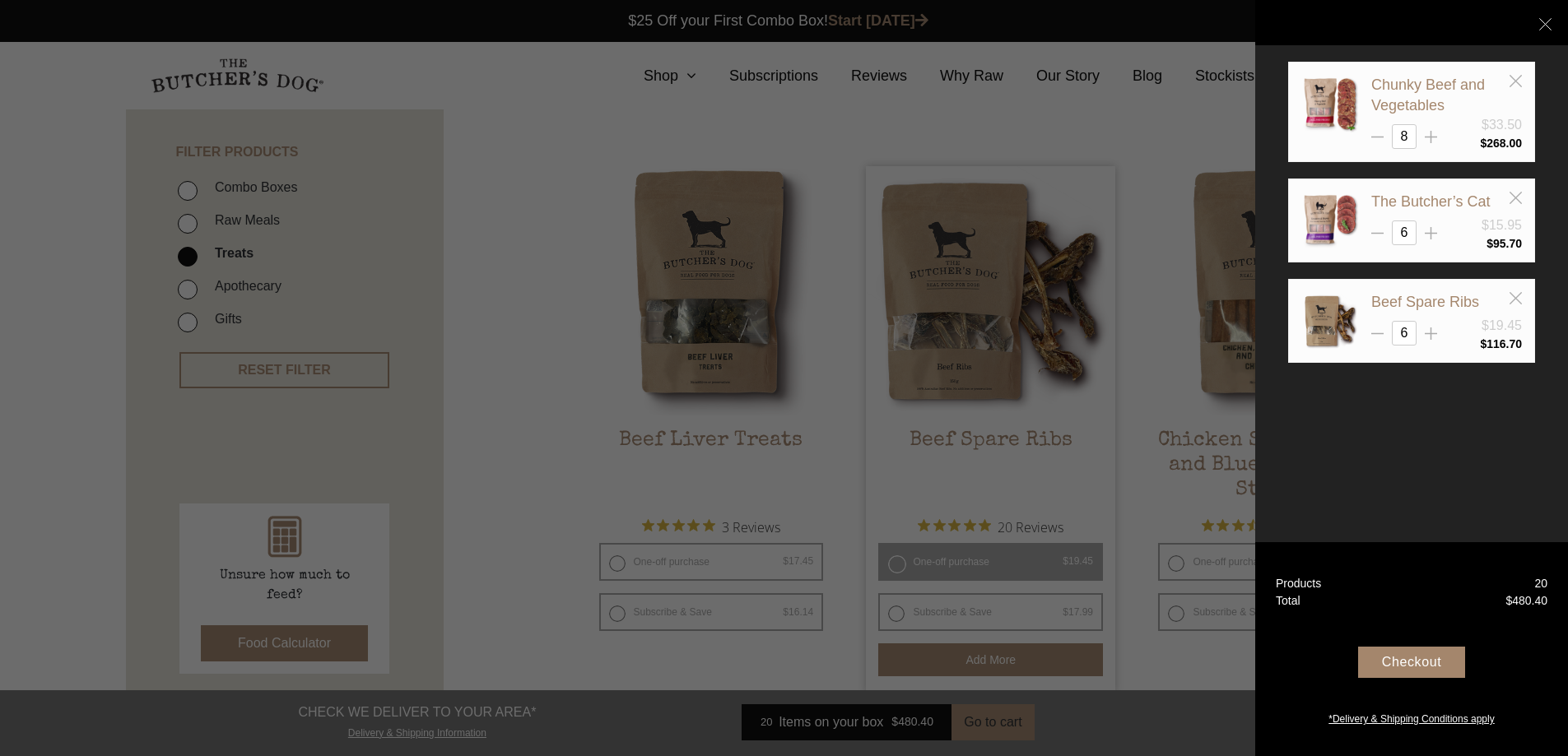
click at [1396, 664] on div "Checkout" at bounding box center [1412, 663] width 107 height 32
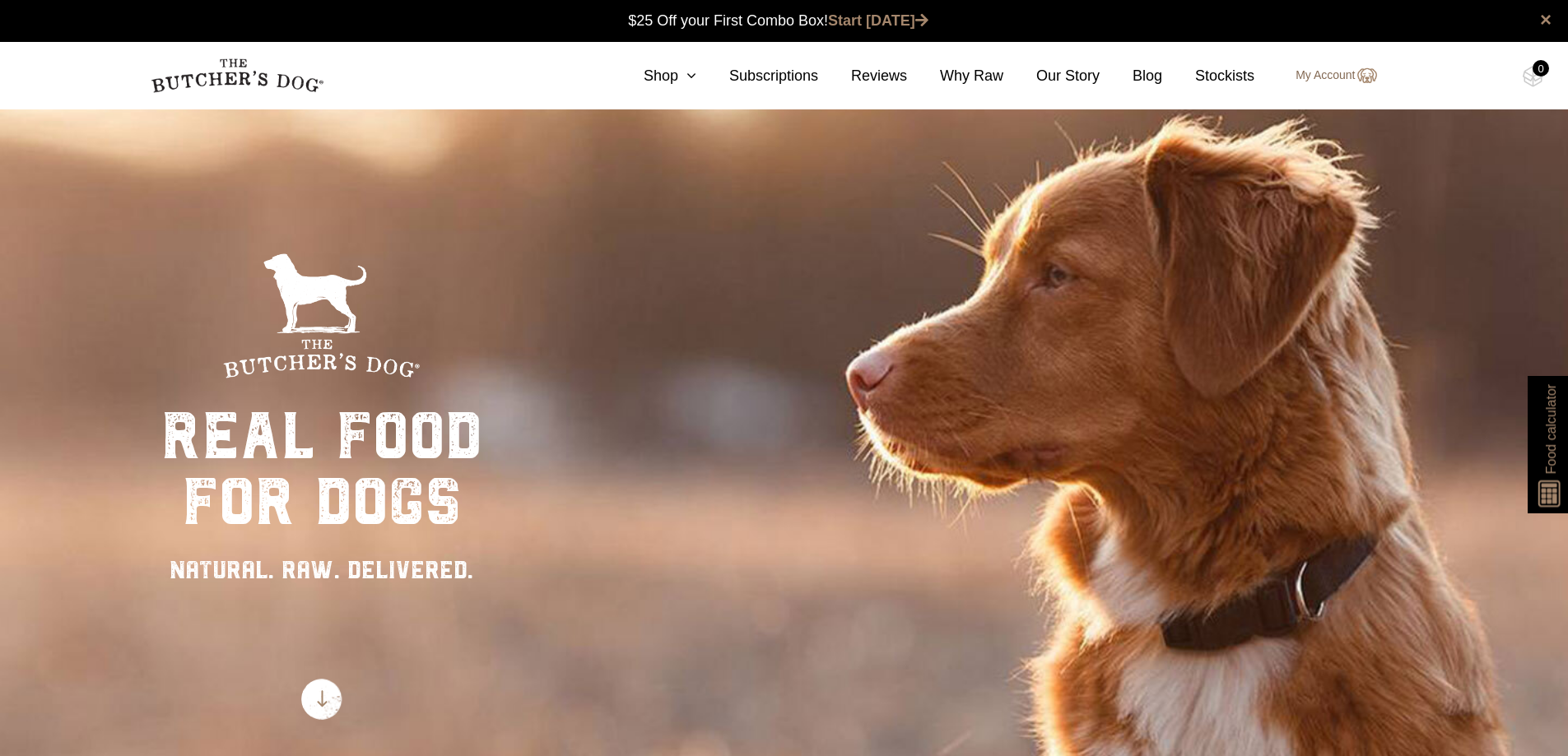
click at [1326, 73] on link "My Account" at bounding box center [1328, 76] width 97 height 19
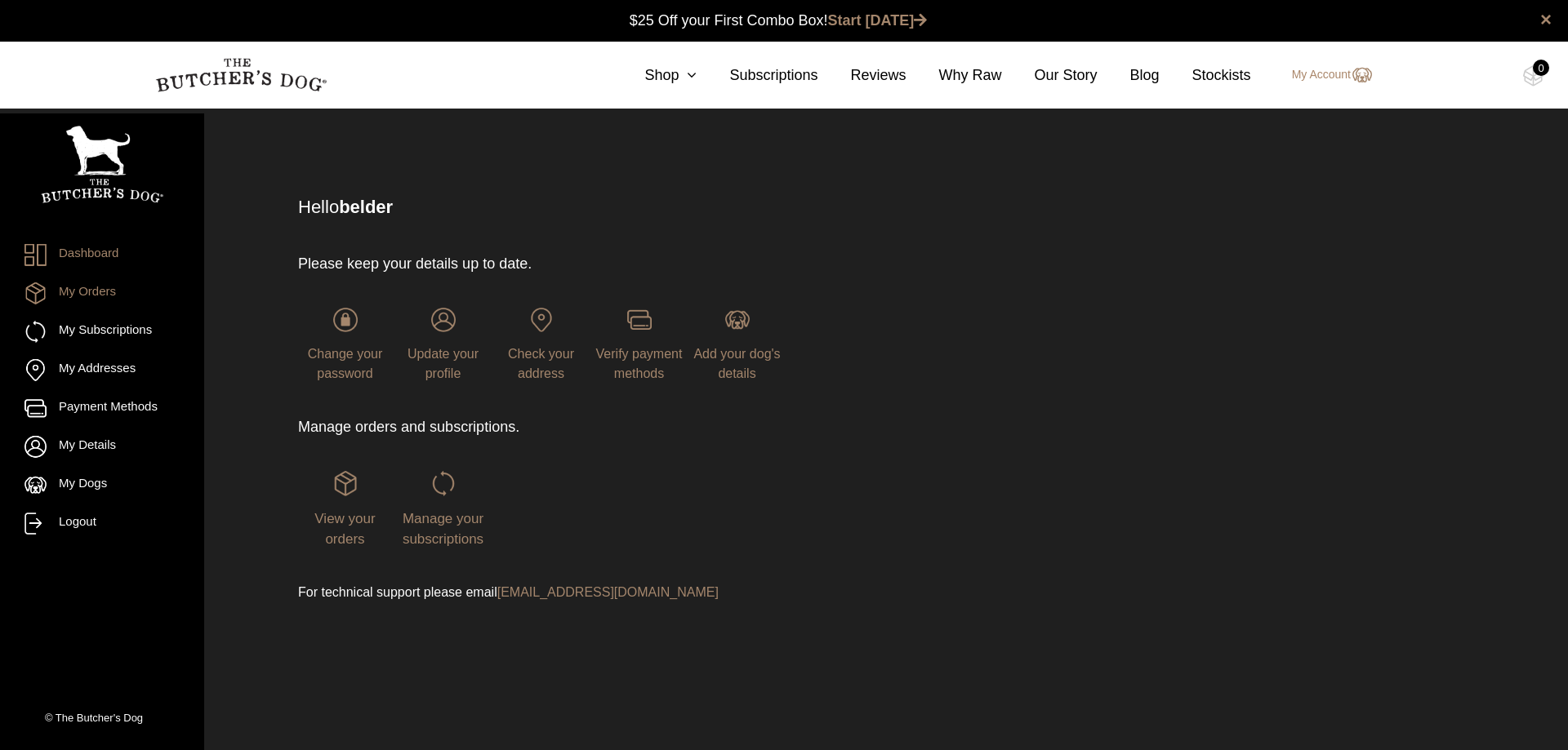
click at [106, 294] on link "My Orders" at bounding box center [102, 293] width 155 height 22
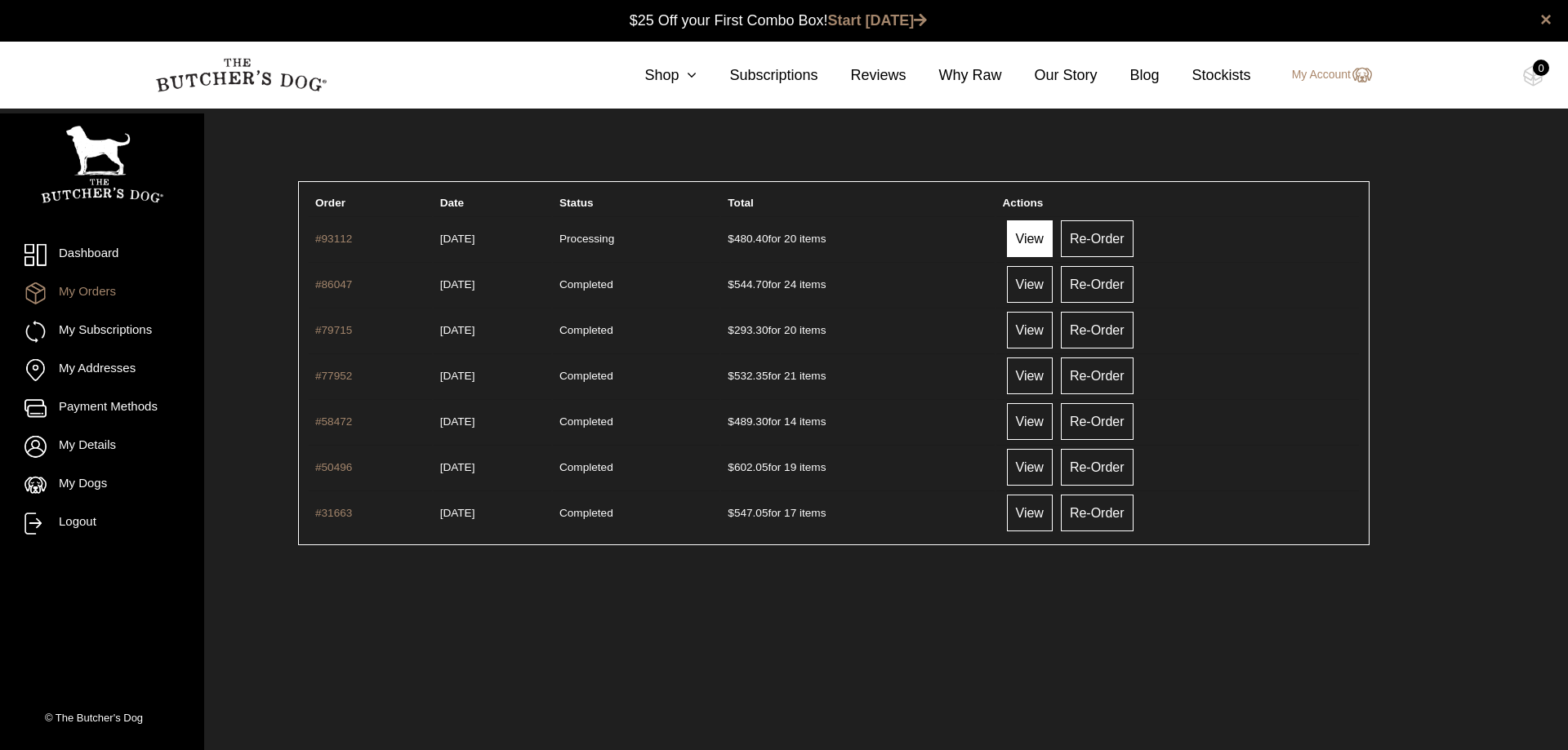
click at [1053, 228] on link "View" at bounding box center [1030, 238] width 45 height 37
click at [1335, 69] on link "My Account" at bounding box center [1324, 75] width 96 height 19
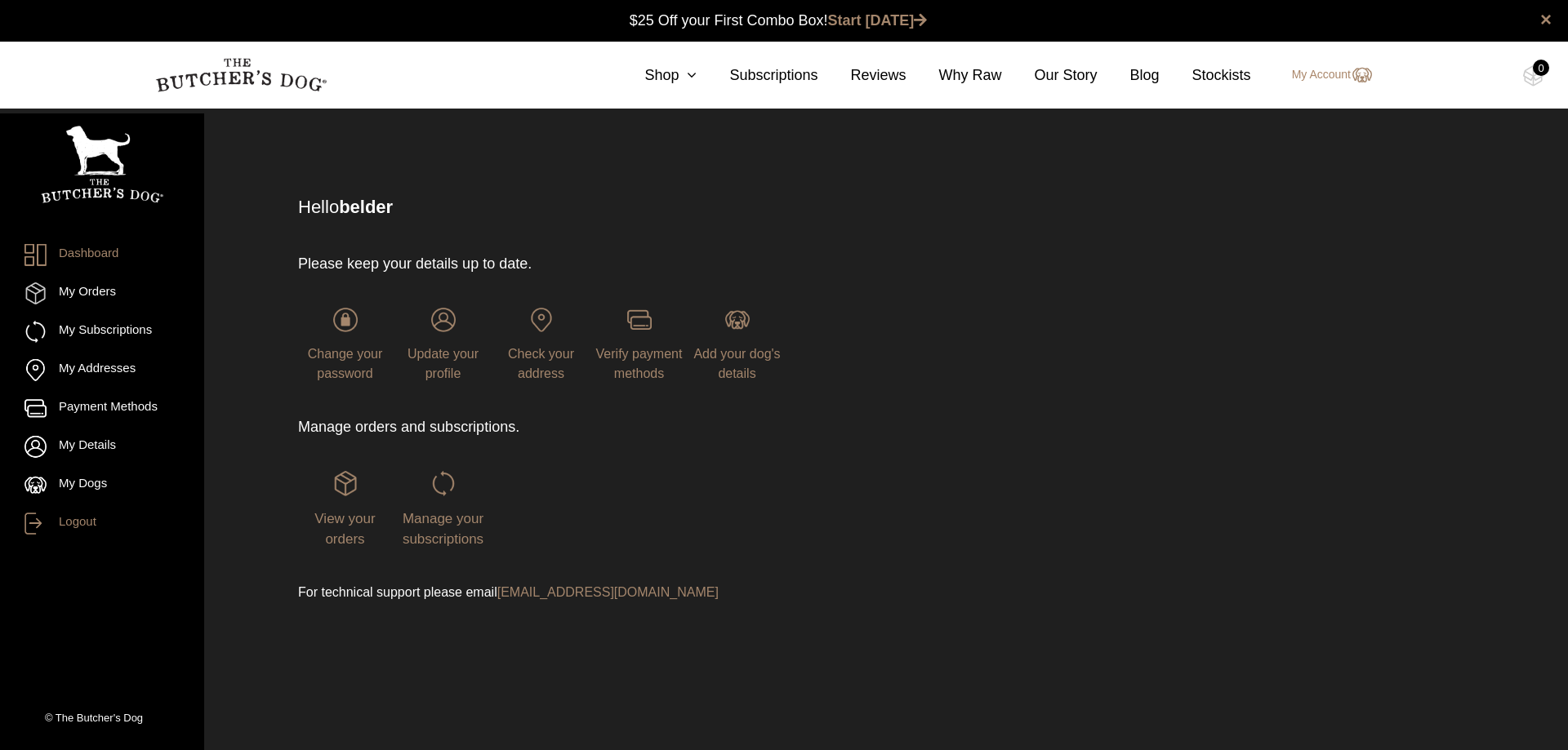
click at [86, 523] on link "Logout" at bounding box center [102, 523] width 155 height 22
